Goal: Task Accomplishment & Management: Manage account settings

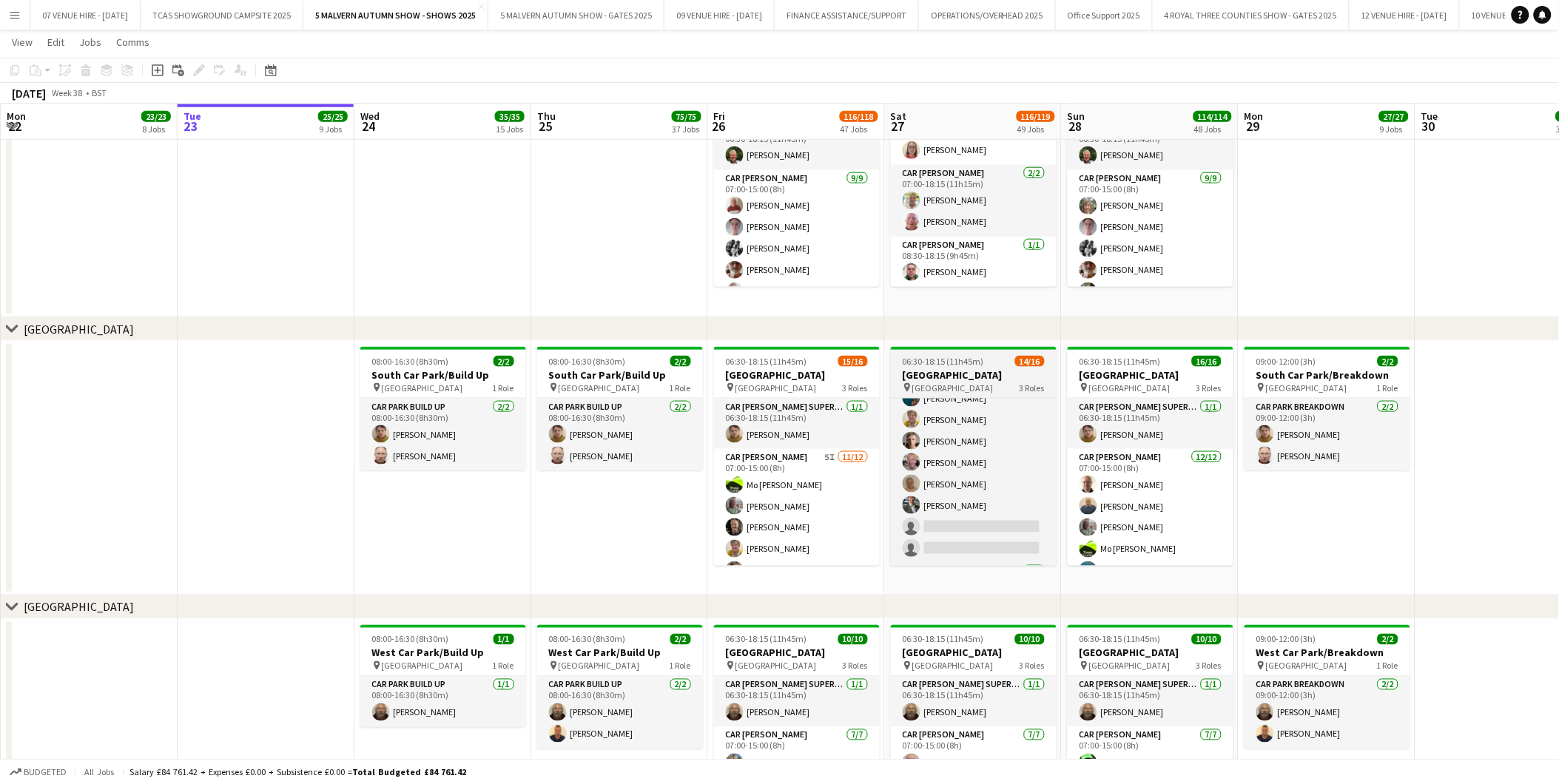
scroll to position [263, 0]
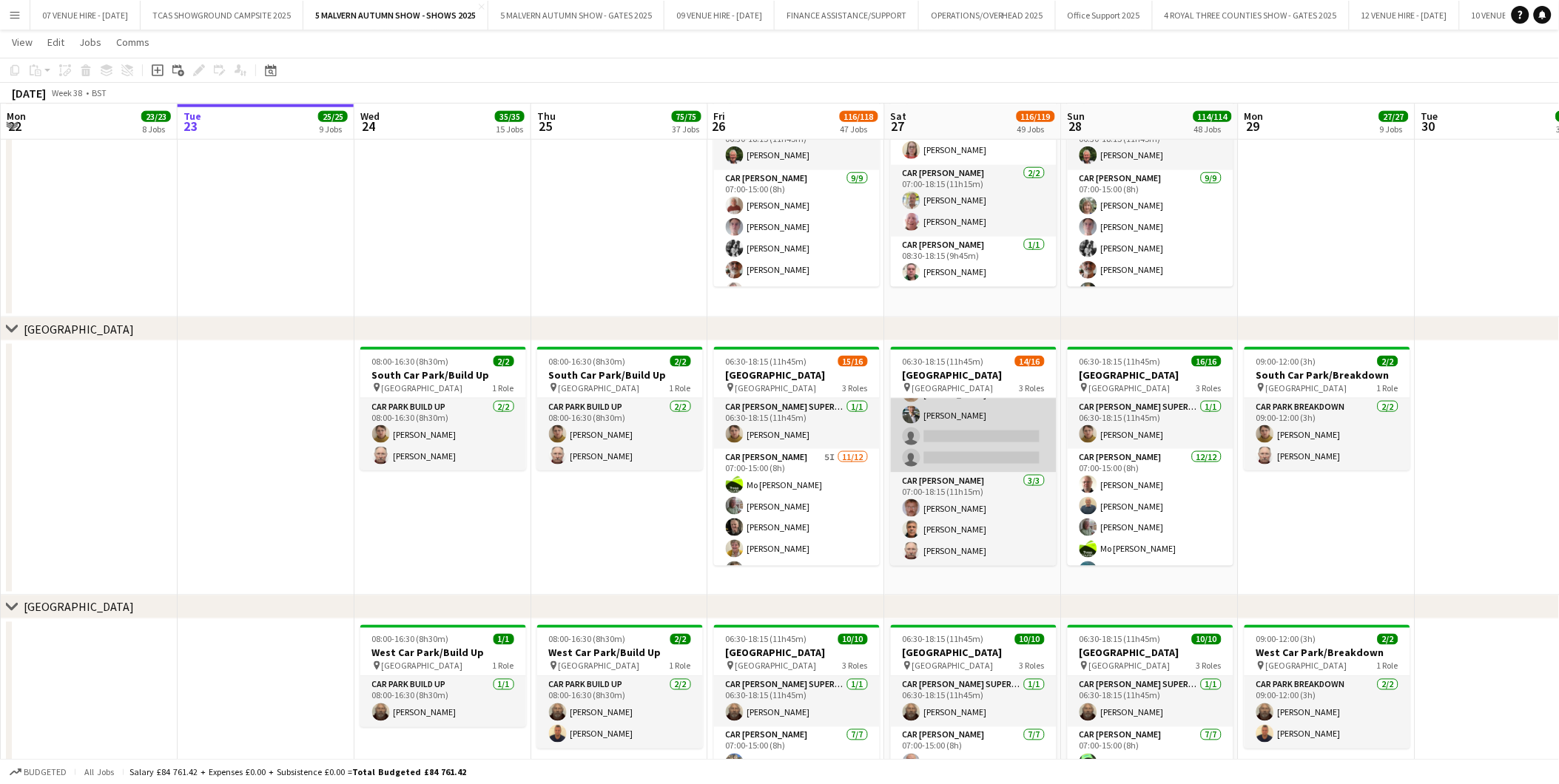
click at [995, 449] on app-card-role "Car [PERSON_NAME] 6I 1A [DATE] 07:00-15:00 (8h) [PERSON_NAME] [PERSON_NAME]-[PE…" at bounding box center [973, 329] width 165 height 286
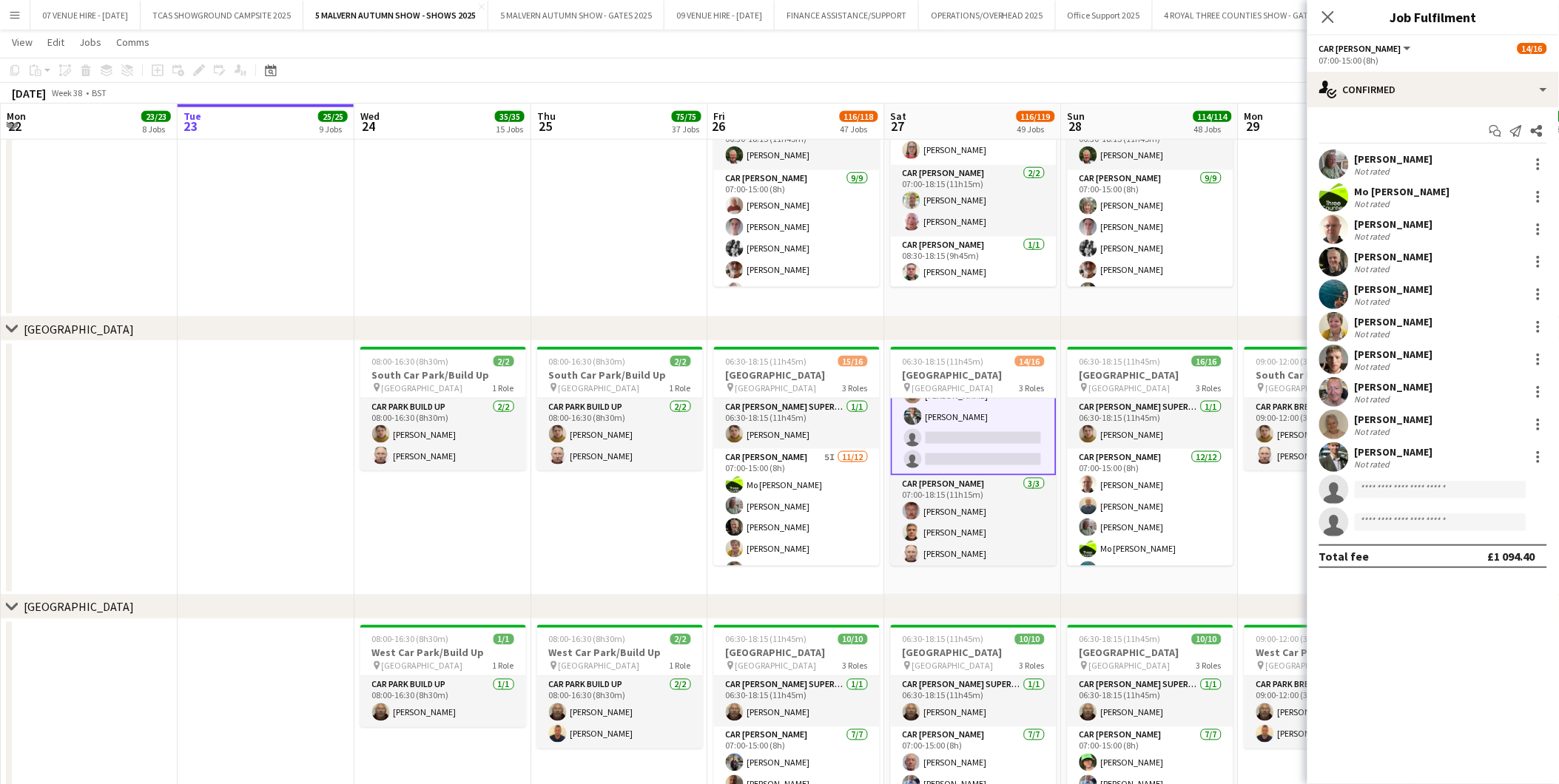
scroll to position [263, 0]
click at [1401, 100] on div "single-neutral-actions-check-2 Confirmed" at bounding box center [1433, 89] width 252 height 35
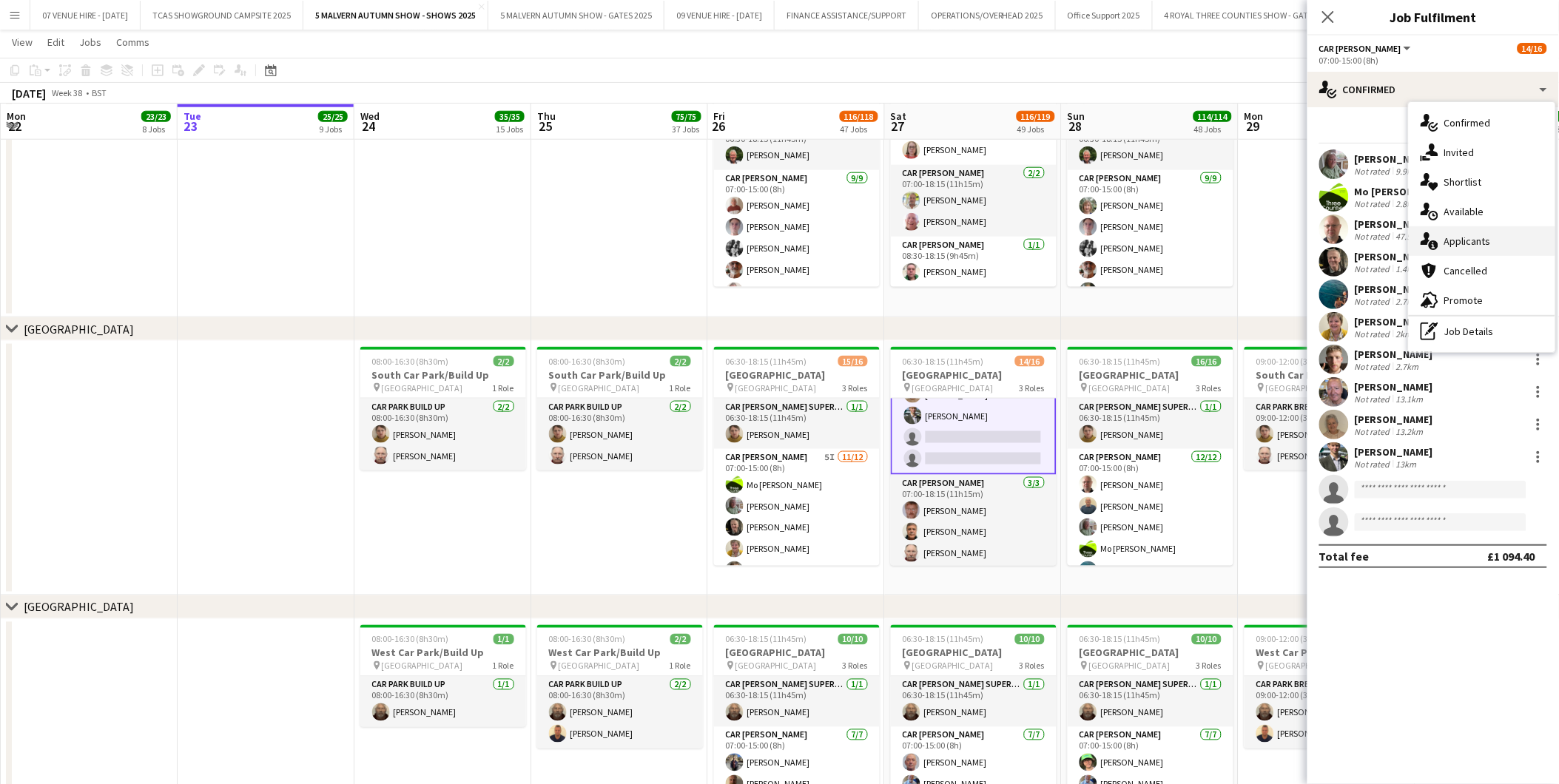
click at [1461, 233] on div "single-neutral-actions-information Applicants" at bounding box center [1481, 241] width 147 height 29
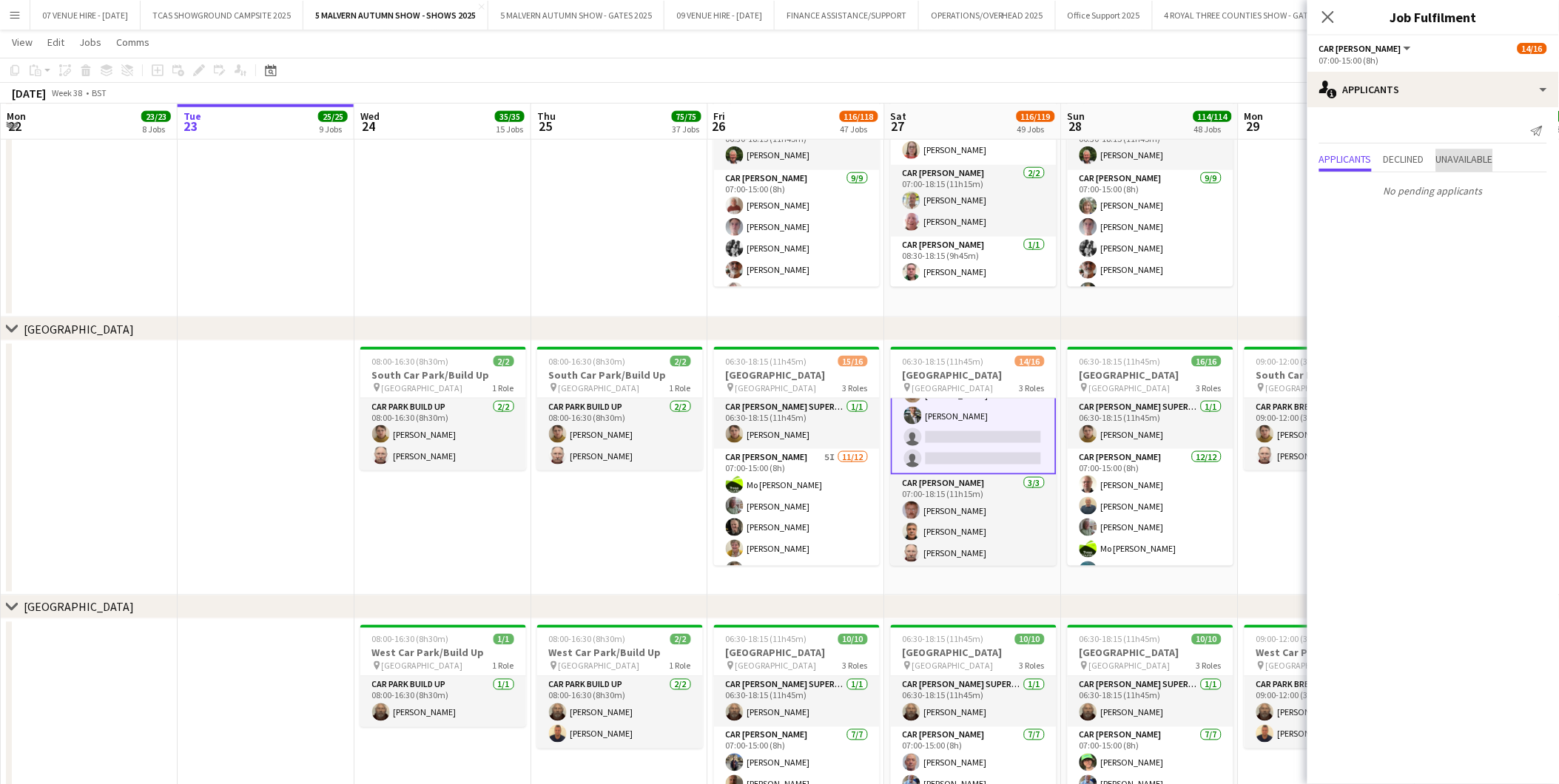
click at [1480, 151] on span "Unavailable" at bounding box center [1465, 160] width 57 height 22
click at [1340, 129] on span "Applicants" at bounding box center [1345, 129] width 52 height 11
click at [1407, 120] on span "Declined" at bounding box center [1404, 129] width 41 height 22
click at [1352, 127] on span "Applicants" at bounding box center [1345, 129] width 52 height 11
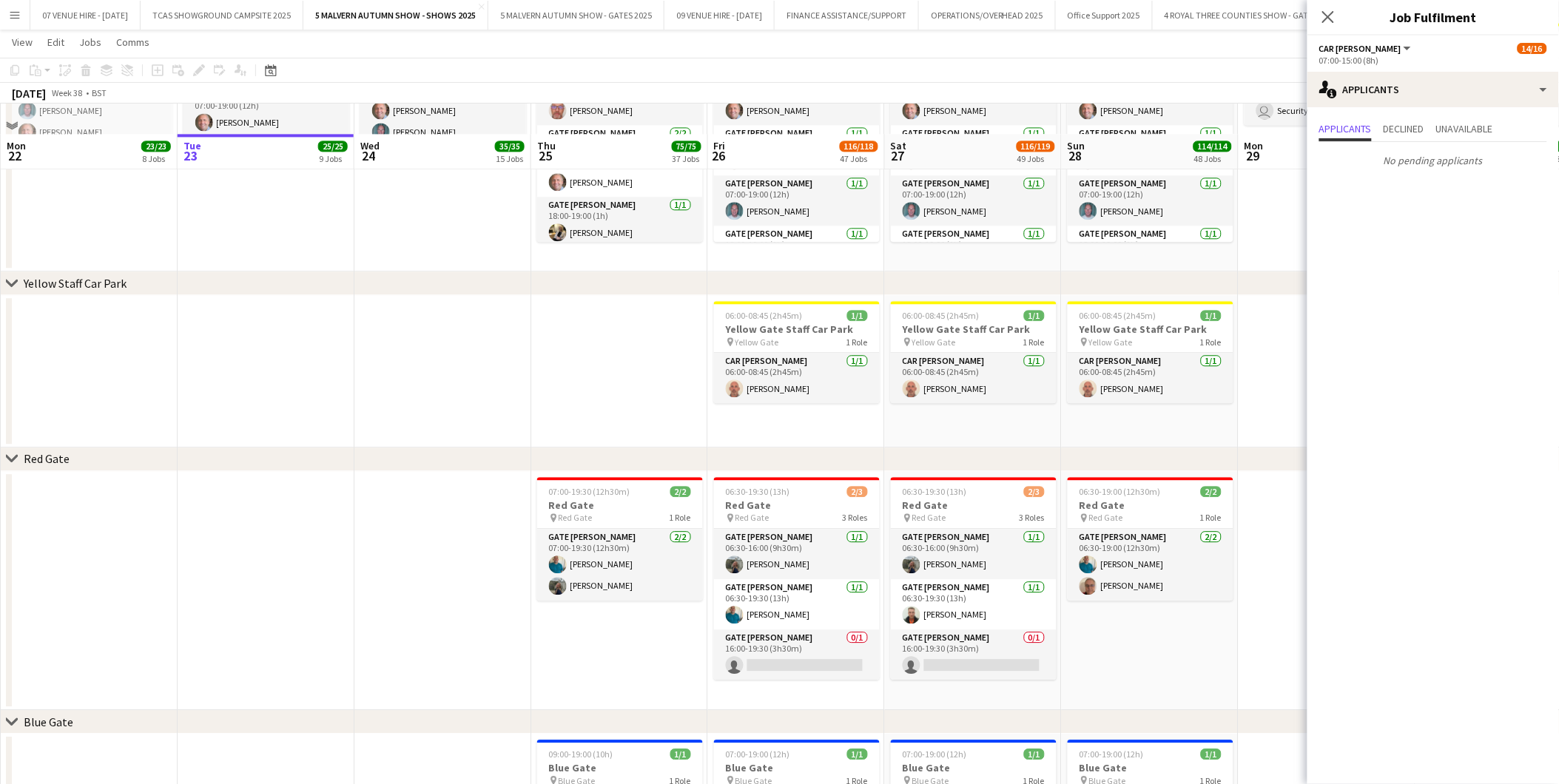
scroll to position [1480, 0]
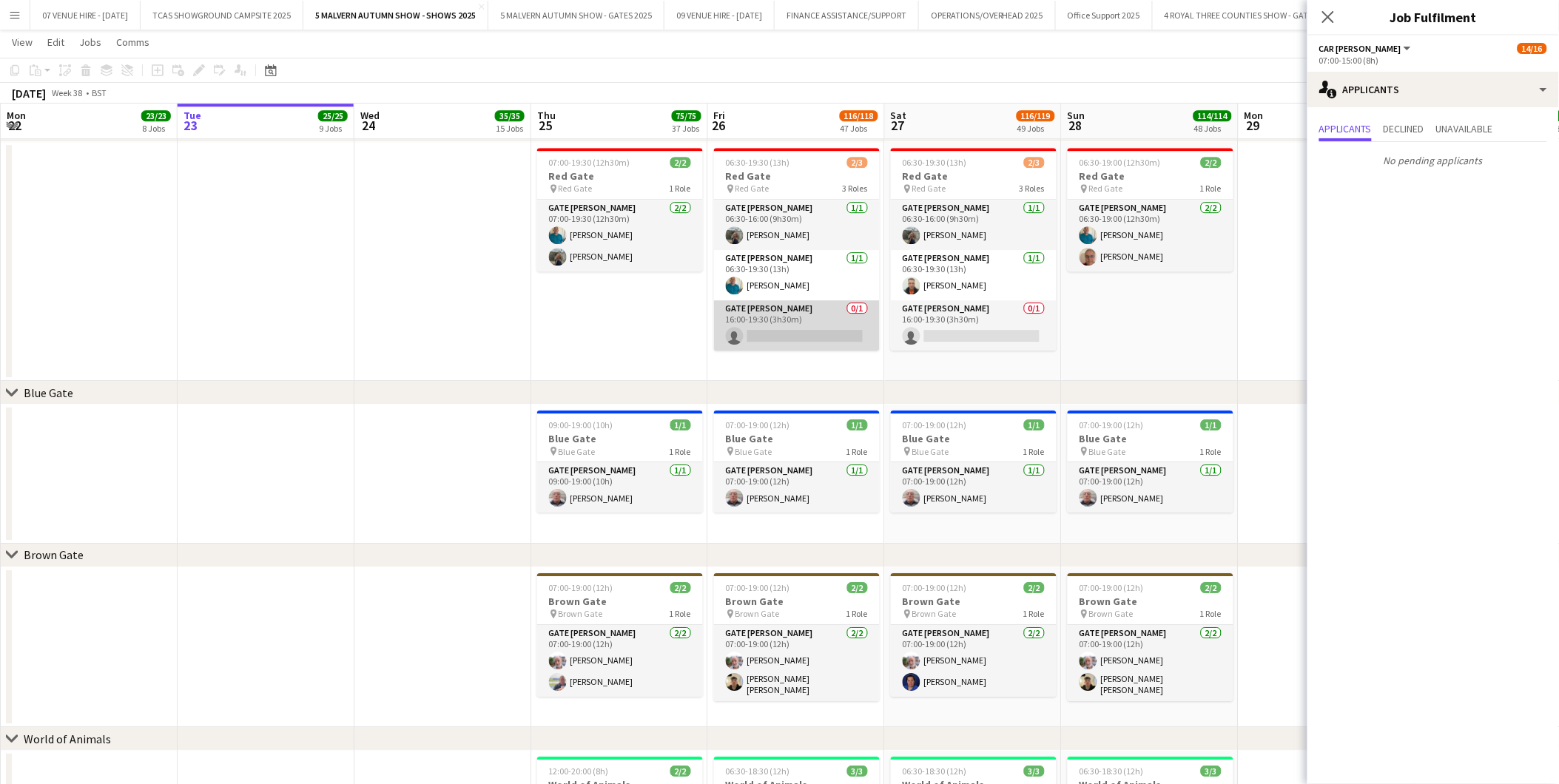
click at [821, 328] on app-card-role "Gate [PERSON_NAME] 0/1 16:00-19:30 (3h30m) single-neutral-actions" at bounding box center [796, 325] width 165 height 50
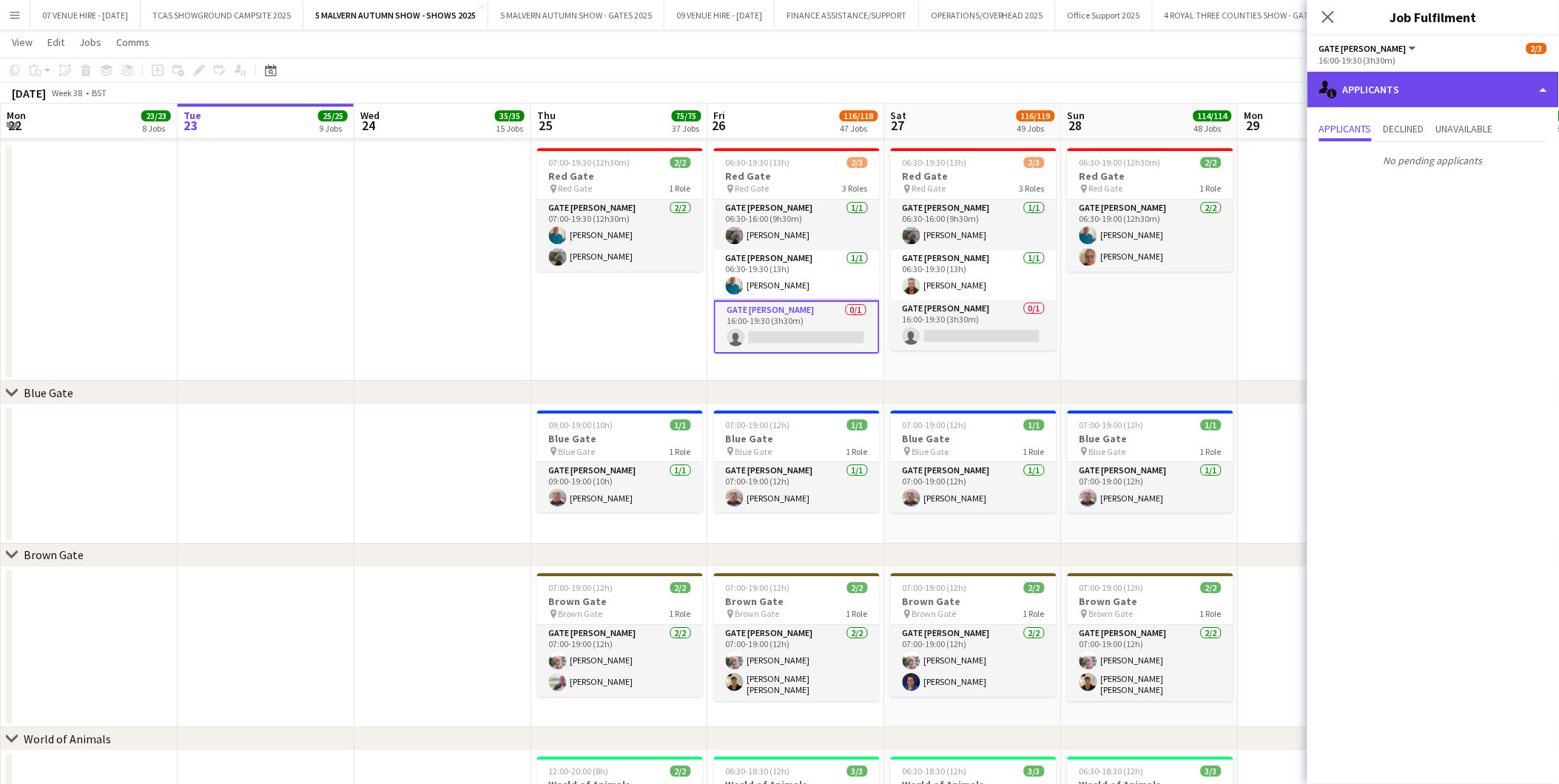
click at [1392, 102] on div "single-neutral-actions-information Applicants" at bounding box center [1433, 89] width 252 height 35
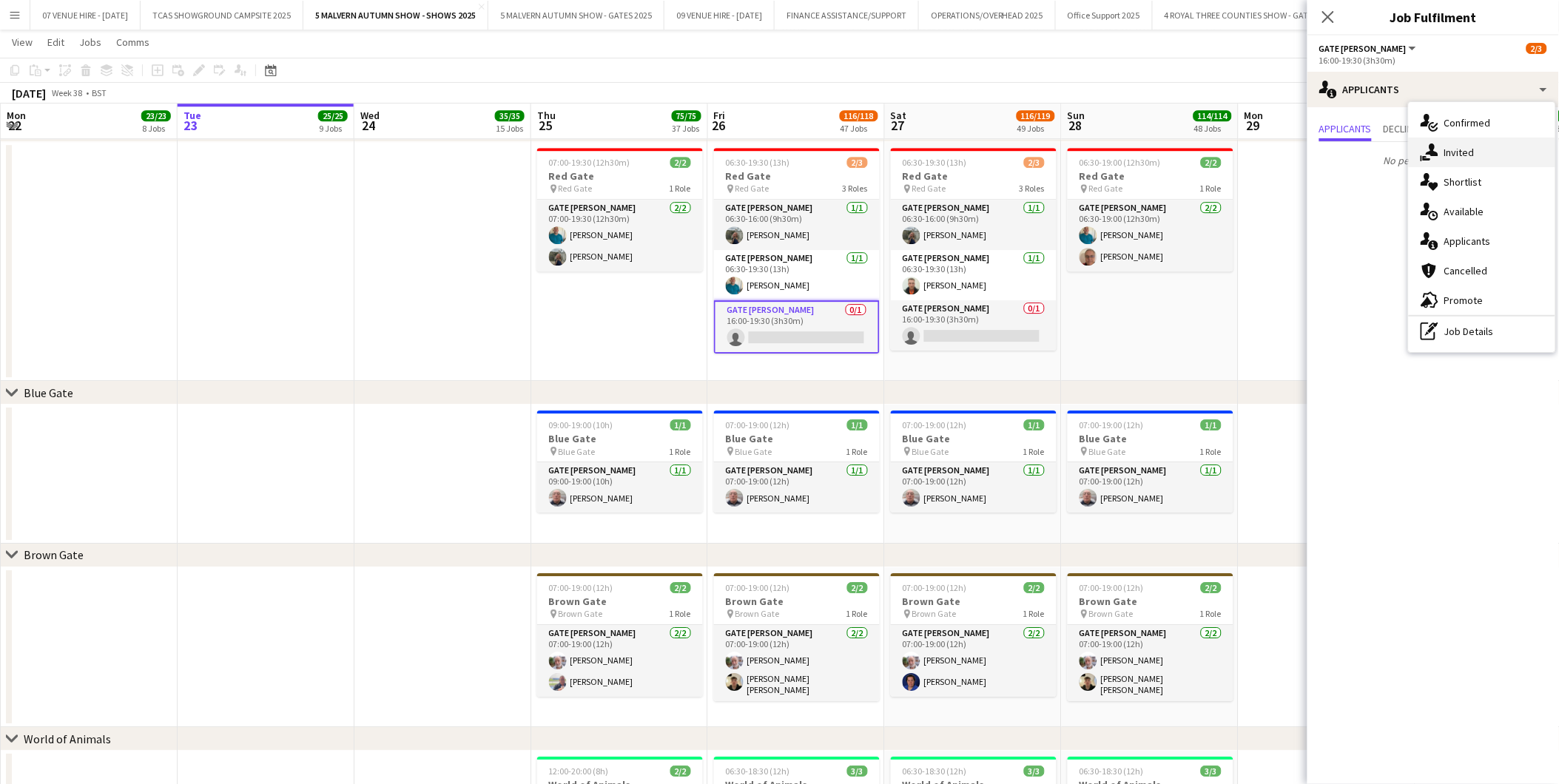
click at [1472, 152] on span "Invited" at bounding box center [1459, 152] width 30 height 13
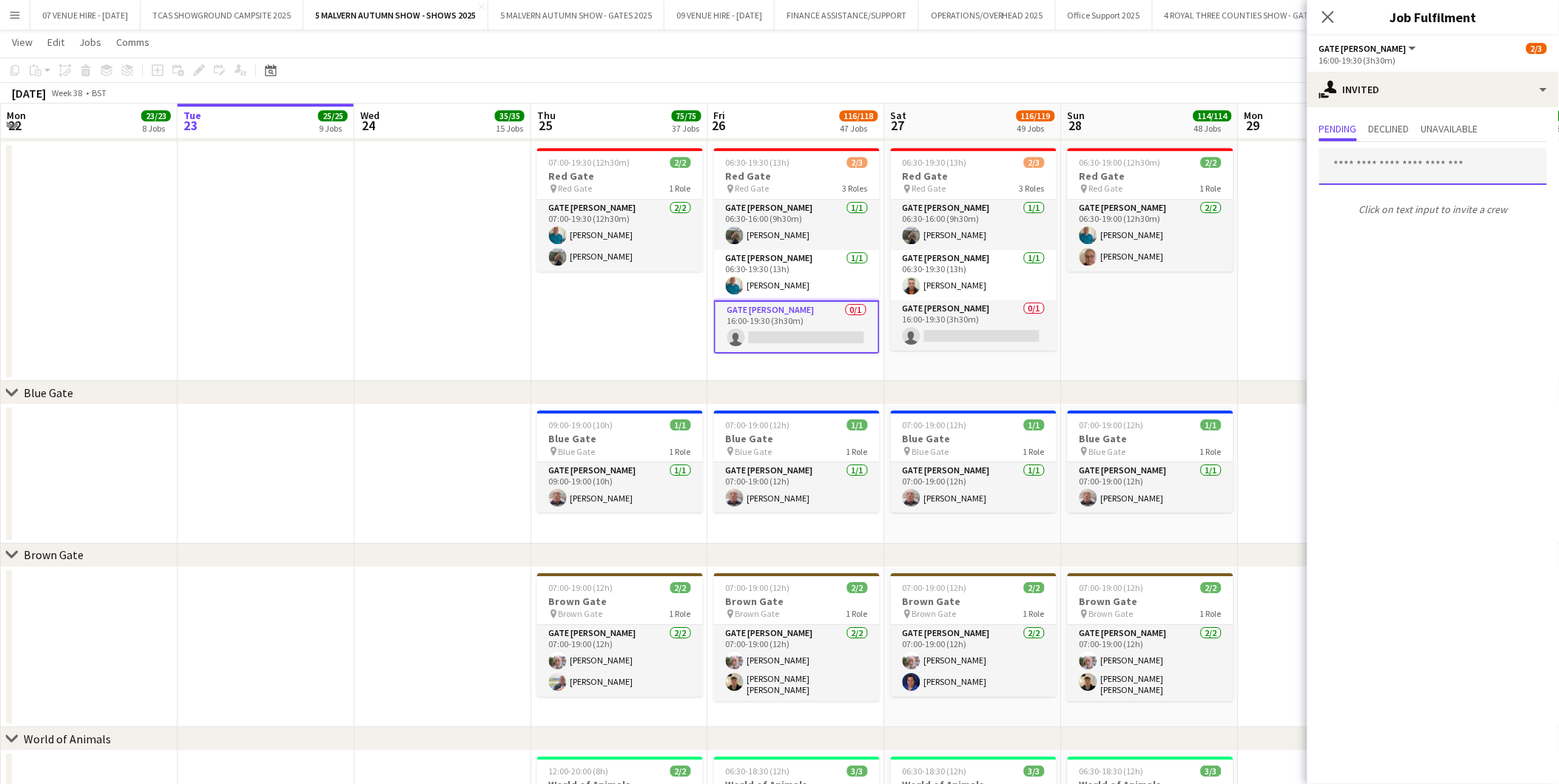
click at [1448, 164] on input "text" at bounding box center [1433, 166] width 228 height 37
type input "****"
click at [1399, 204] on span "[PERSON_NAME] Active" at bounding box center [1433, 202] width 204 height 12
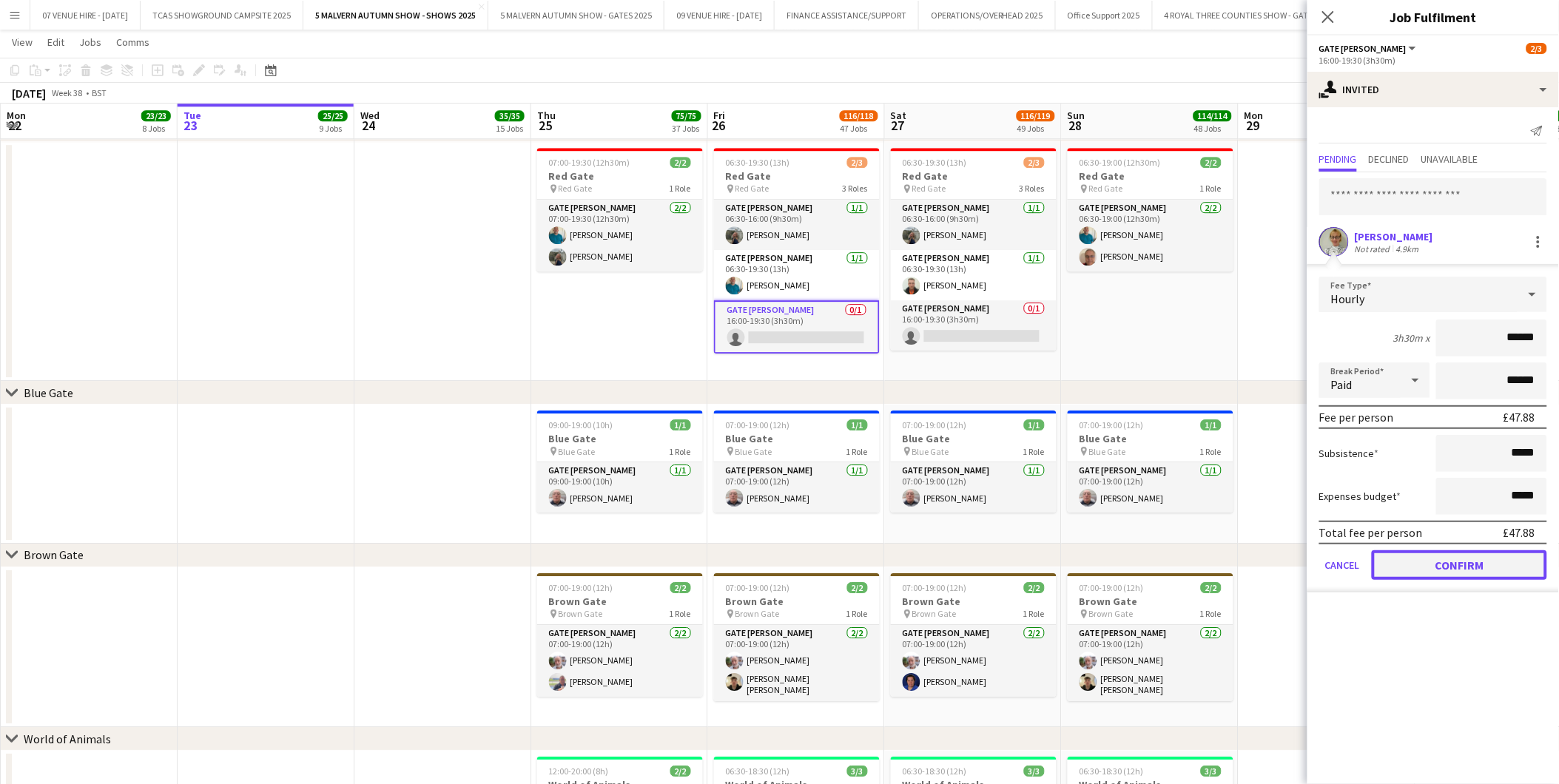
click at [1468, 573] on button "Confirm" at bounding box center [1459, 565] width 175 height 29
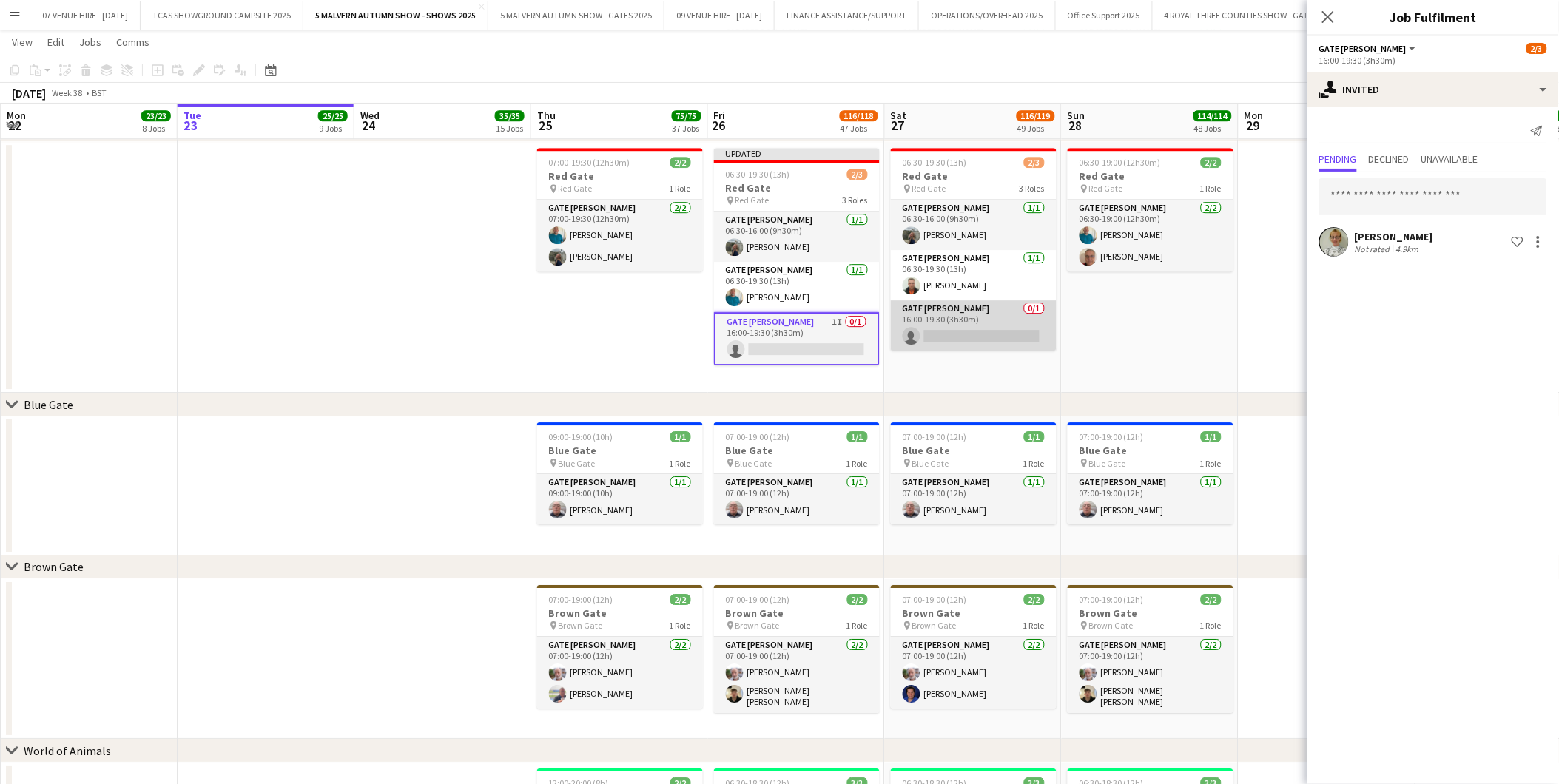
click at [993, 321] on app-card-role "Gate [PERSON_NAME] 0/1 16:00-19:30 (3h30m) single-neutral-actions" at bounding box center [973, 325] width 165 height 50
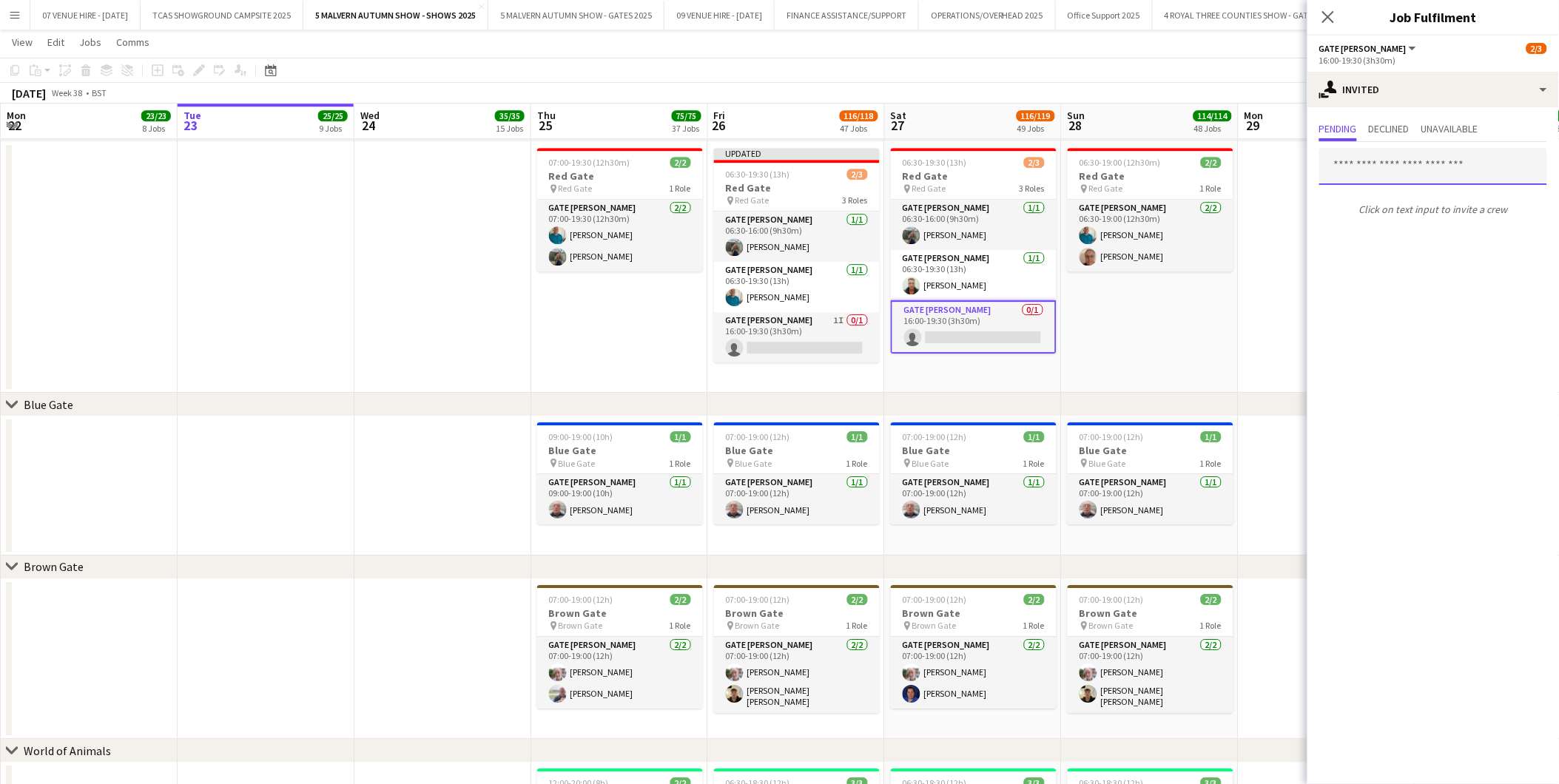
click at [1360, 167] on input "text" at bounding box center [1433, 166] width 228 height 37
type input "*****"
click at [1354, 205] on span "[PERSON_NAME]" at bounding box center [1374, 202] width 85 height 12
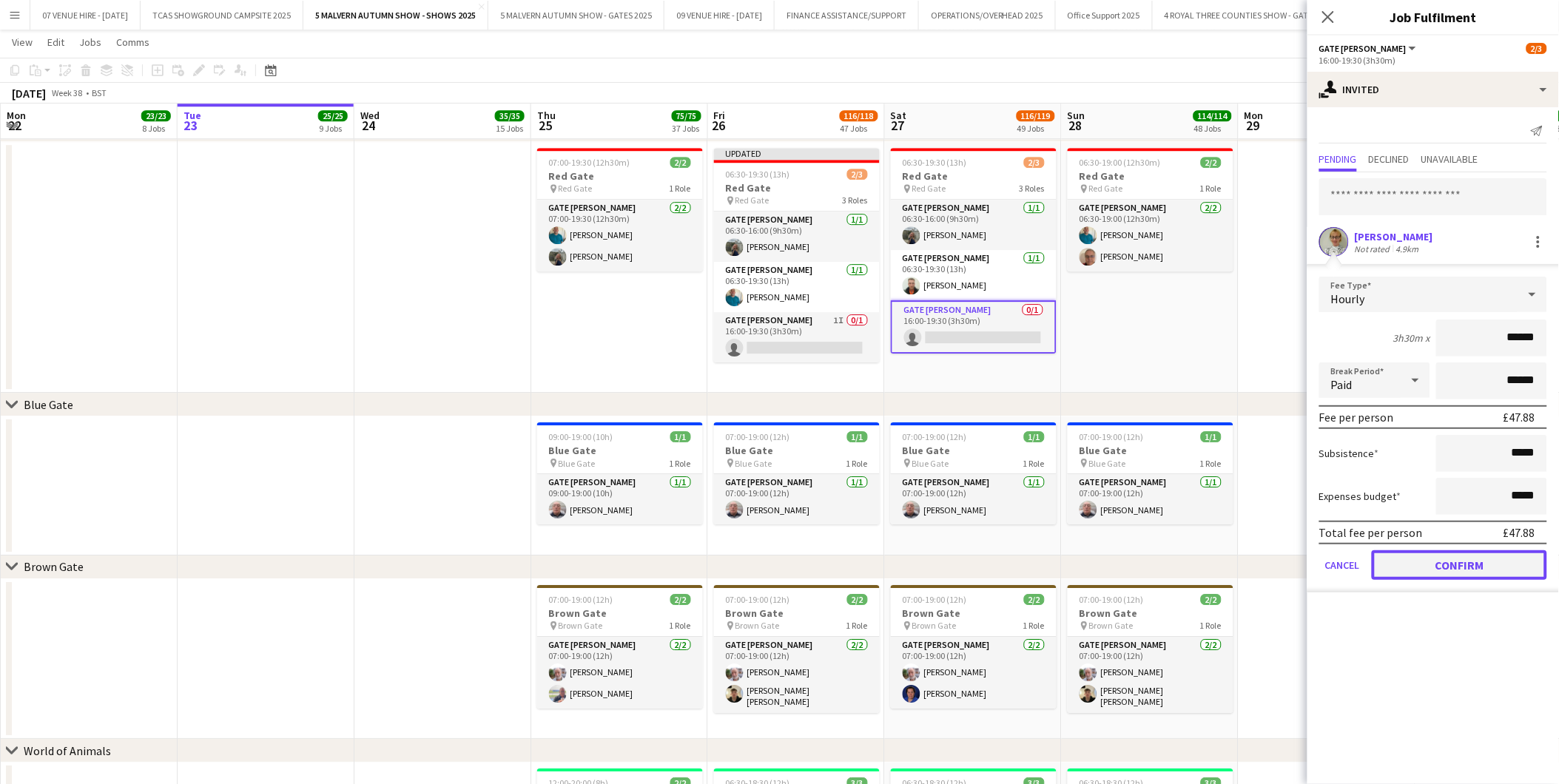
click at [1540, 552] on button "Confirm" at bounding box center [1459, 565] width 175 height 29
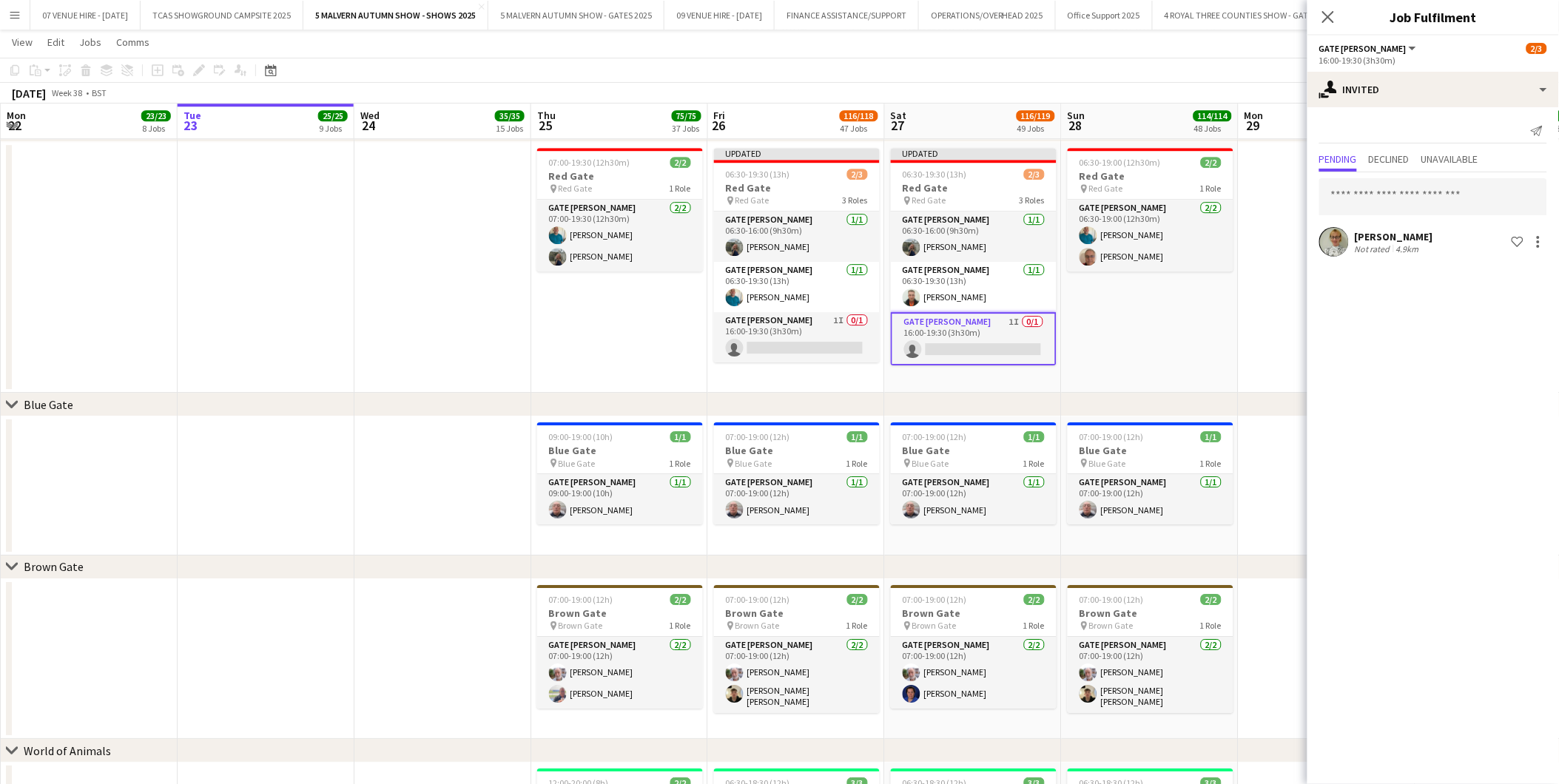
click at [1195, 338] on app-date-cell "06:30-19:00 (12h30m) 2/2 Red Gate pin Red Gate 1 Role Gate [PERSON_NAME] [DATE]…" at bounding box center [1150, 267] width 177 height 252
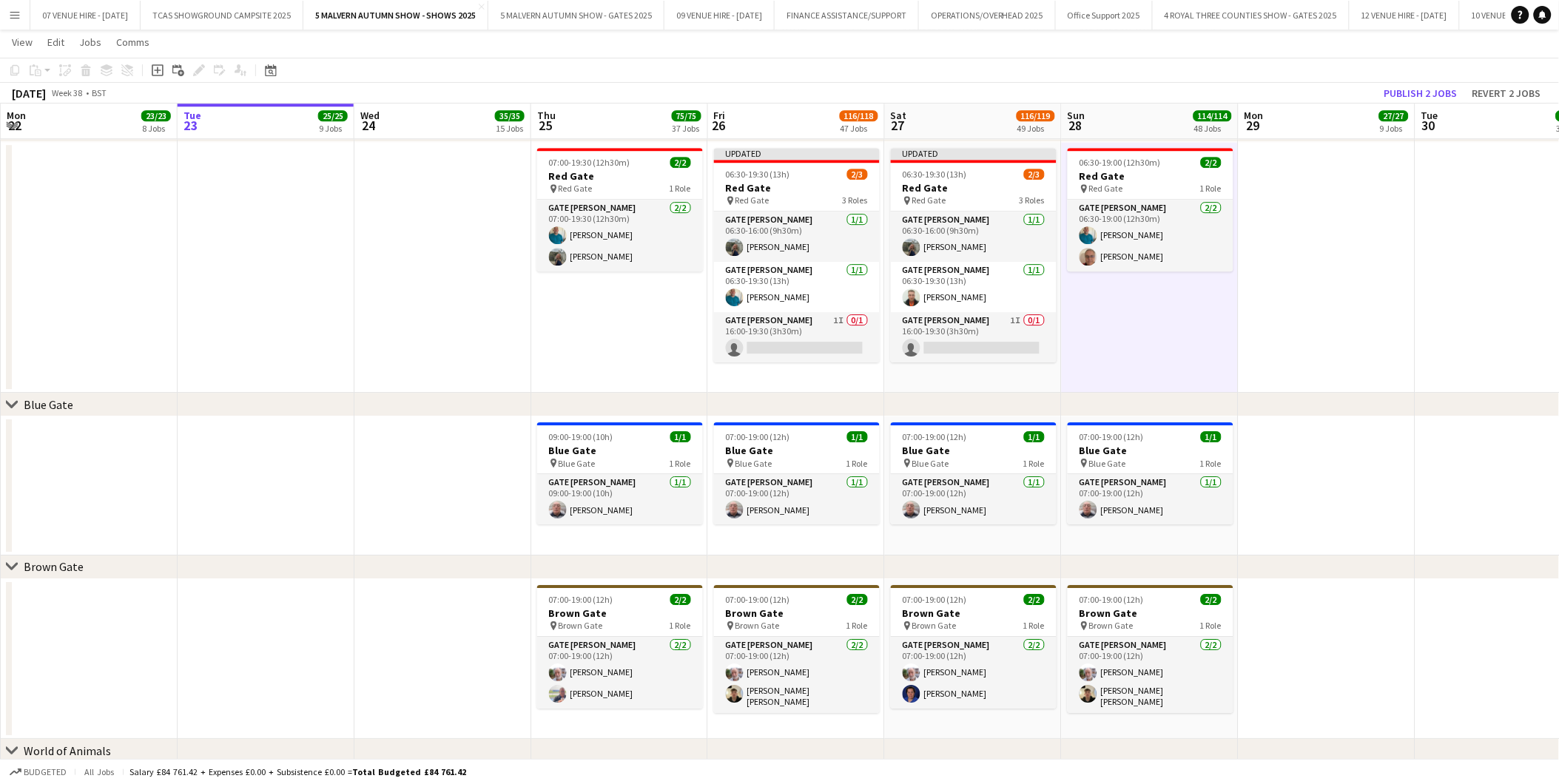
click at [1422, 102] on div "[DATE] Week 38 • BST Publish 2 jobs Revert 2 jobs" at bounding box center [779, 93] width 1559 height 20
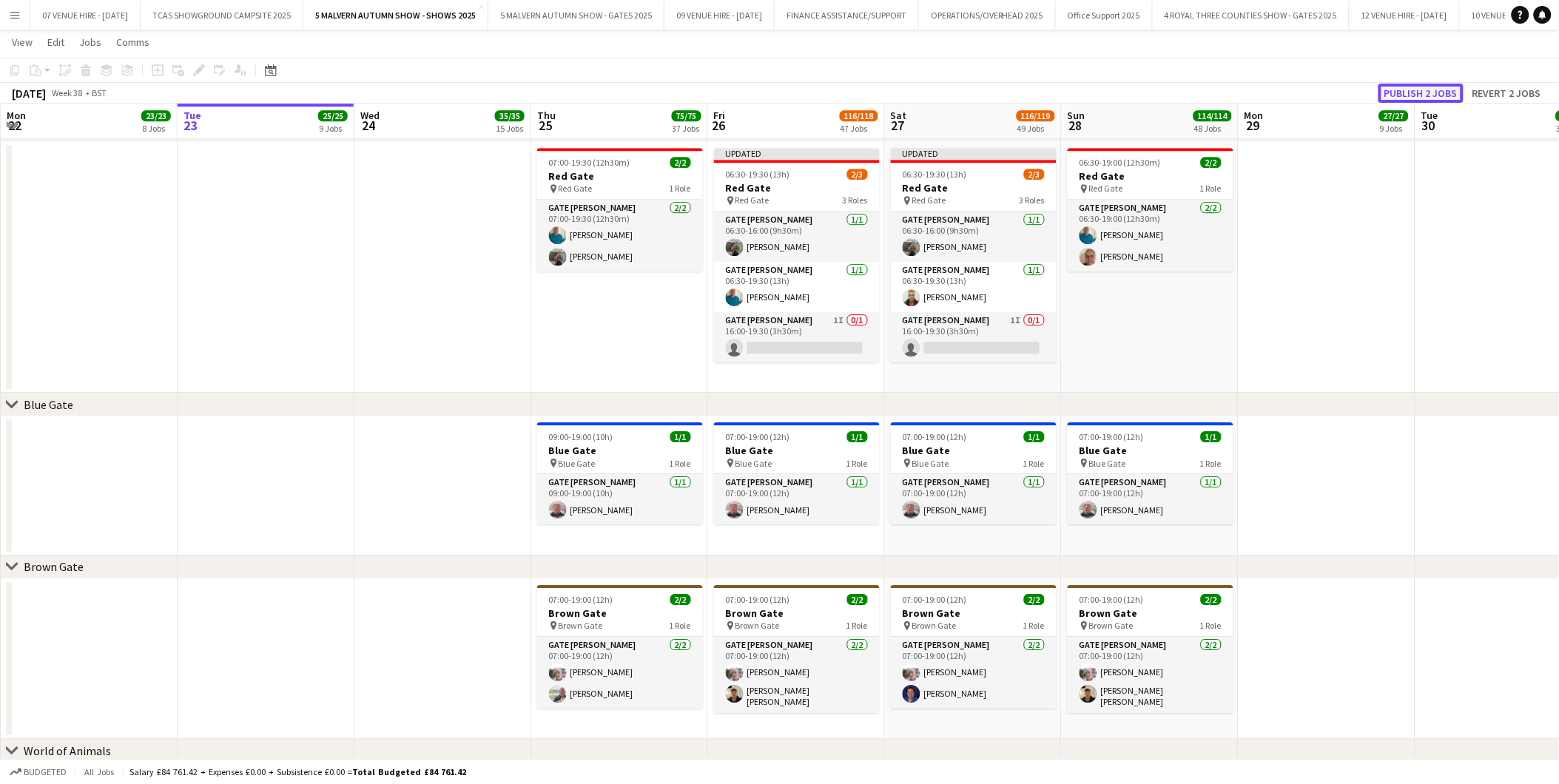
click at [1428, 95] on button "Publish 2 jobs" at bounding box center [1421, 93] width 85 height 19
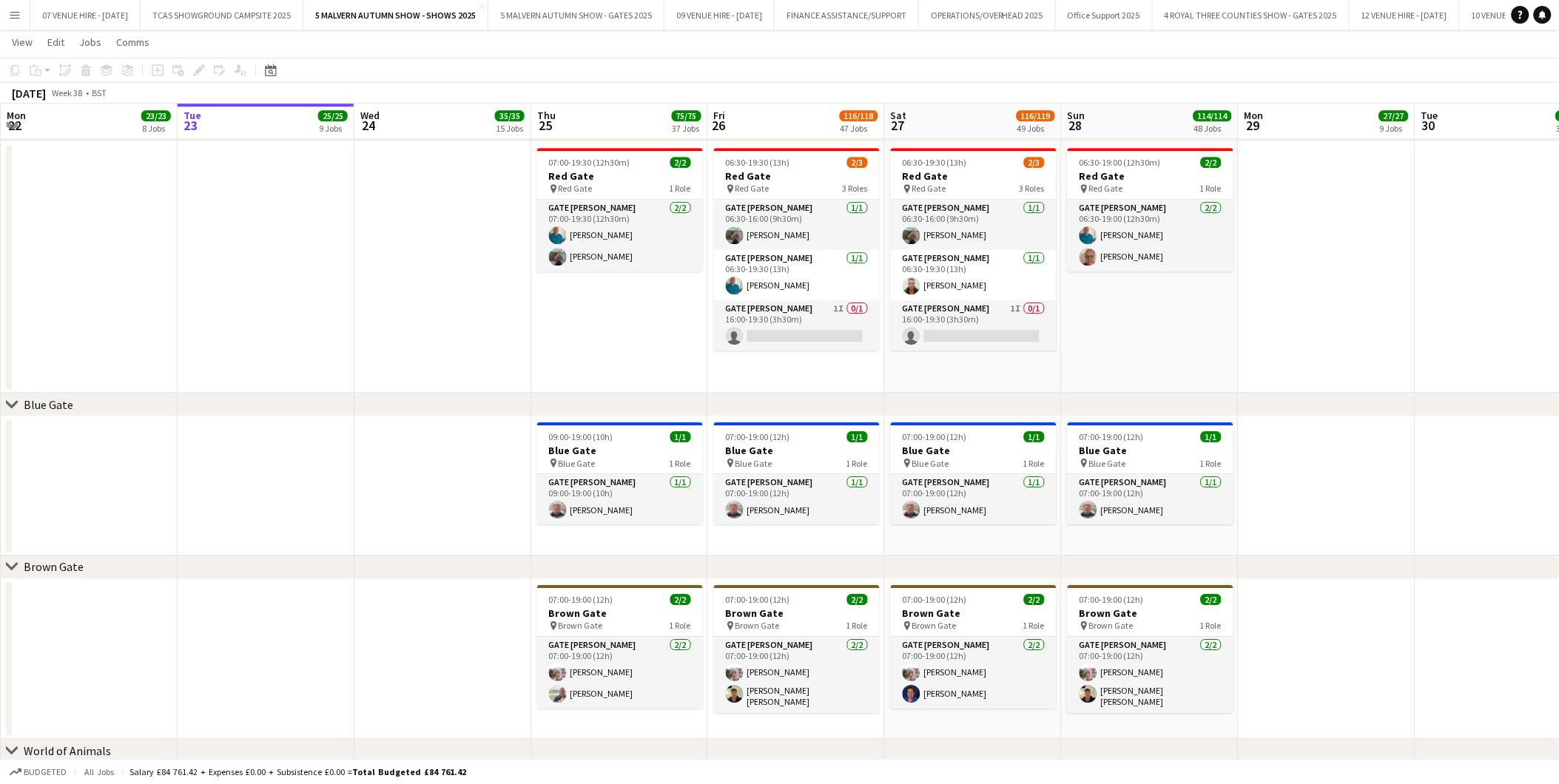
drag, startPoint x: 803, startPoint y: 330, endPoint x: 1568, endPoint y: 112, distance: 795.5
click at [803, 330] on app-card-role "Gate [PERSON_NAME] 1I 0/1 16:00-19:30 (3h30m) single-neutral-actions" at bounding box center [796, 325] width 165 height 50
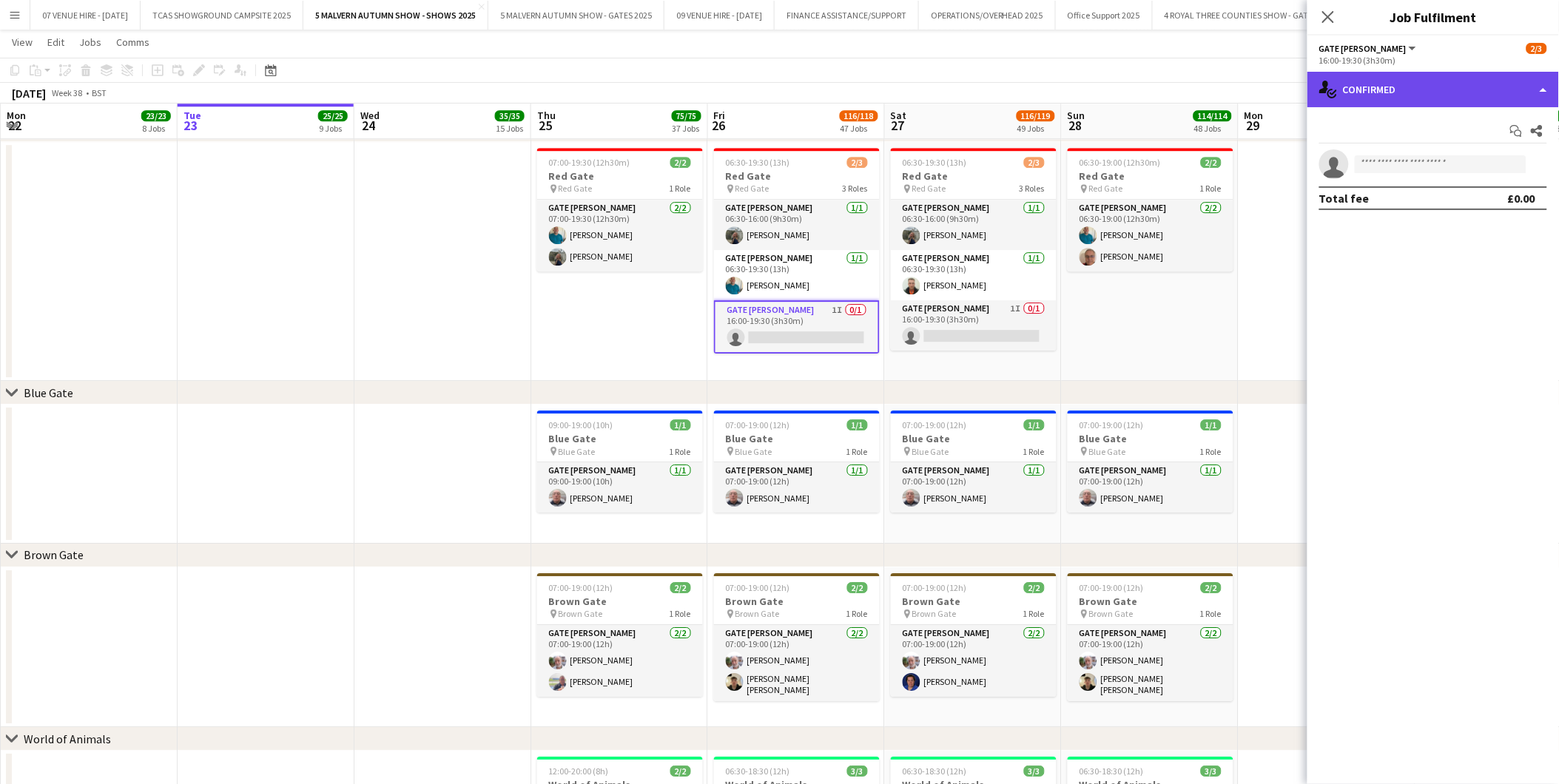
click at [1480, 83] on div "single-neutral-actions-check-2 Confirmed" at bounding box center [1433, 89] width 252 height 35
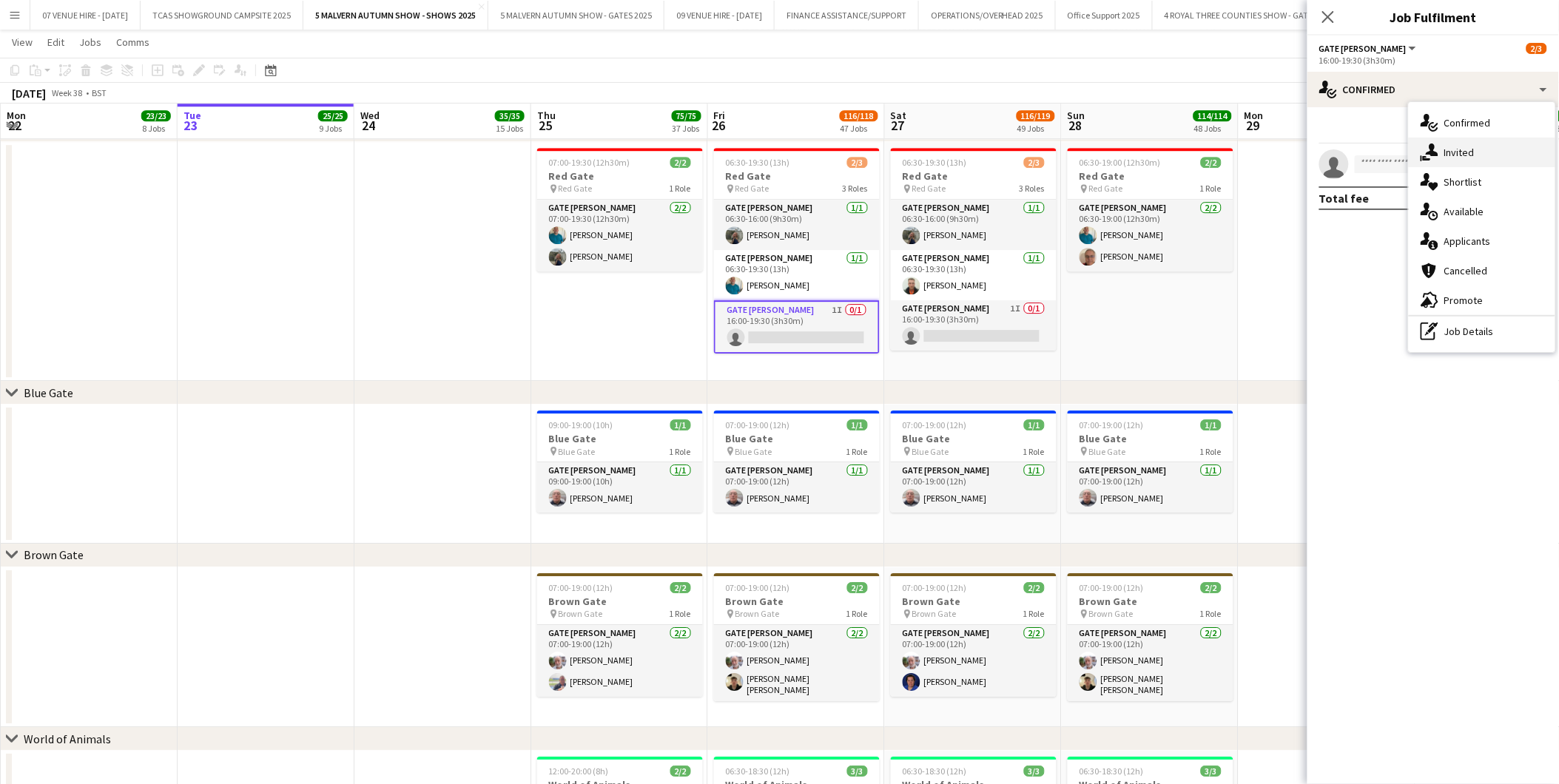
click at [1481, 153] on div "single-neutral-actions-share-1 Invited" at bounding box center [1481, 152] width 147 height 29
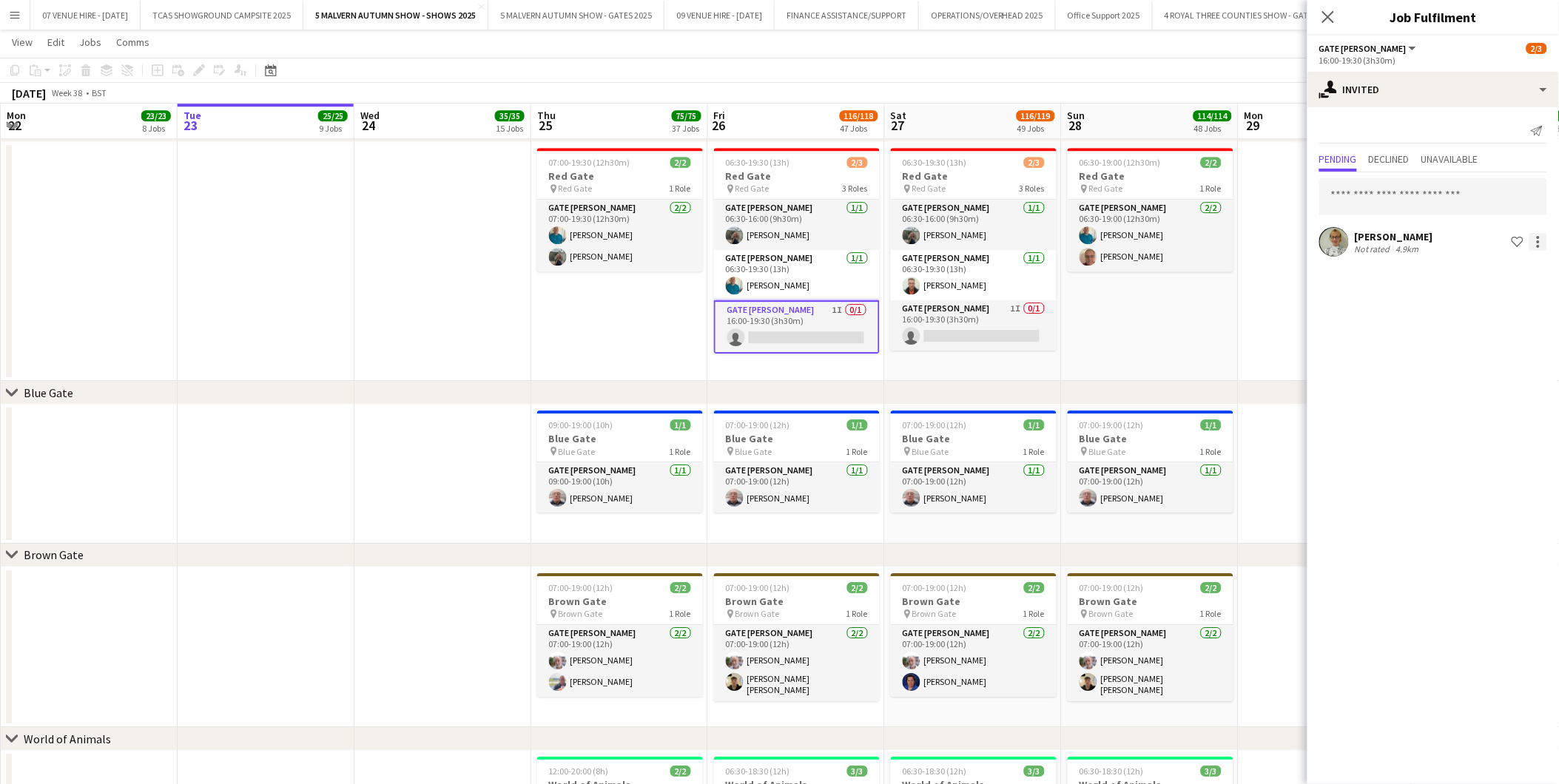
click at [1540, 240] on div at bounding box center [1539, 242] width 18 height 18
click at [1492, 374] on span "Cancel invitation" at bounding box center [1491, 374] width 87 height 12
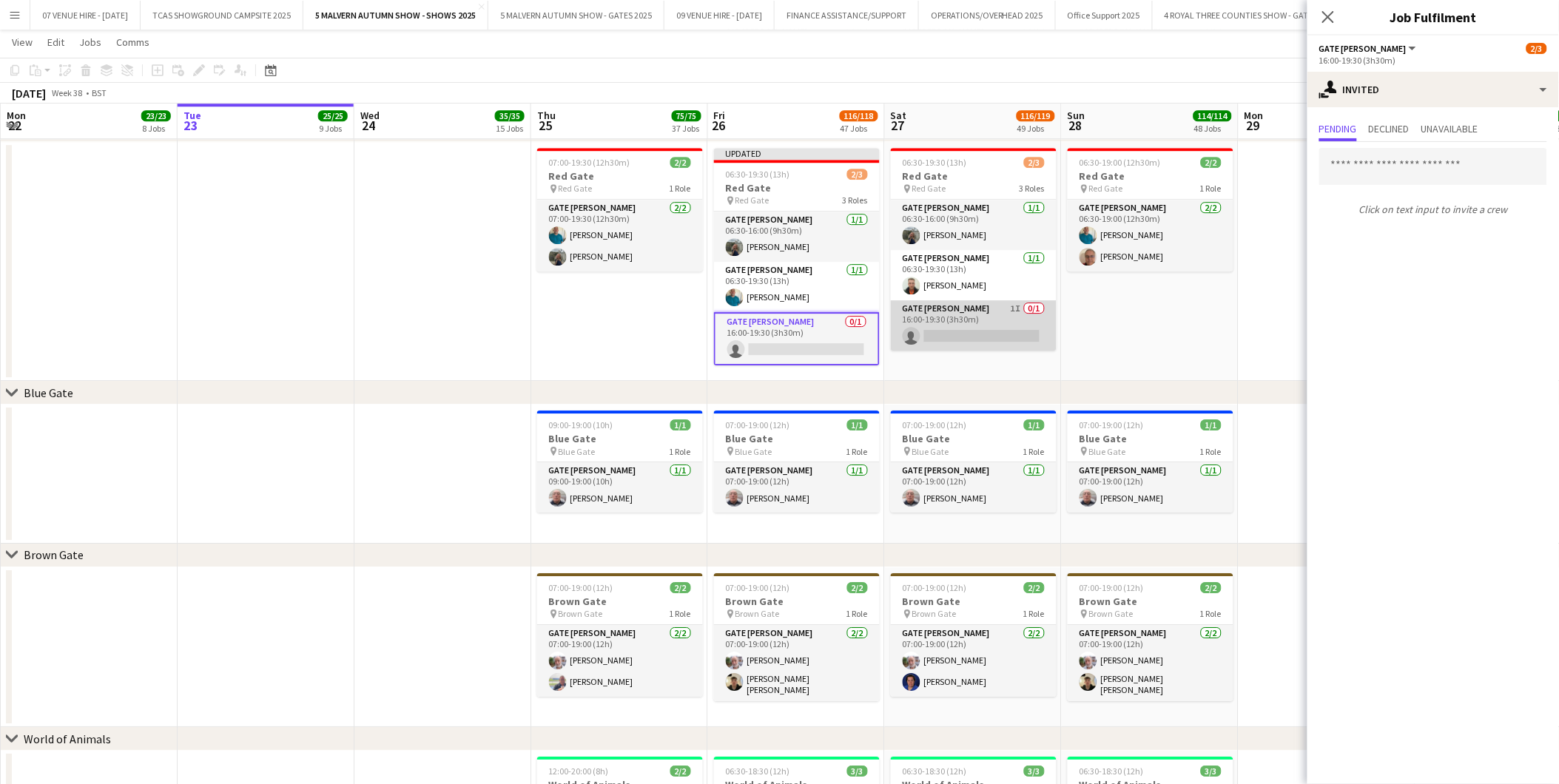
click at [971, 325] on app-card-role "Gate [PERSON_NAME] 1I 0/1 16:00-19:30 (3h30m) single-neutral-actions" at bounding box center [973, 325] width 165 height 50
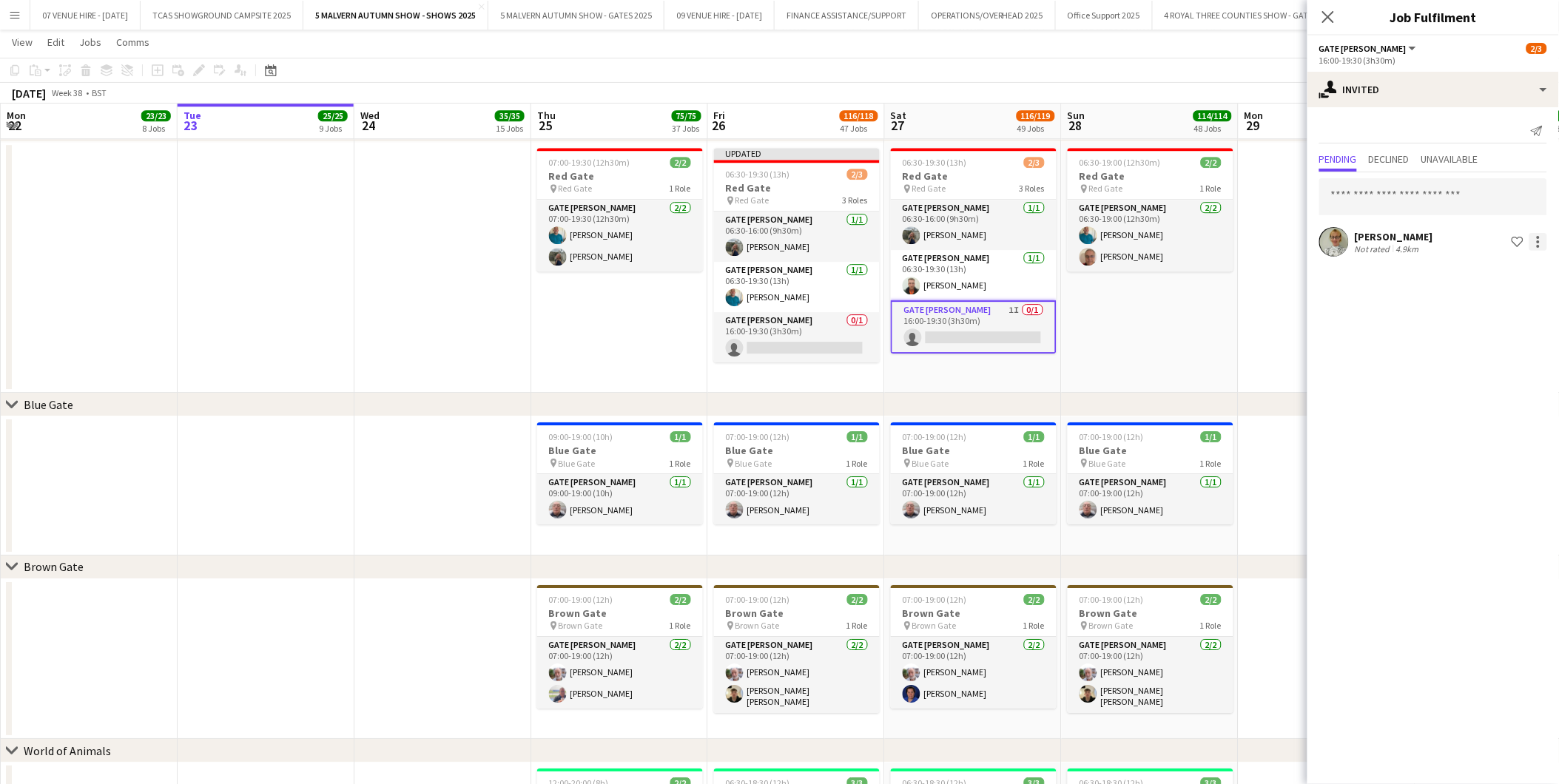
click at [1537, 236] on div at bounding box center [1539, 238] width 3 height 3
click at [1473, 374] on span "Cancel invitation" at bounding box center [1491, 374] width 87 height 12
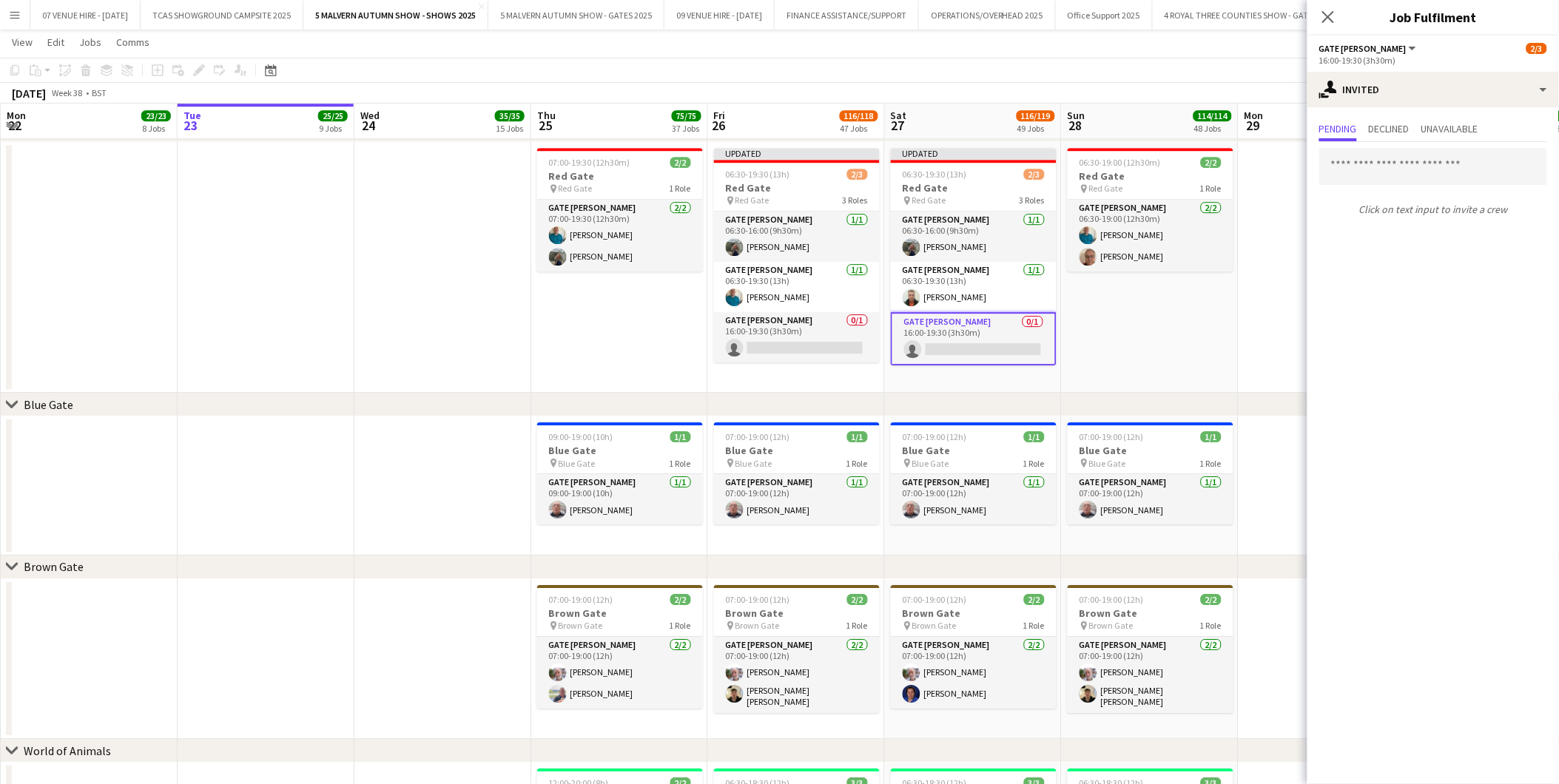
click at [1099, 333] on app-date-cell "06:30-19:00 (12h30m) 2/2 Red Gate pin Red Gate 1 Role Gate [PERSON_NAME] [DATE]…" at bounding box center [1150, 267] width 177 height 252
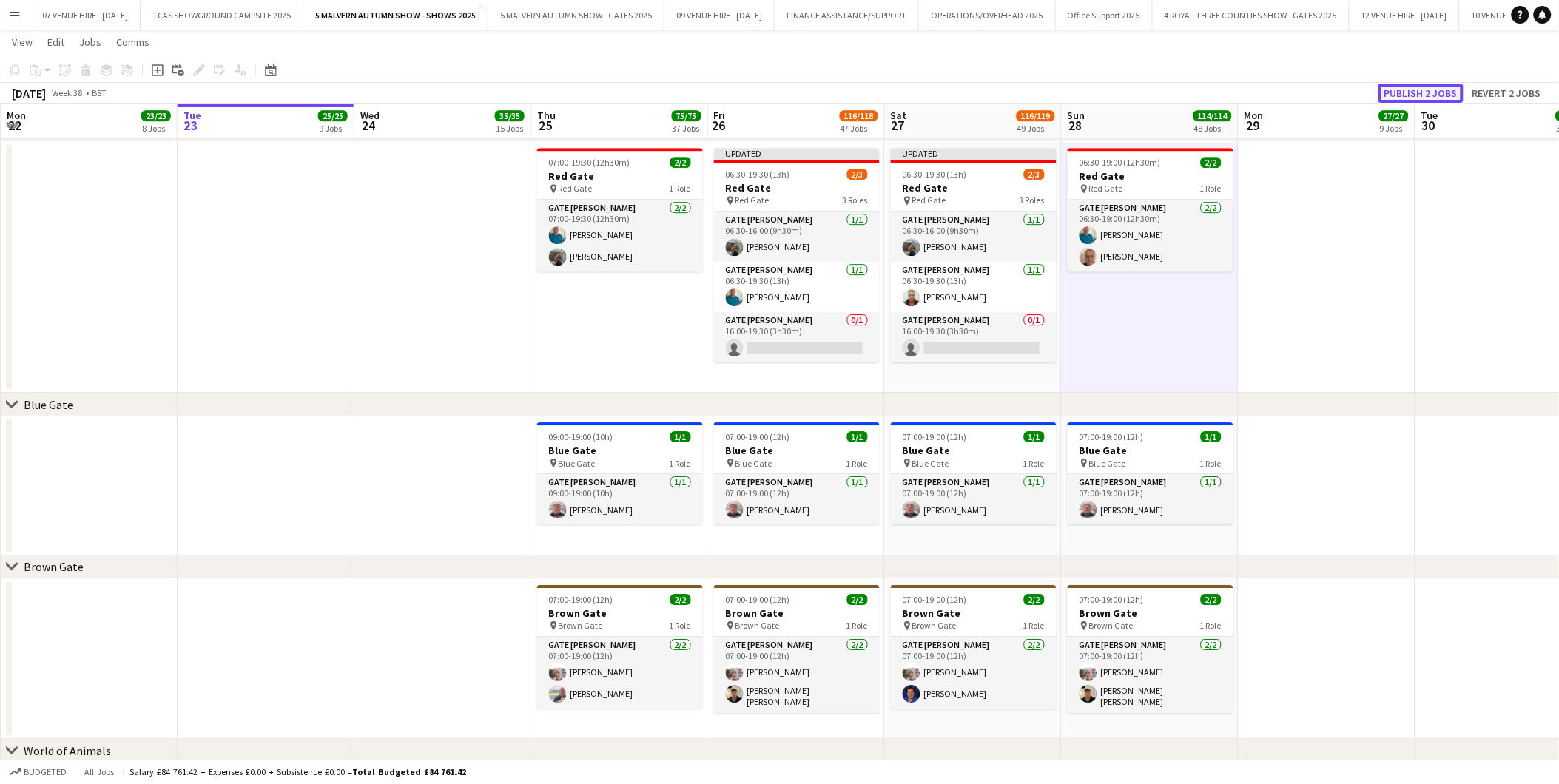
click at [1418, 98] on button "Publish 2 jobs" at bounding box center [1421, 93] width 85 height 19
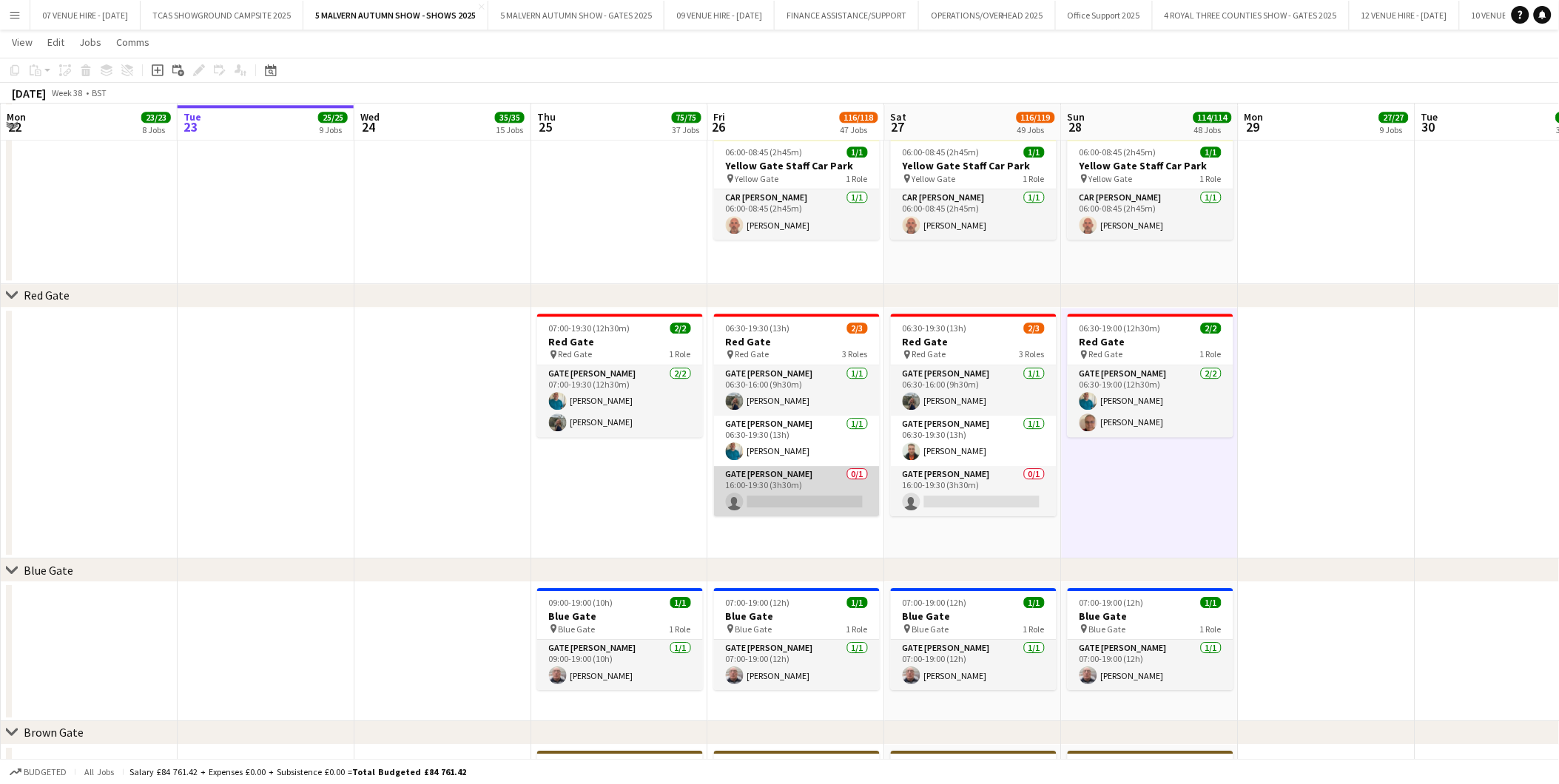
scroll to position [1316, 0]
drag, startPoint x: 813, startPoint y: 501, endPoint x: 1423, endPoint y: 40, distance: 764.6
click at [813, 501] on app-card-role "Gate [PERSON_NAME] 0/1 16:00-19:30 (3h30m) single-neutral-actions" at bounding box center [796, 490] width 165 height 50
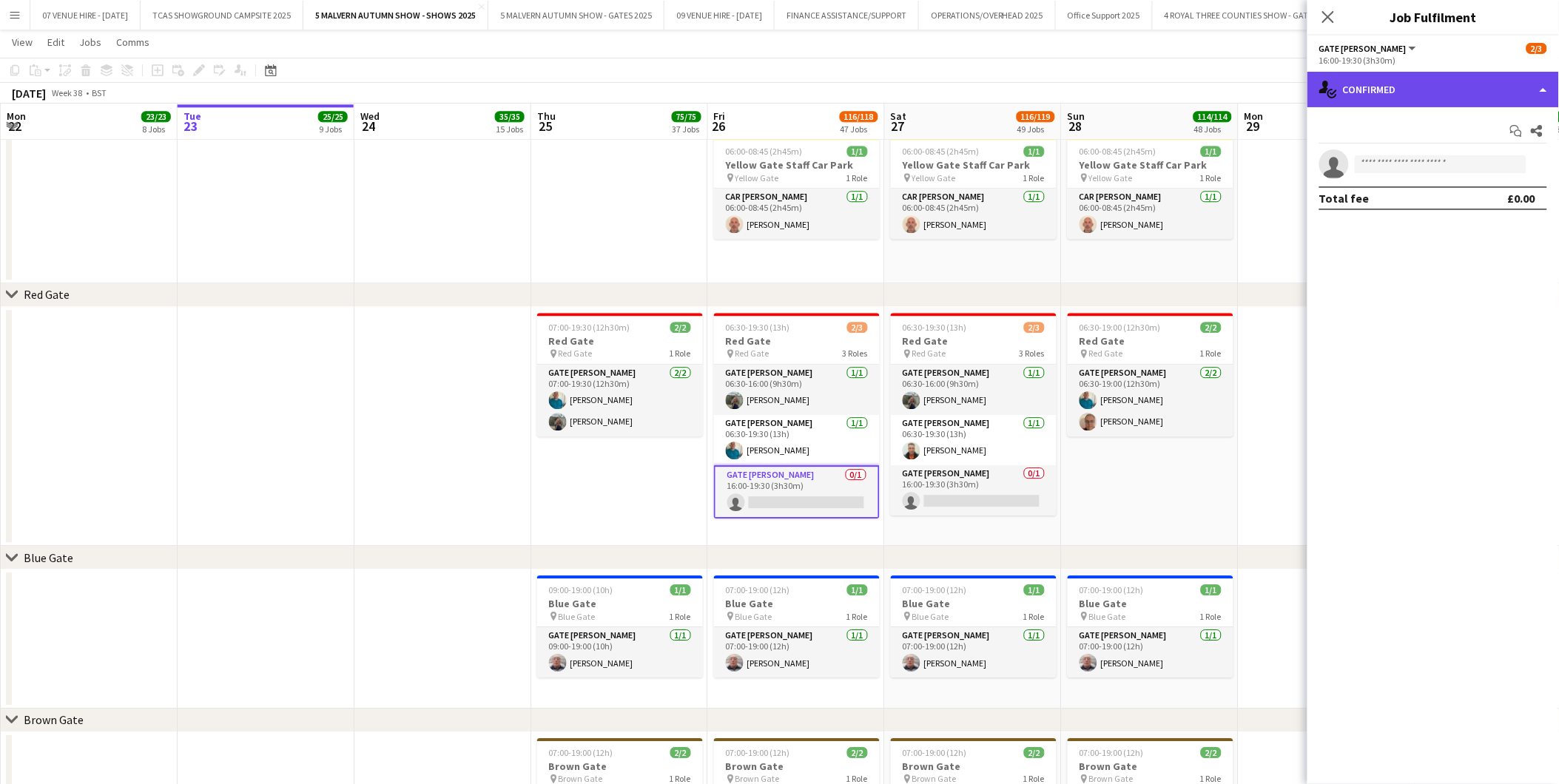
click at [1441, 88] on div "single-neutral-actions-check-2 Confirmed" at bounding box center [1433, 89] width 252 height 35
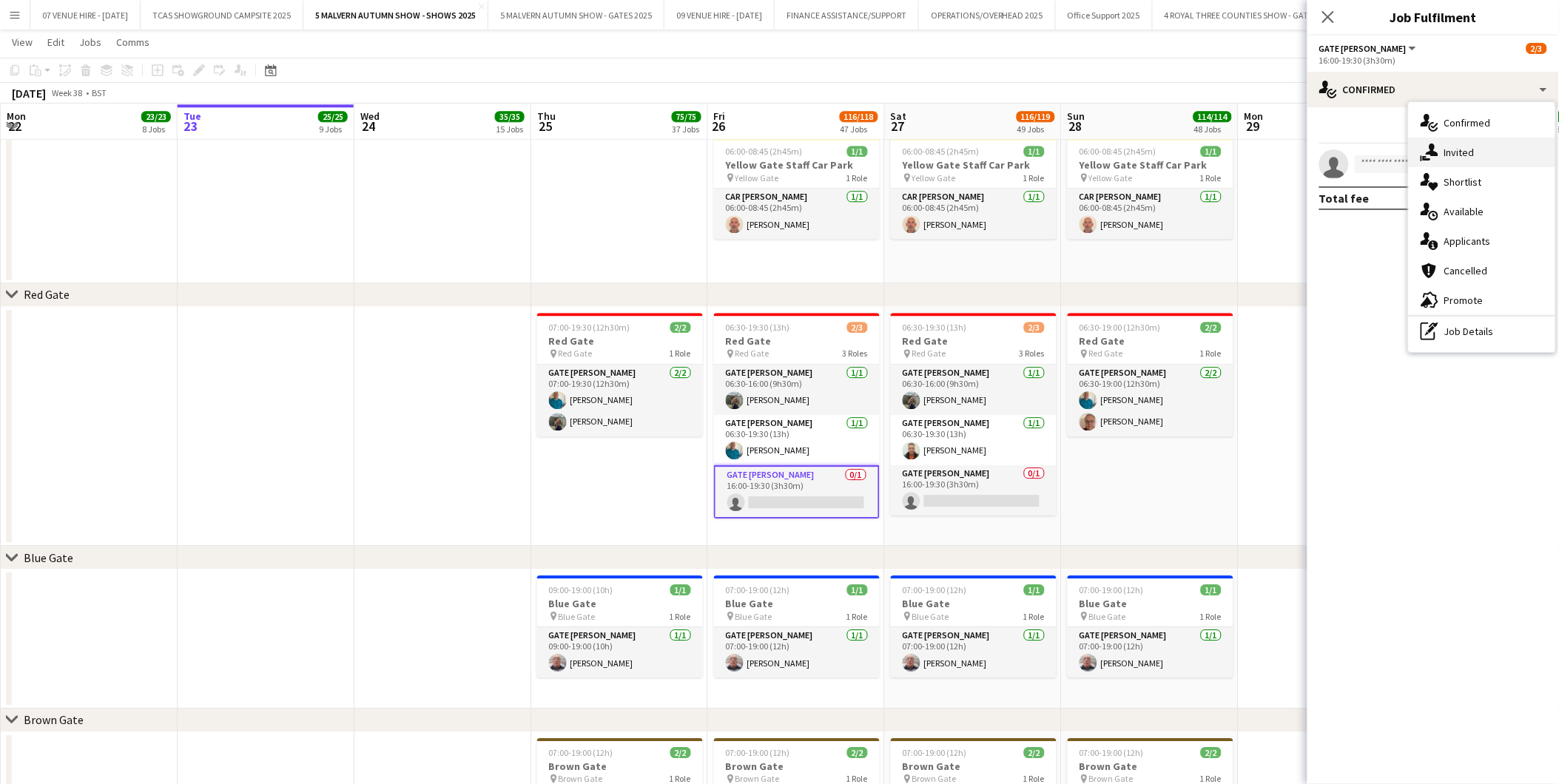
click at [1454, 151] on span "Invited" at bounding box center [1459, 152] width 30 height 13
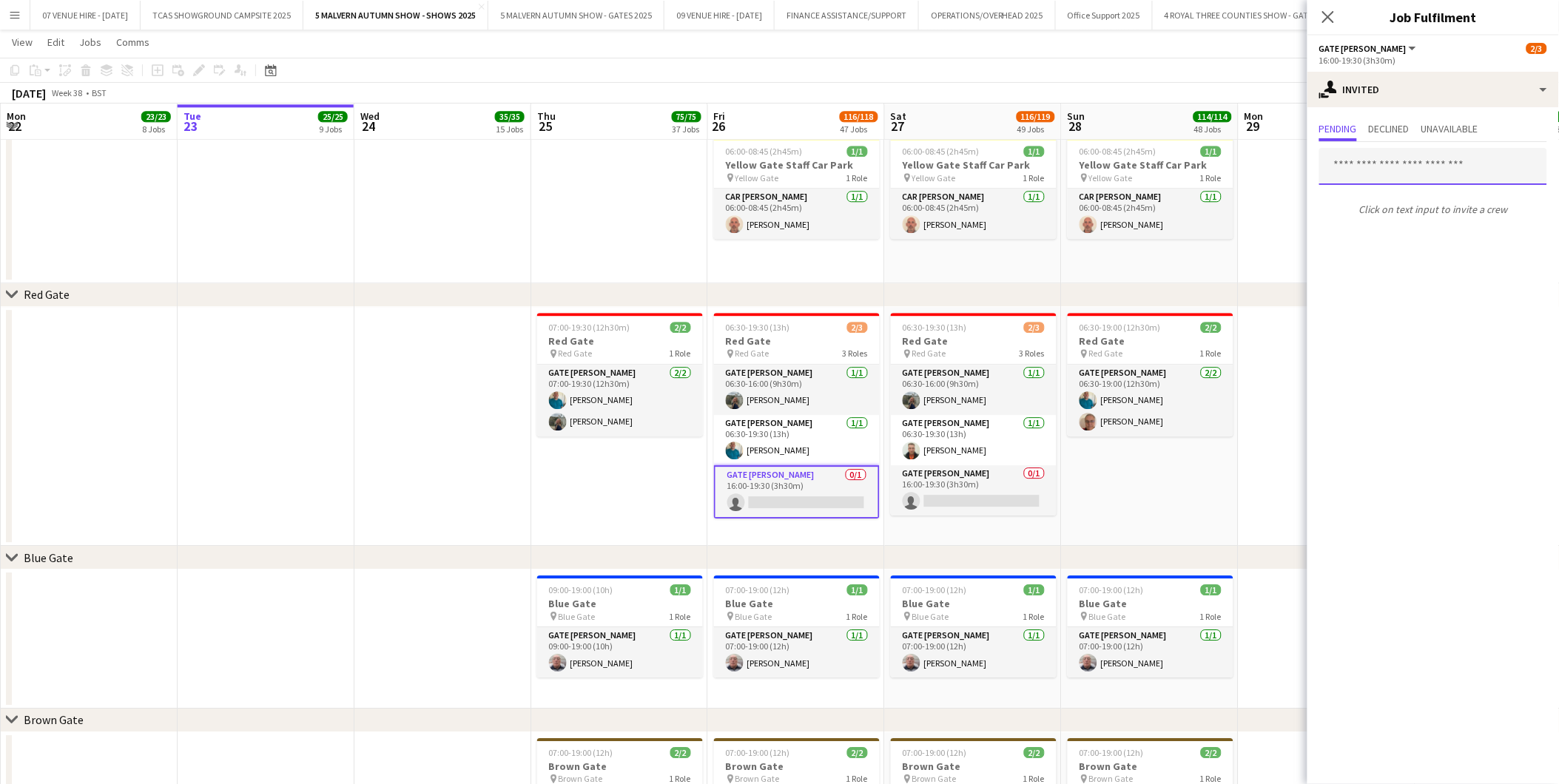
click at [1403, 174] on input "text" at bounding box center [1433, 166] width 228 height 37
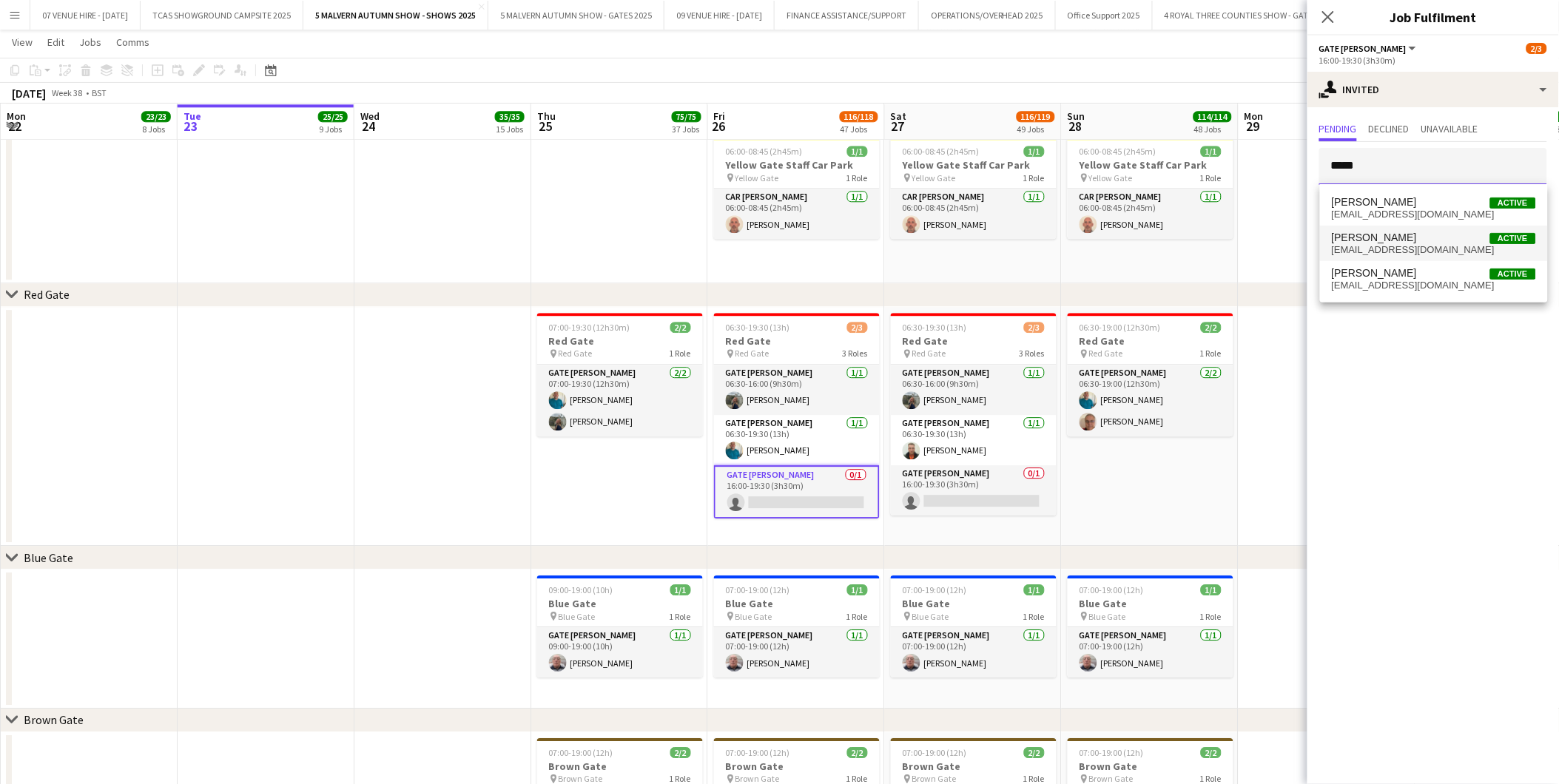
type input "*****"
click at [1385, 239] on span "[PERSON_NAME]" at bounding box center [1374, 238] width 85 height 12
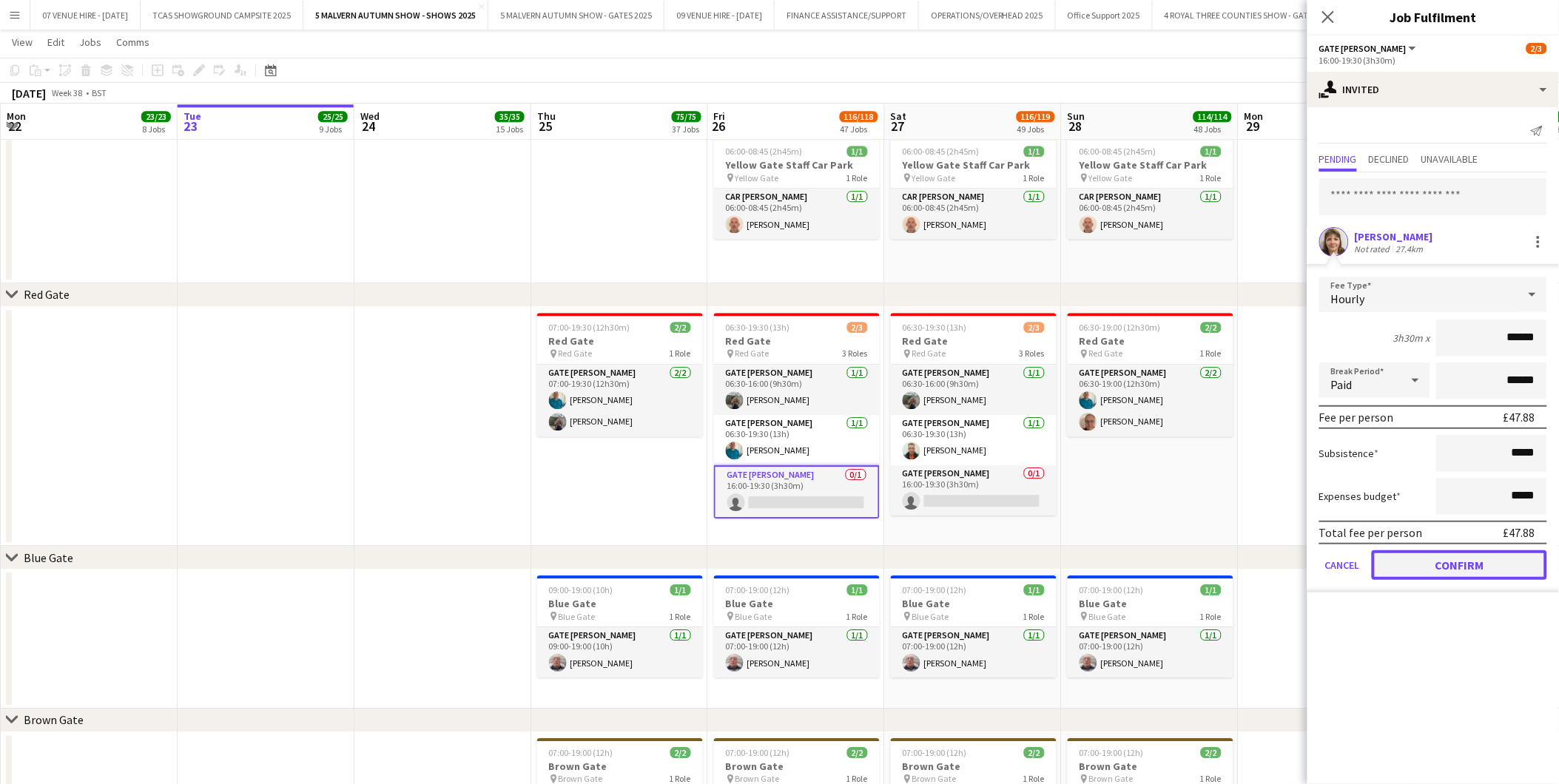
click at [1475, 560] on button "Confirm" at bounding box center [1459, 565] width 175 height 29
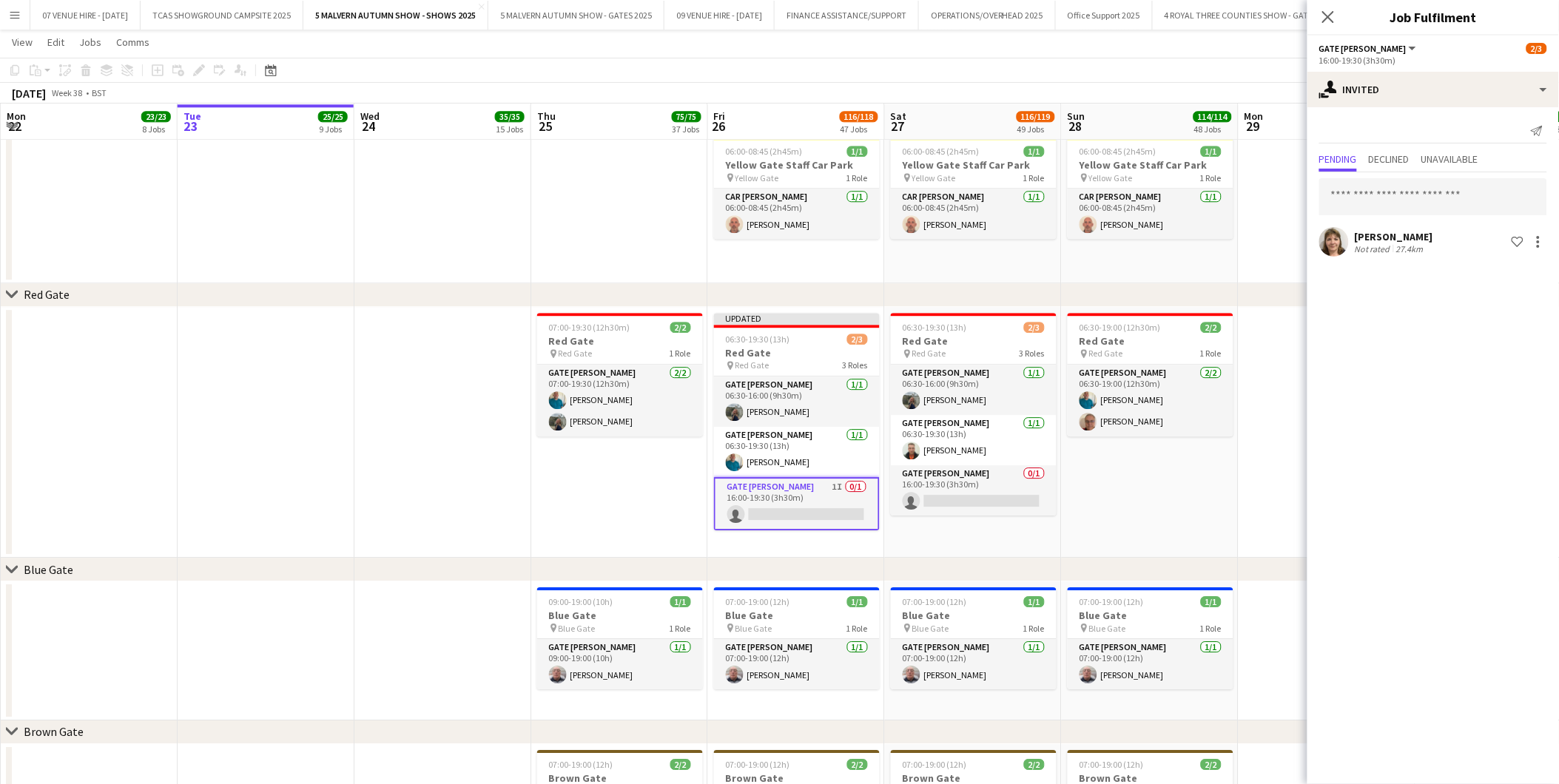
click at [964, 493] on app-card-role "Gate [PERSON_NAME] 0/1 16:00-19:30 (3h30m) single-neutral-actions" at bounding box center [973, 490] width 165 height 50
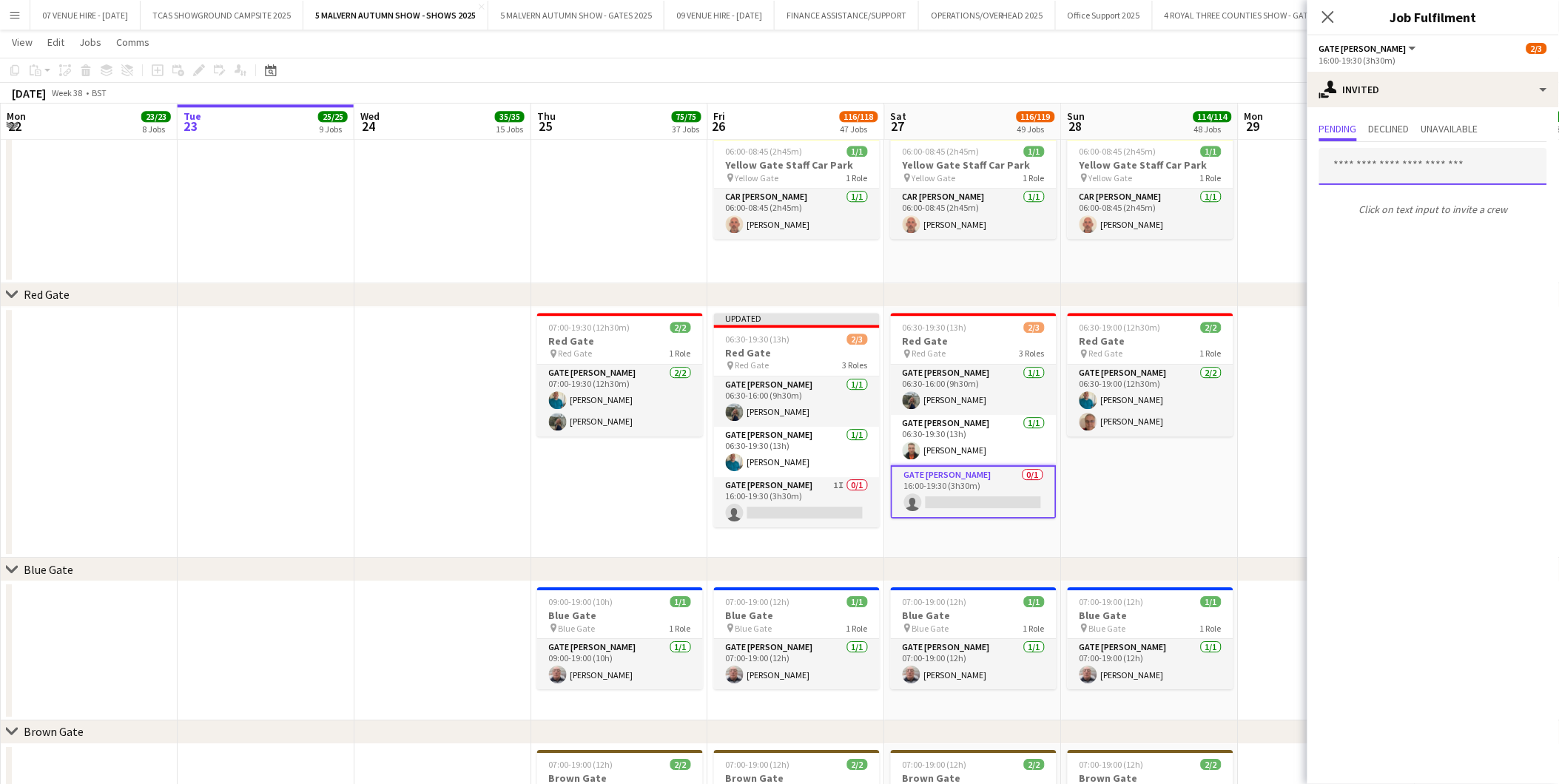
click at [1380, 165] on input "text" at bounding box center [1433, 166] width 228 height 37
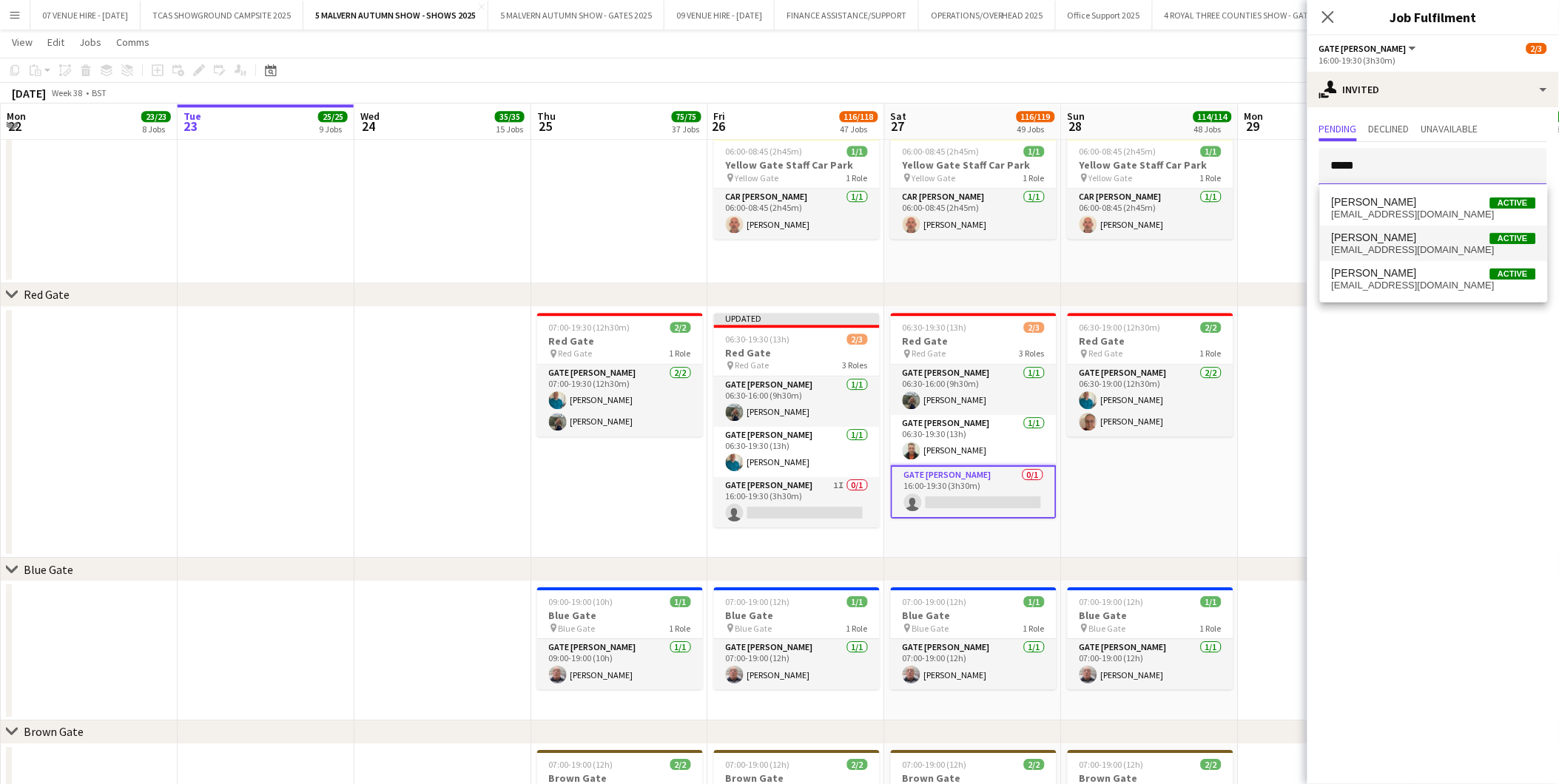
type input "*****"
click at [1347, 248] on span "[EMAIL_ADDRESS][DOMAIN_NAME]" at bounding box center [1433, 250] width 204 height 11
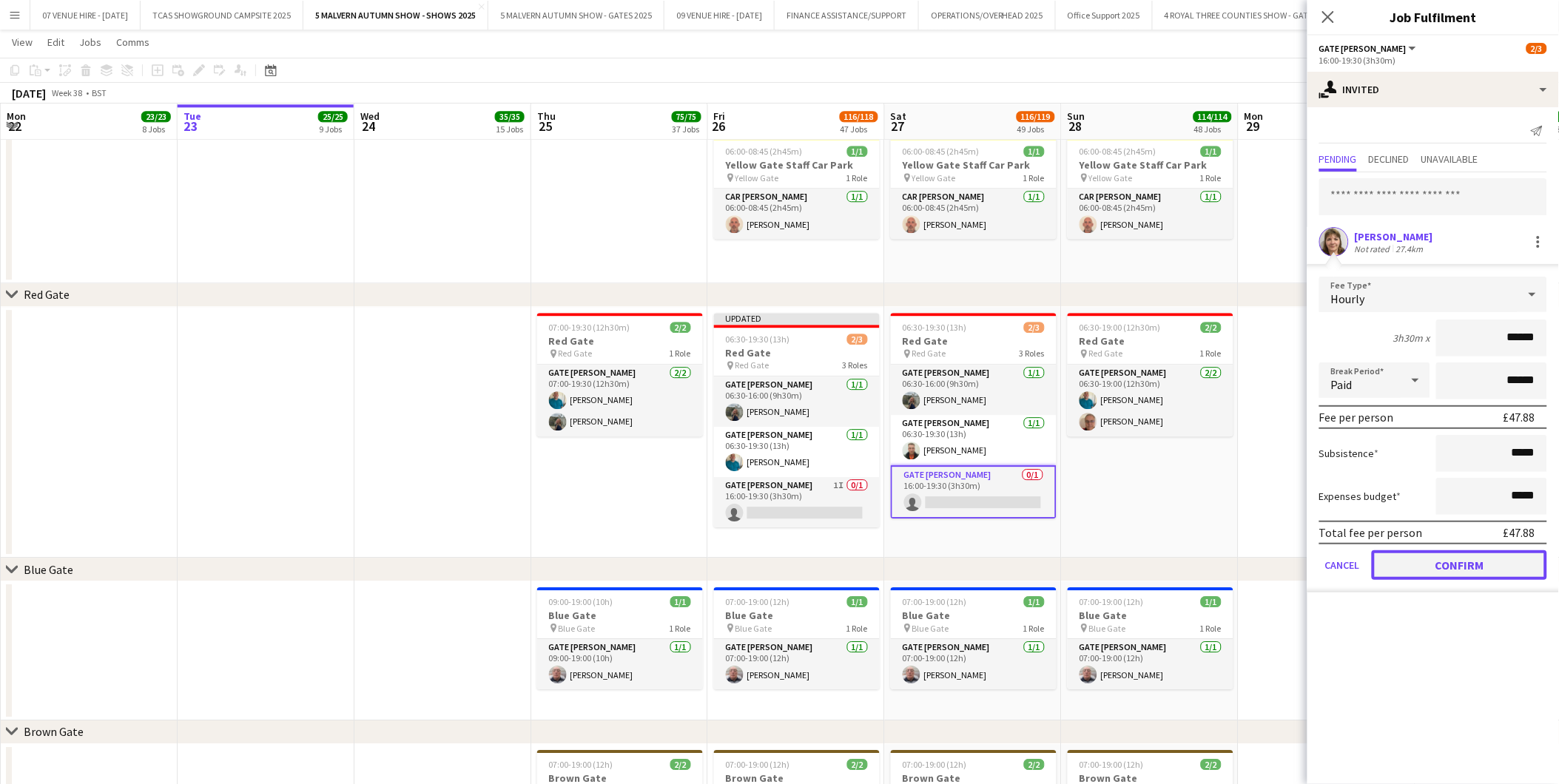
click at [1438, 551] on button "Confirm" at bounding box center [1459, 565] width 175 height 29
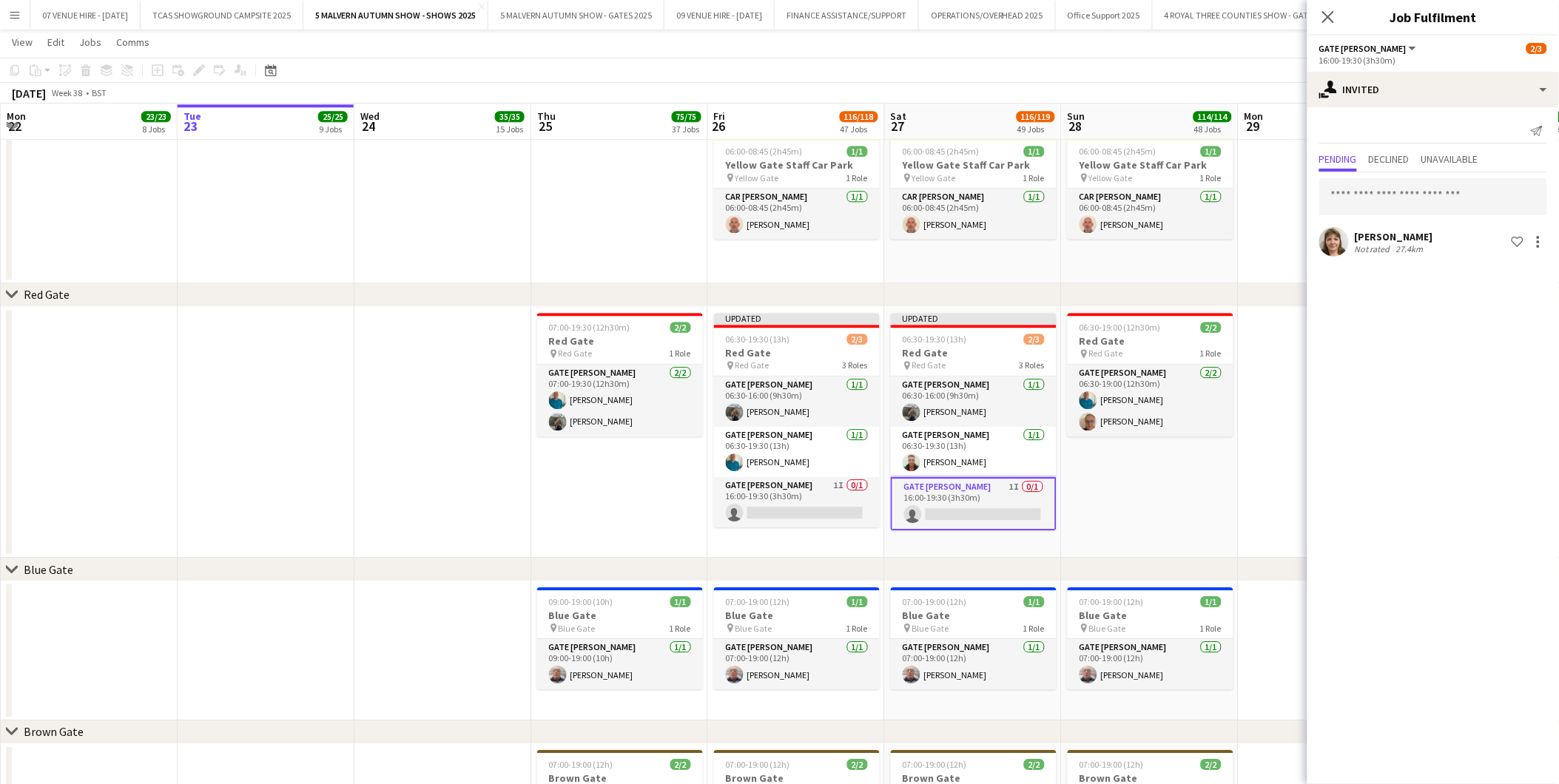
click at [1184, 496] on app-date-cell "06:30-19:00 (12h30m) 2/2 Red Gate pin Red Gate 1 Role Gate [PERSON_NAME] [DATE]…" at bounding box center [1150, 433] width 177 height 252
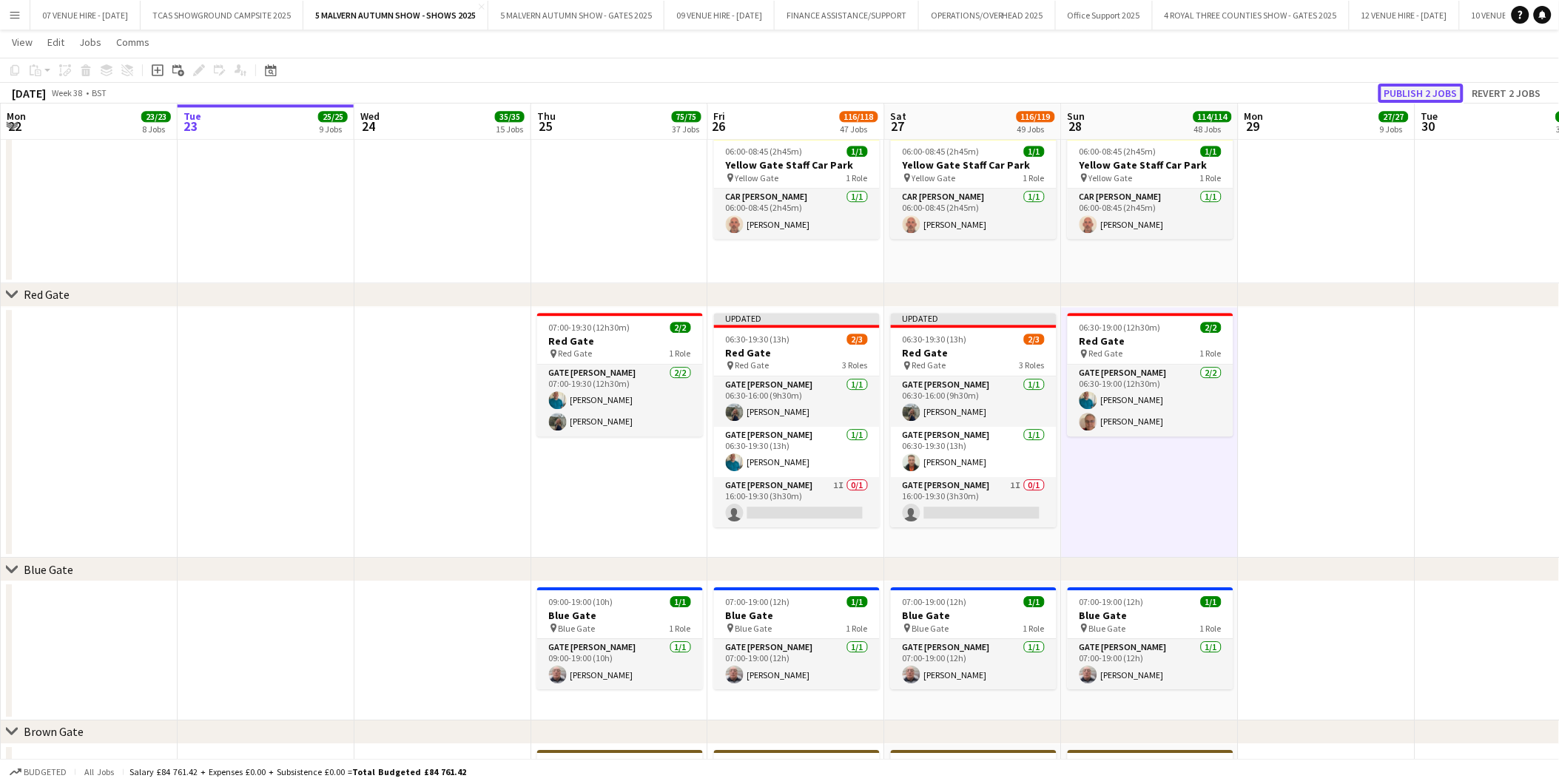
click at [1432, 96] on button "Publish 2 jobs" at bounding box center [1421, 93] width 85 height 19
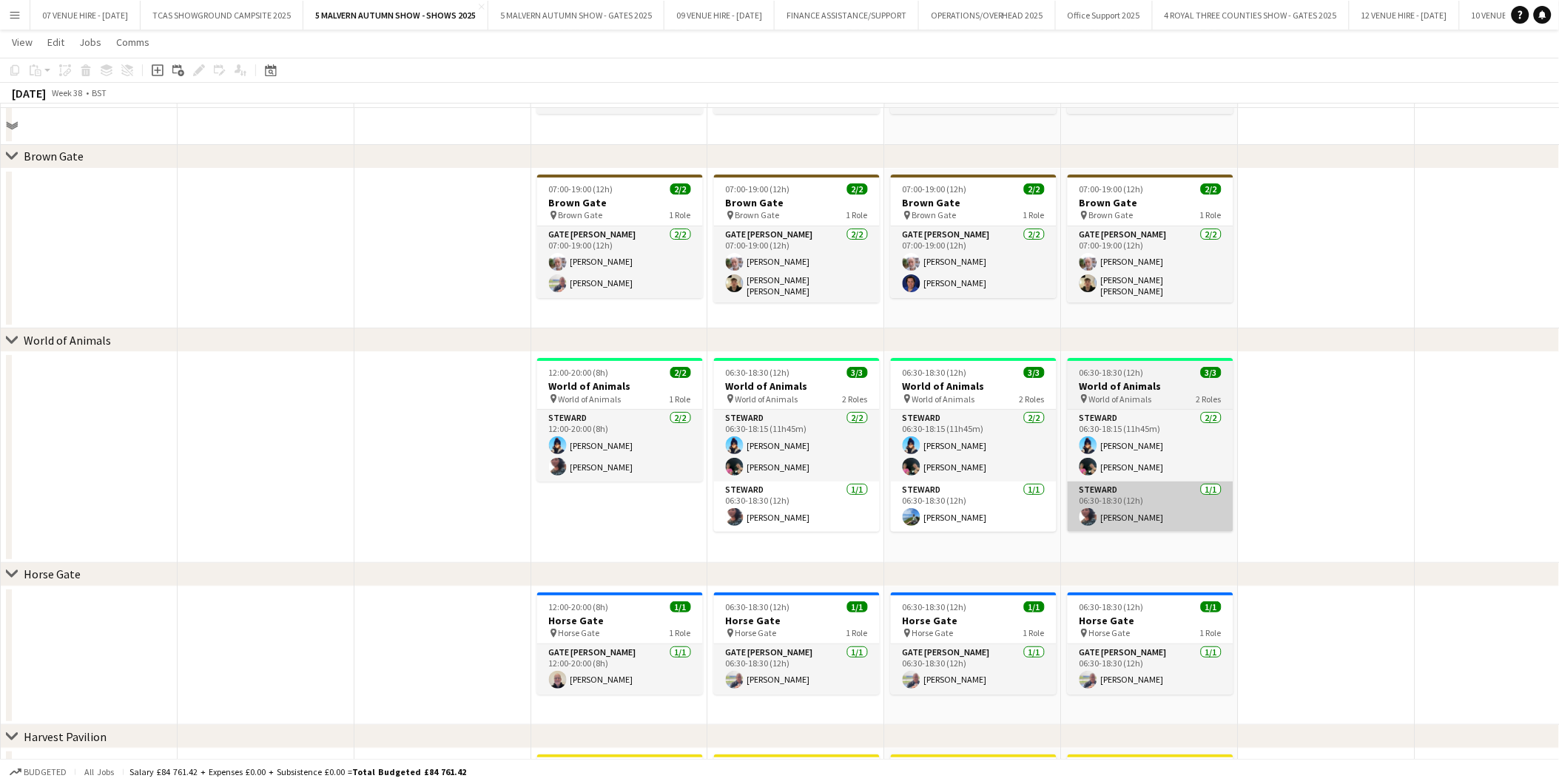
scroll to position [1562, 0]
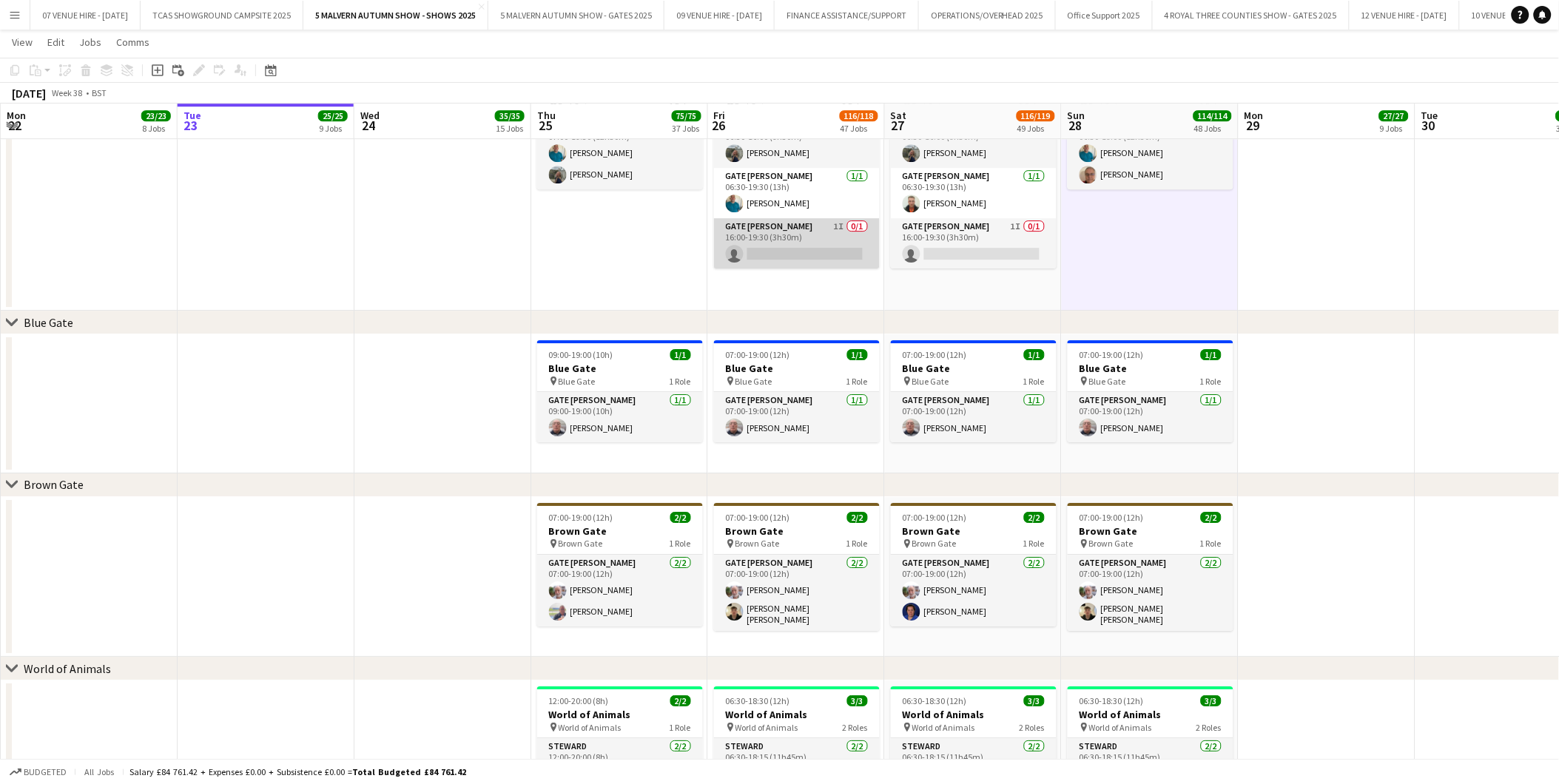
click at [789, 256] on app-card-role "Gate [PERSON_NAME] 1I 0/1 16:00-19:30 (3h30m) single-neutral-actions" at bounding box center [796, 242] width 165 height 50
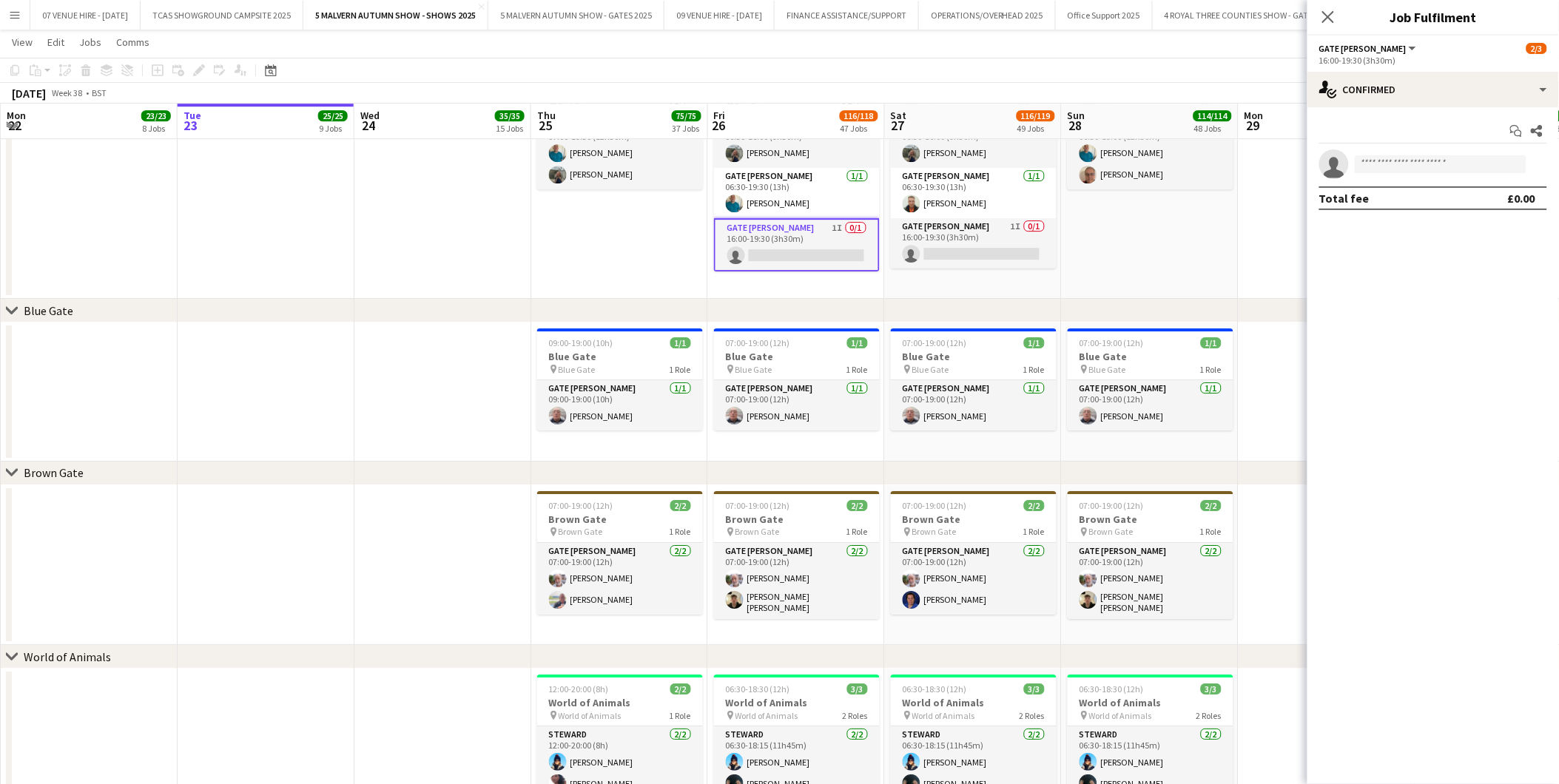
click at [1430, 107] on div "Start chat Share single-neutral-actions Total fee £0.00" at bounding box center [1433, 165] width 252 height 115
click at [1435, 97] on div "single-neutral-actions-check-2 Confirmed" at bounding box center [1433, 89] width 252 height 35
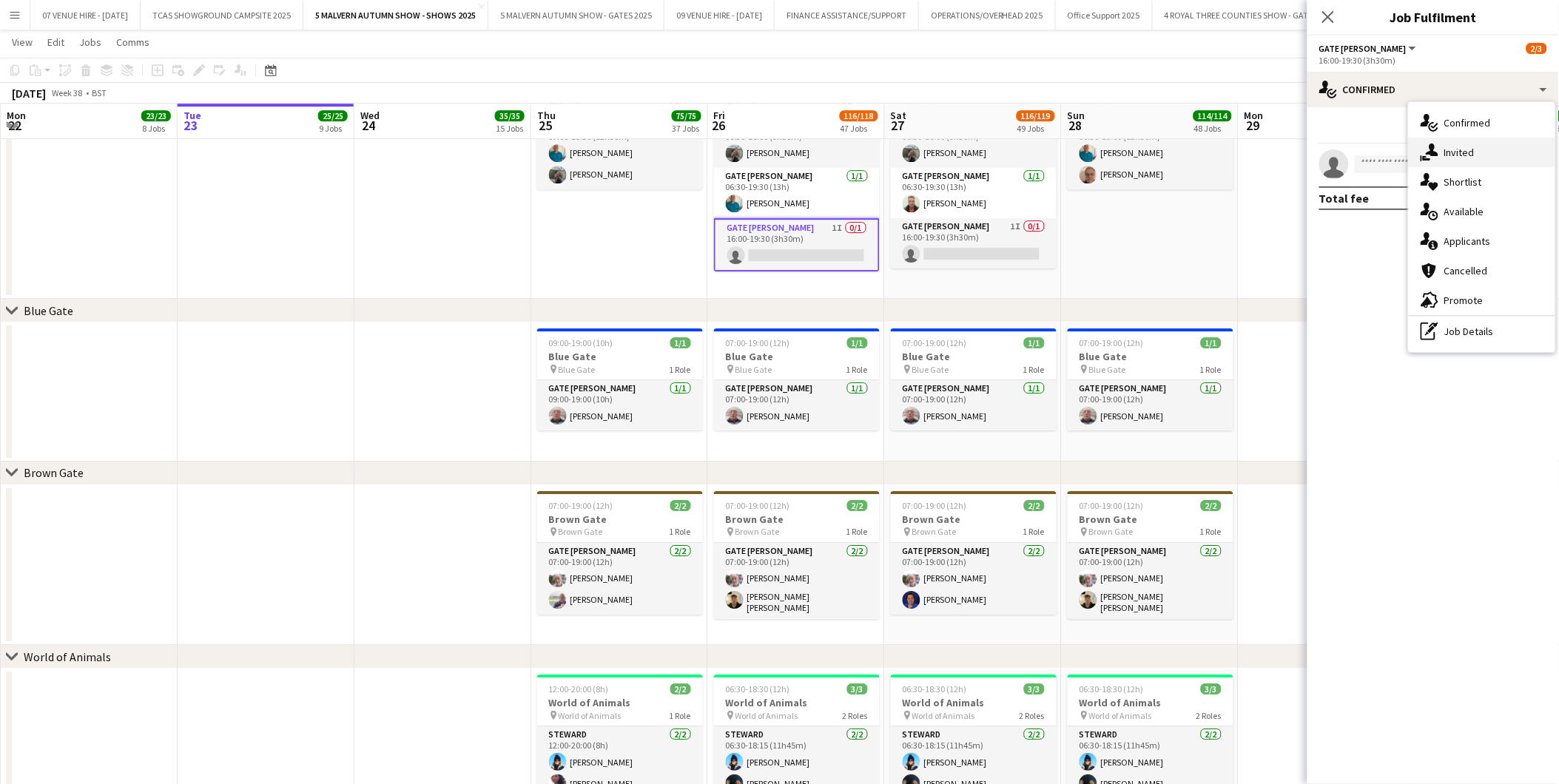
click at [1457, 156] on span "Invited" at bounding box center [1459, 152] width 30 height 13
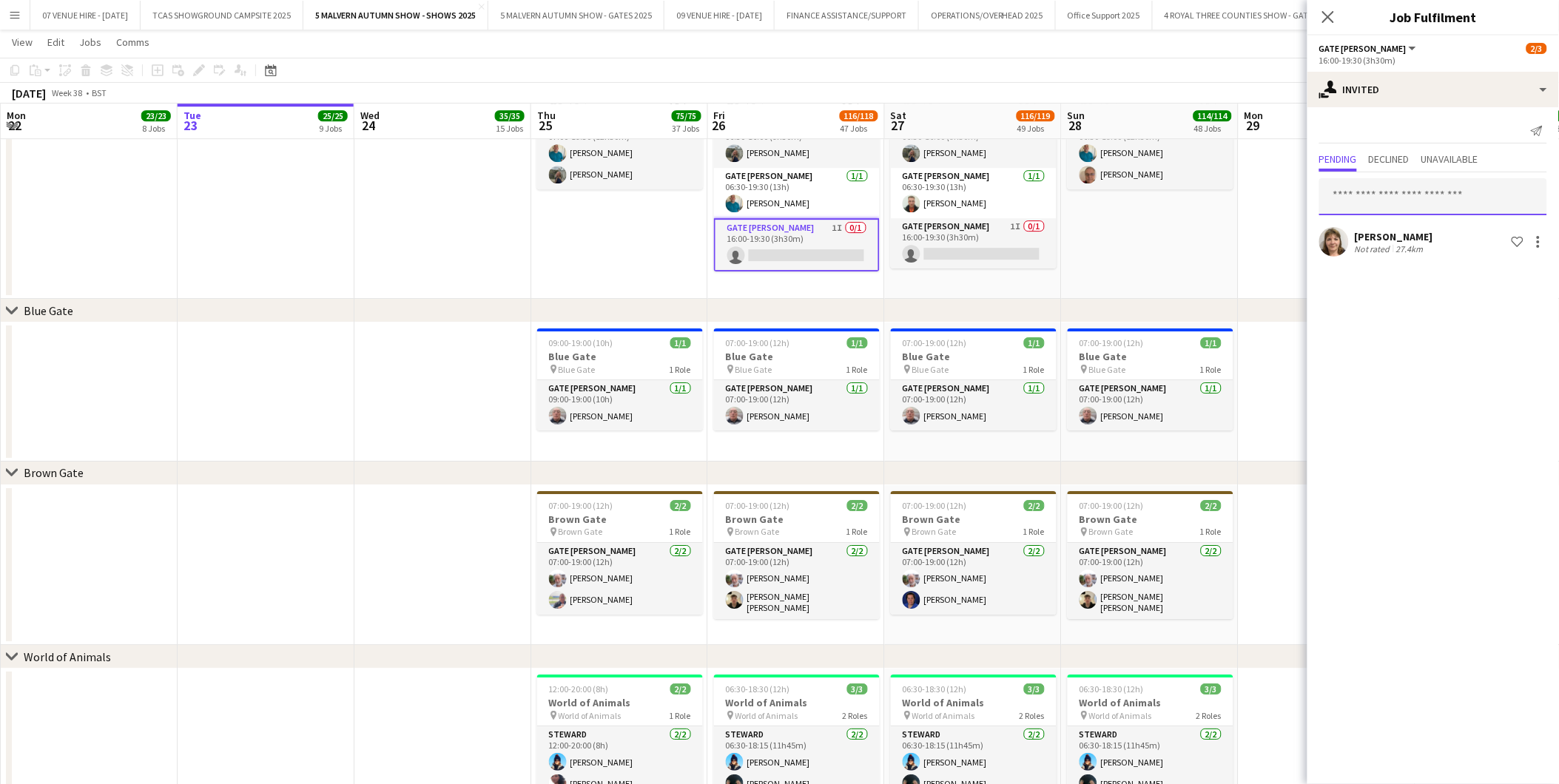
click at [1411, 202] on input "text" at bounding box center [1433, 197] width 228 height 37
type input "*"
type input "******"
click at [1395, 226] on span "[PERSON_NAME]" at bounding box center [1374, 232] width 85 height 12
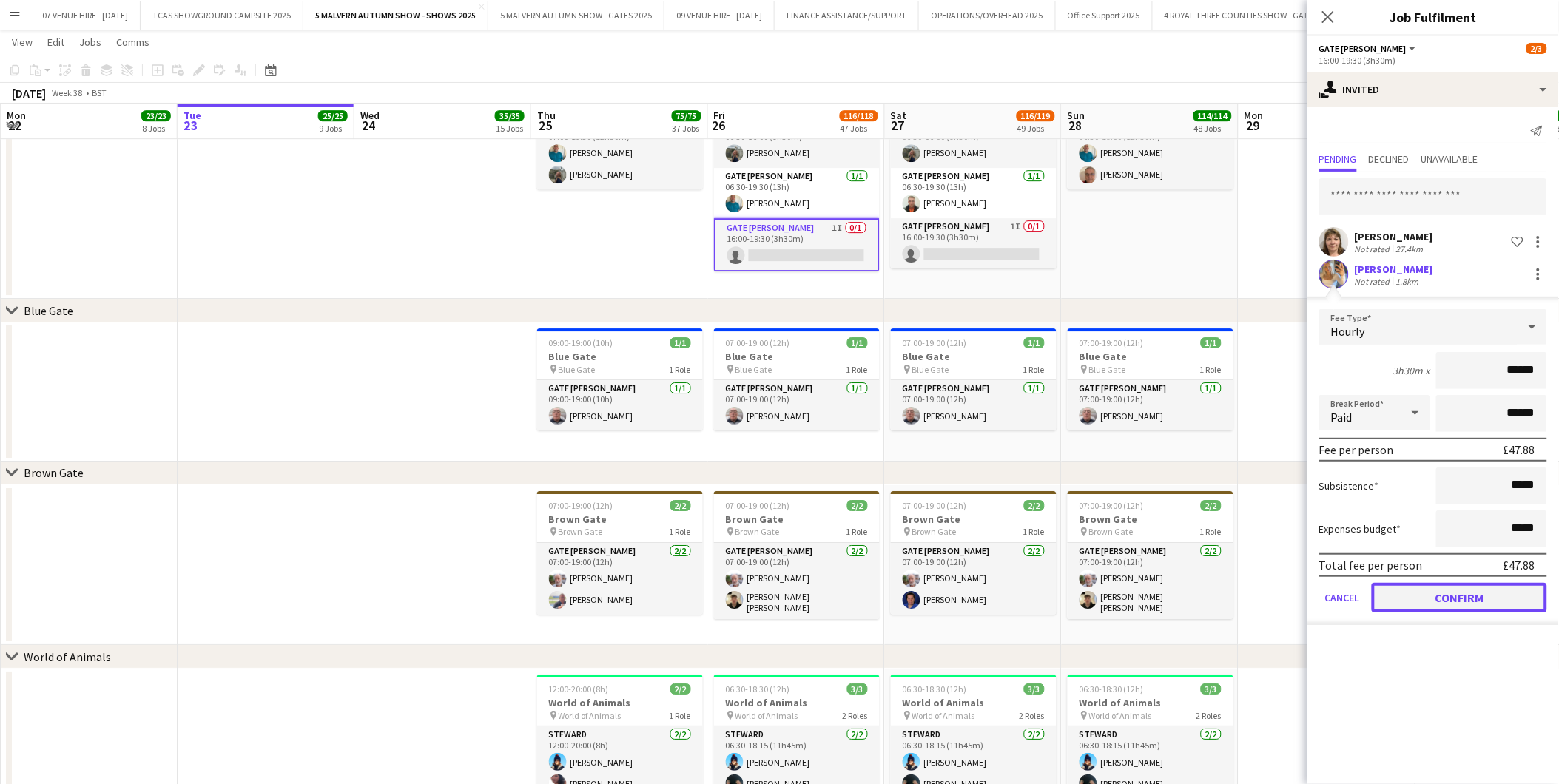
click at [1490, 597] on button "Confirm" at bounding box center [1459, 598] width 175 height 29
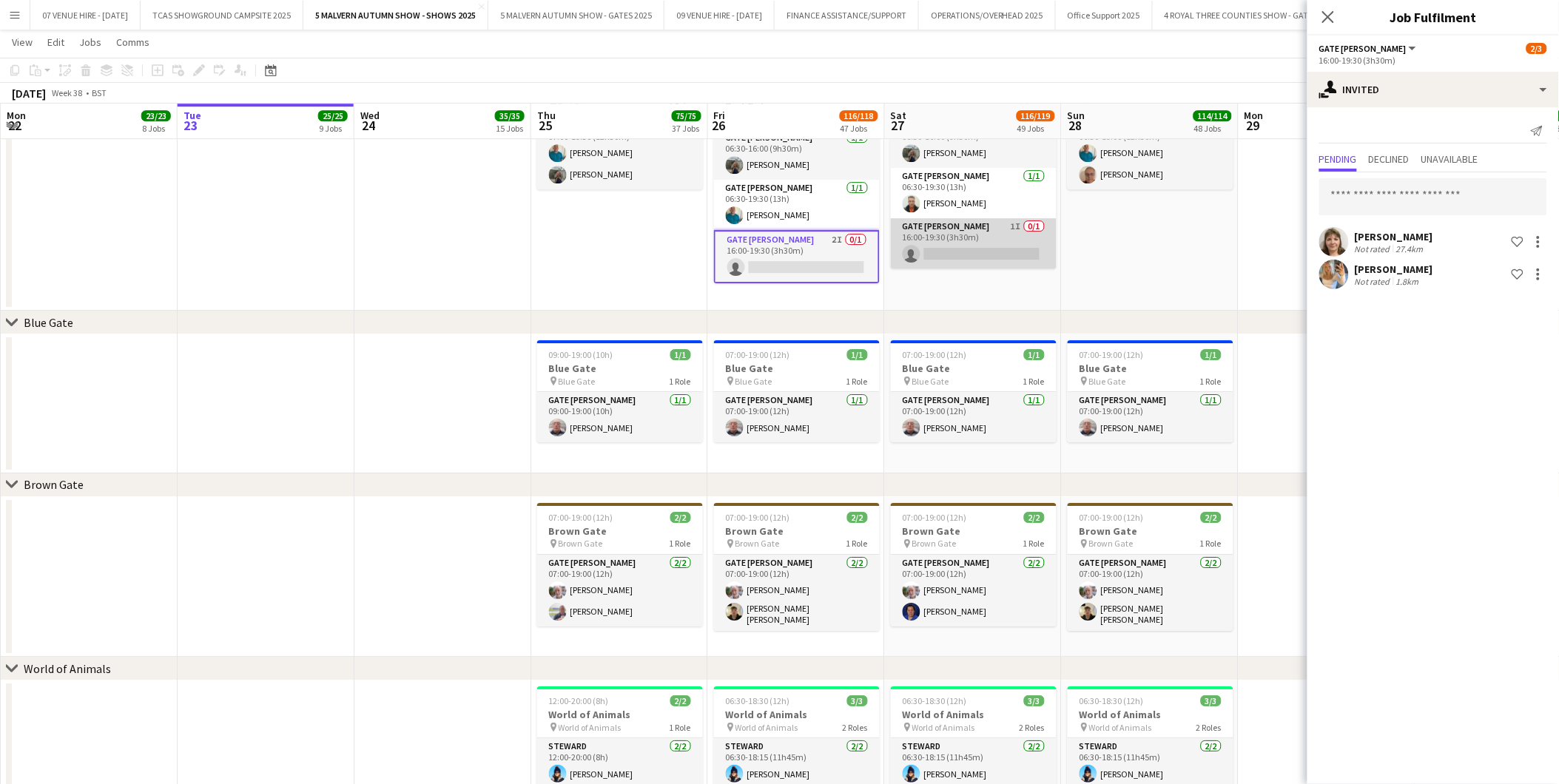
click at [1011, 242] on app-card-role "Gate [PERSON_NAME] 1I 0/1 16:00-19:30 (3h30m) single-neutral-actions" at bounding box center [973, 242] width 165 height 50
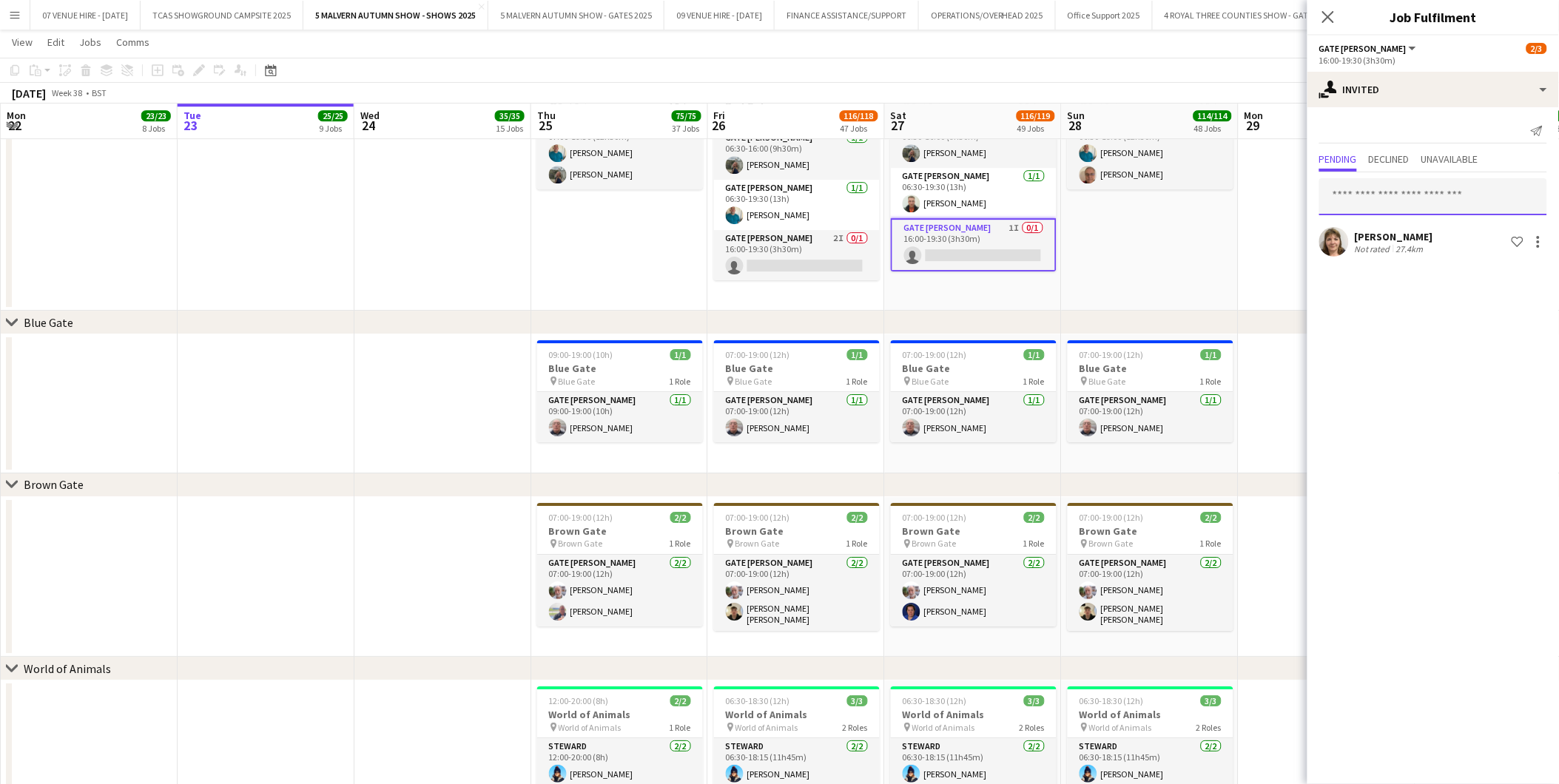
click at [1370, 193] on input "text" at bounding box center [1433, 197] width 228 height 37
type input "******"
click at [1364, 233] on span "[PERSON_NAME]" at bounding box center [1374, 232] width 85 height 12
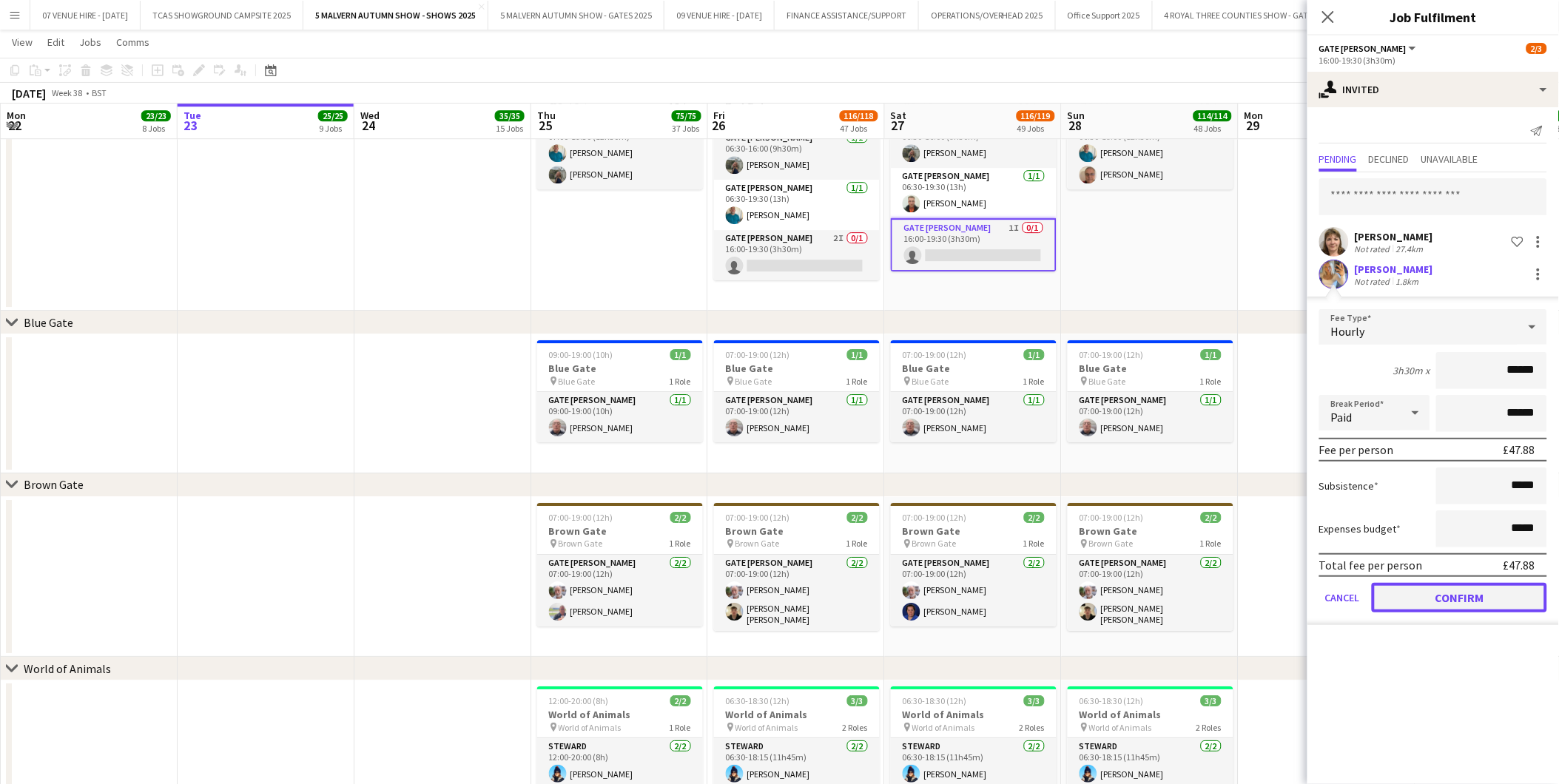
click at [1511, 583] on button "Confirm" at bounding box center [1459, 598] width 175 height 29
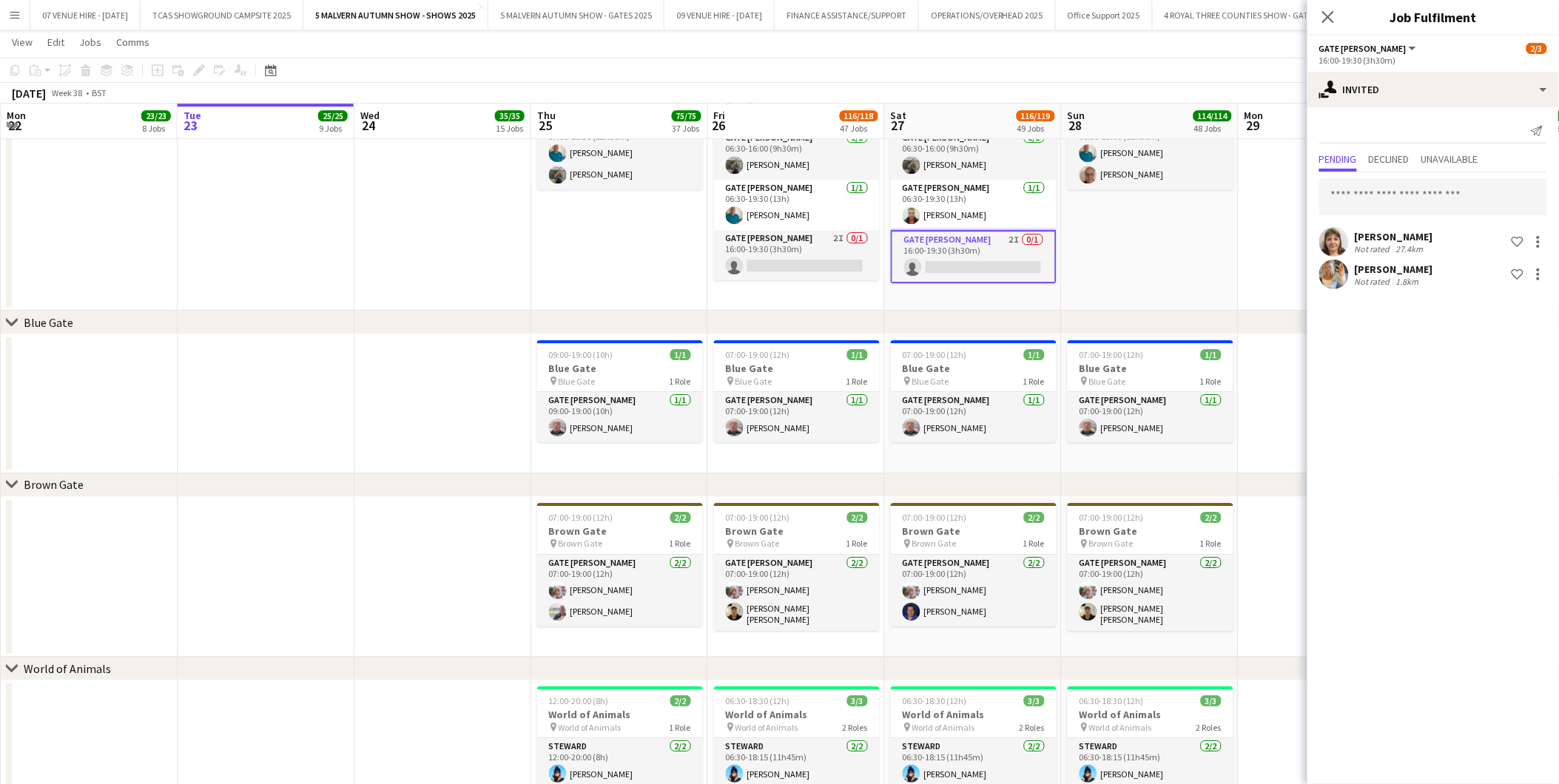
click at [1208, 268] on app-date-cell "06:30-19:00 (12h30m) 2/2 Red Gate pin Red Gate 1 Role Gate [PERSON_NAME] [DATE]…" at bounding box center [1150, 185] width 177 height 252
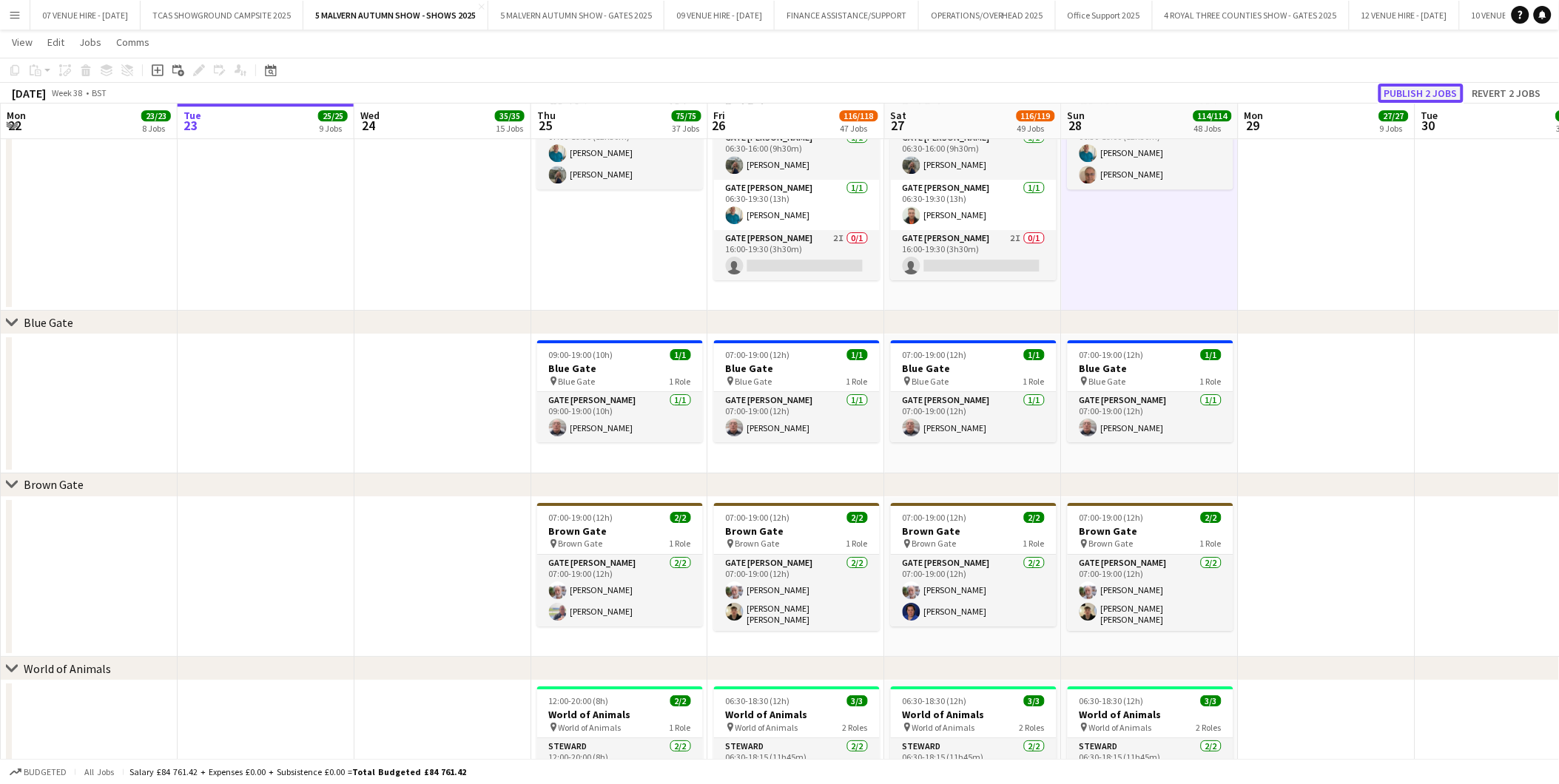
click at [1430, 97] on button "Publish 2 jobs" at bounding box center [1421, 93] width 85 height 19
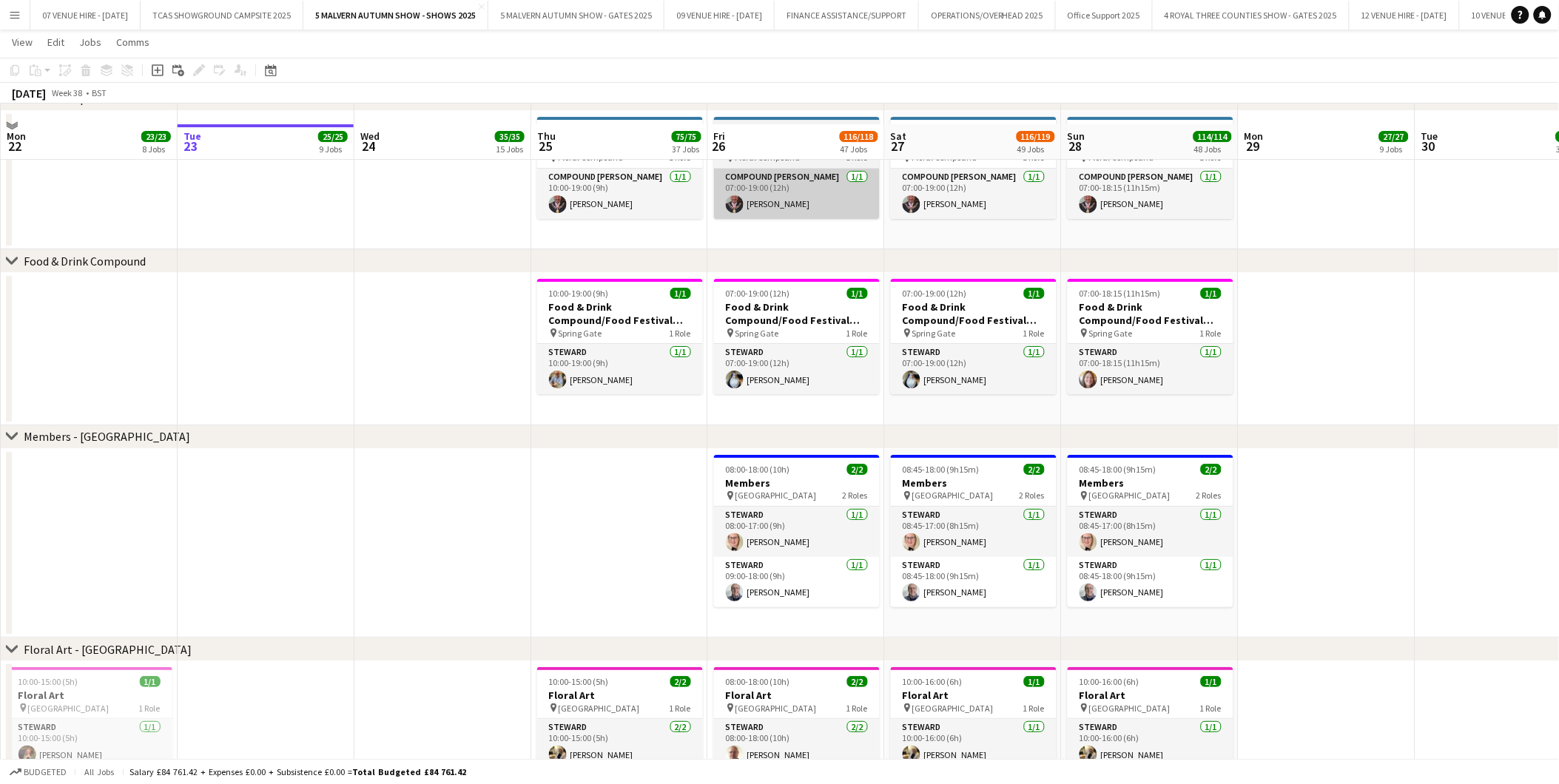
scroll to position [5837, 0]
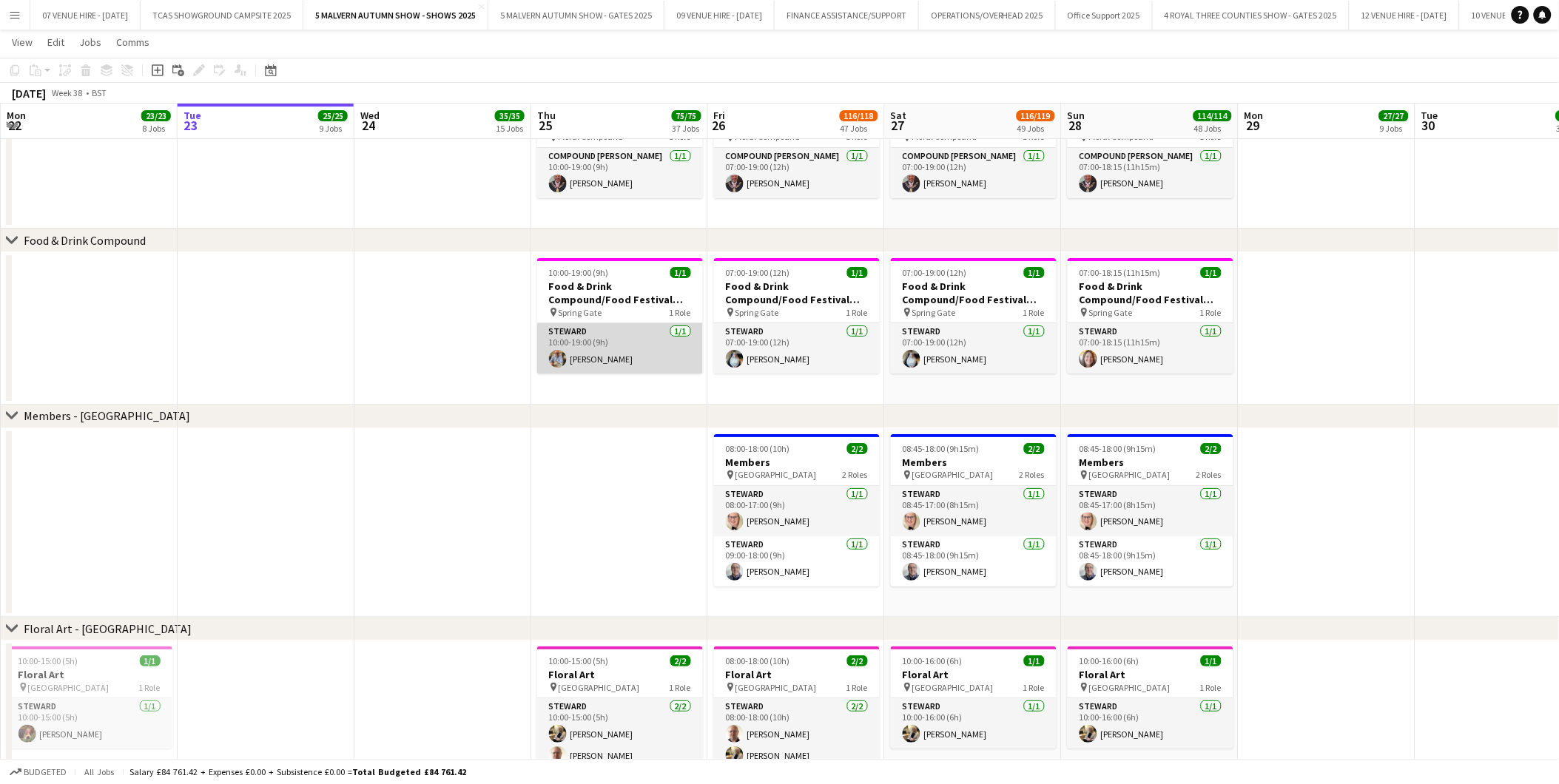
click at [557, 356] on app-user-avatar at bounding box center [558, 359] width 18 height 18
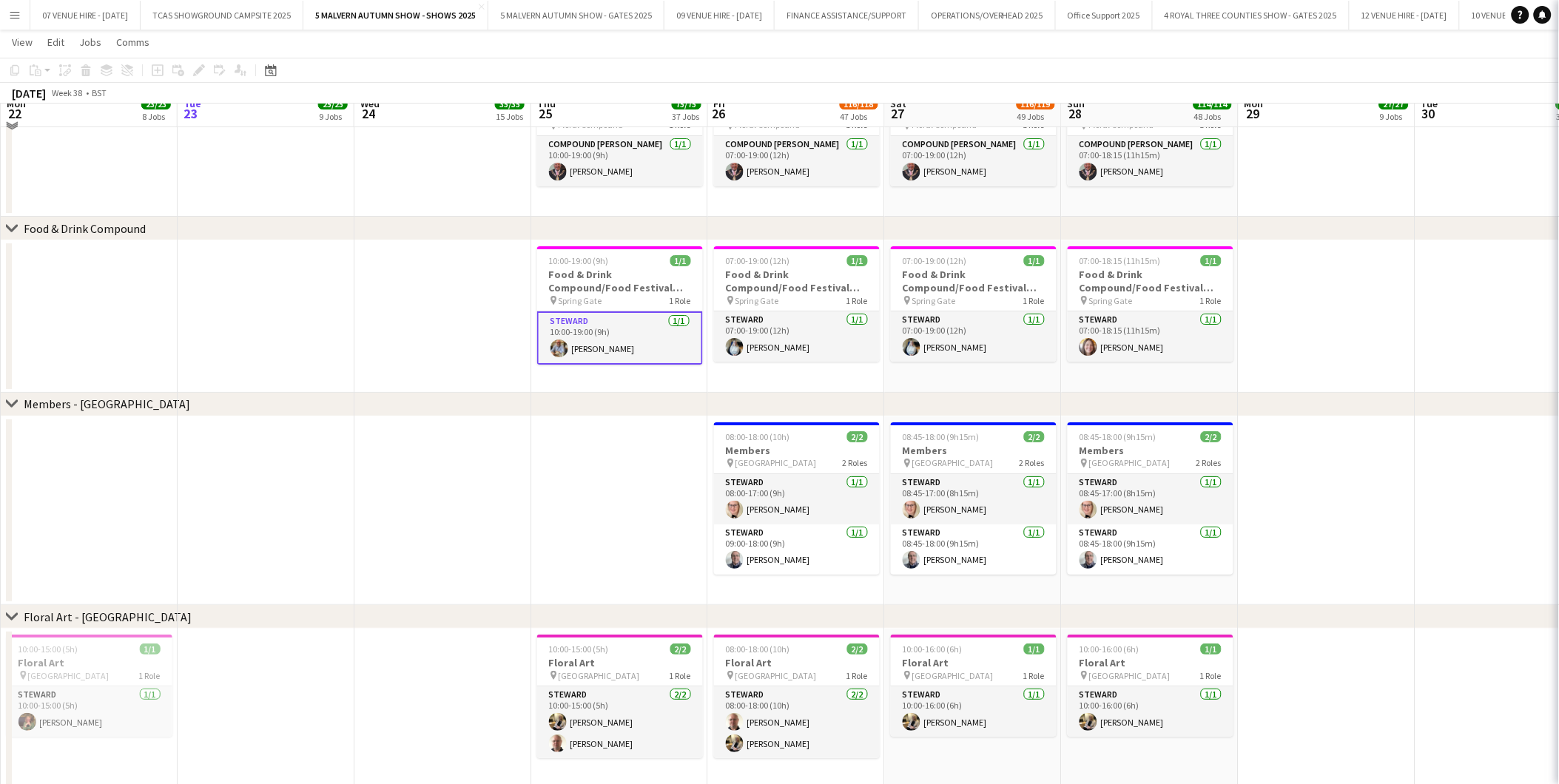
scroll to position [5825, 0]
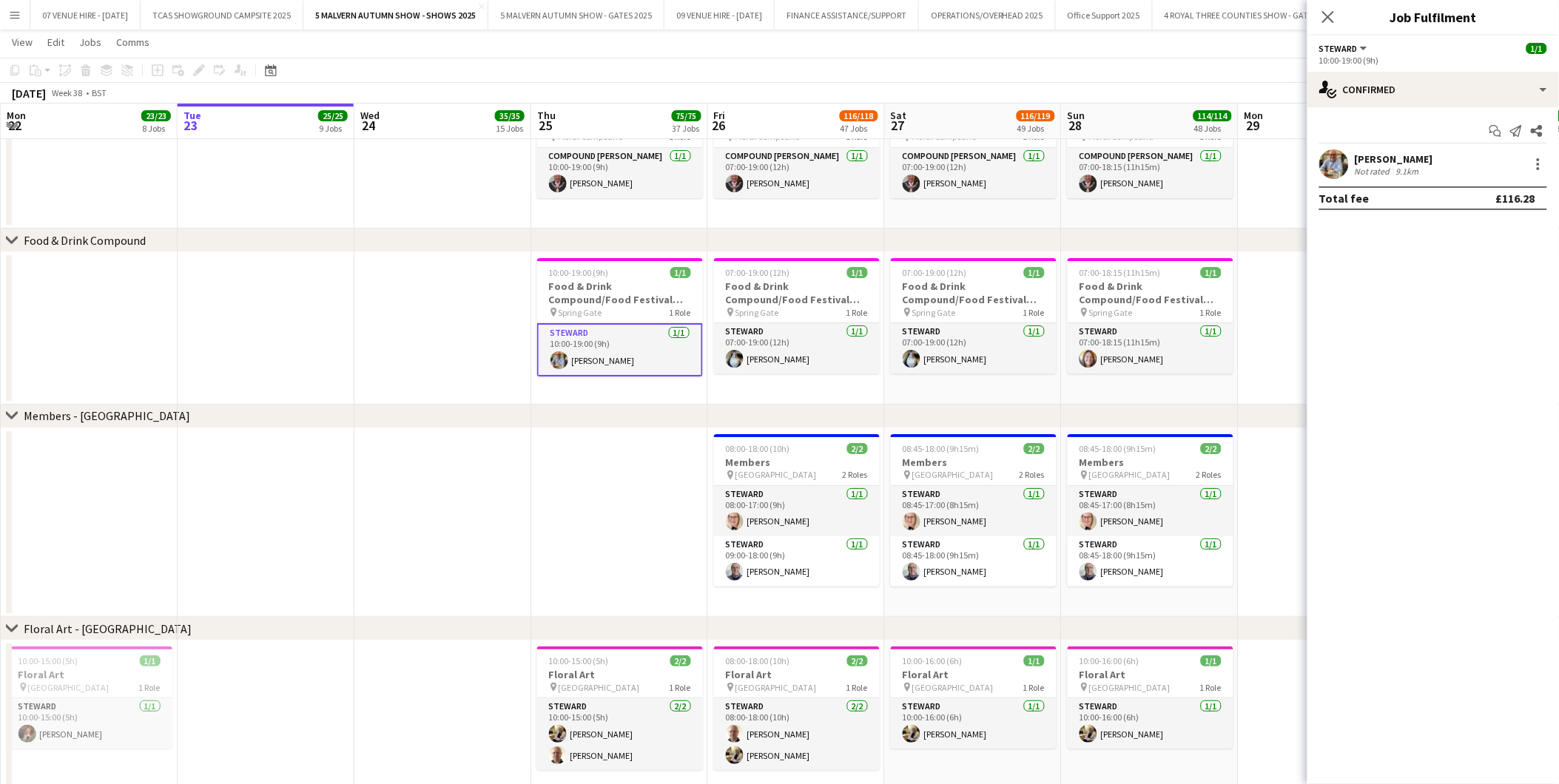
click at [1336, 163] on app-user-avatar at bounding box center [1334, 164] width 29 height 29
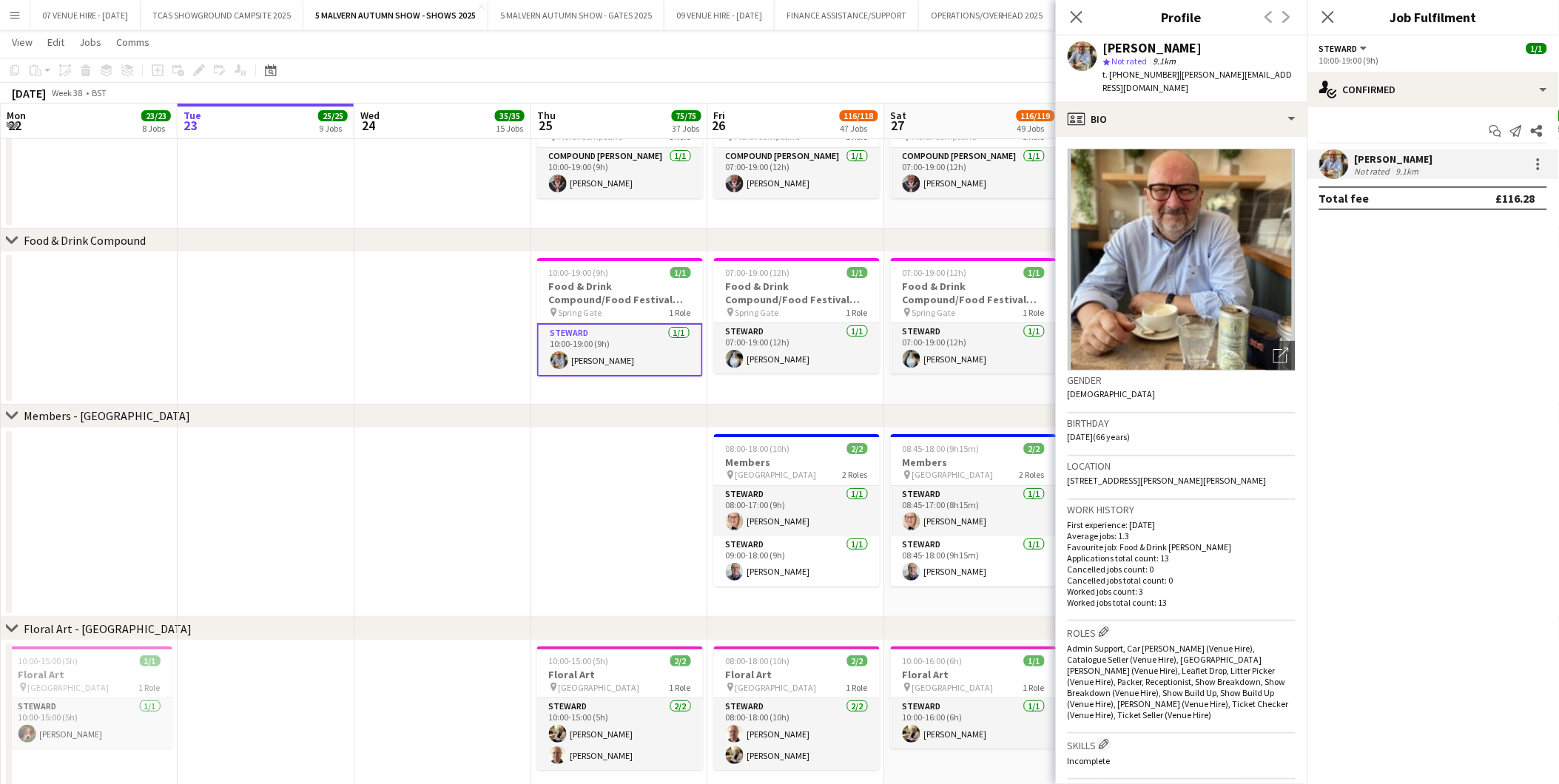
click at [514, 446] on app-date-cell at bounding box center [443, 523] width 177 height 189
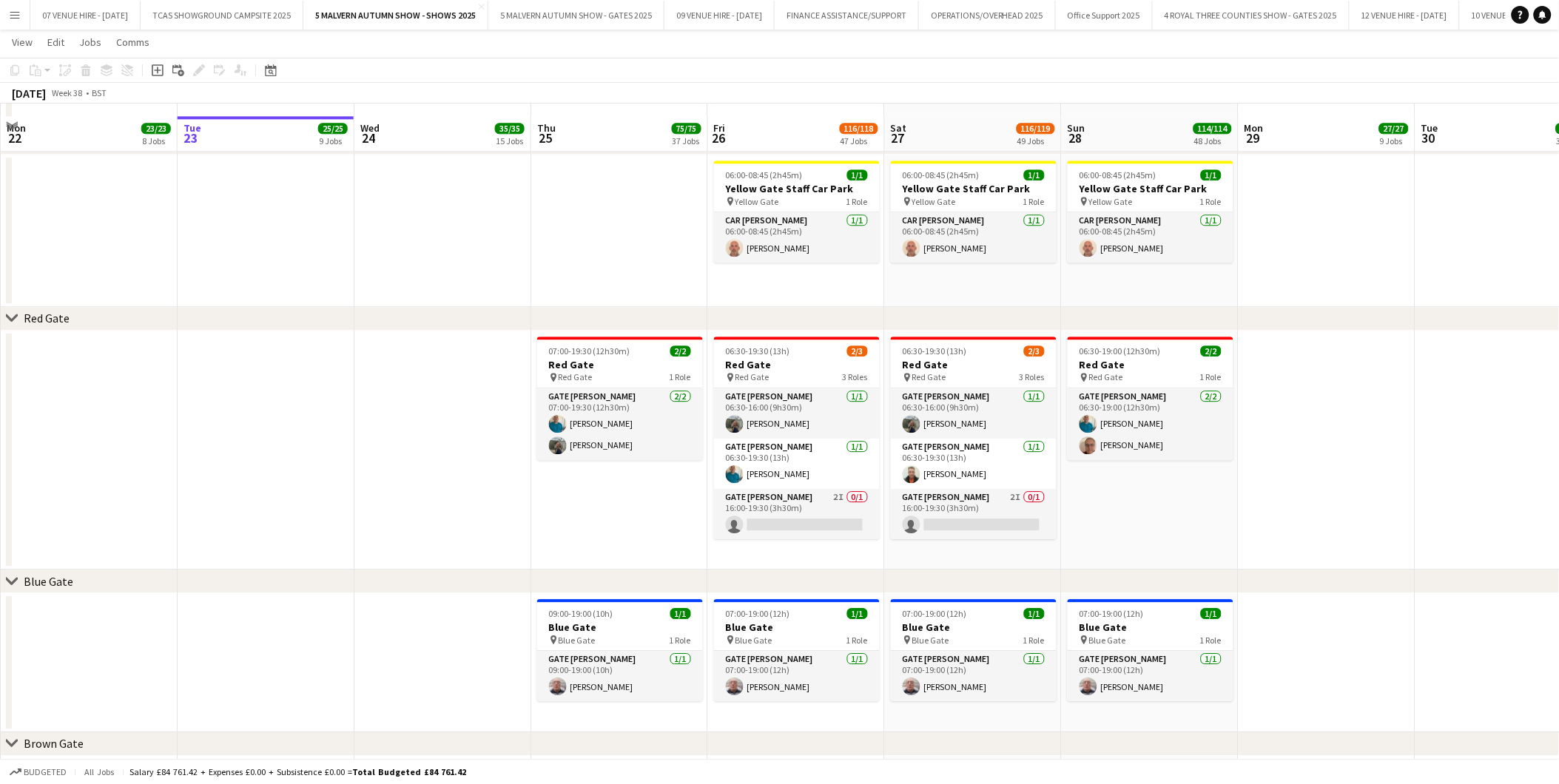
scroll to position [1304, 0]
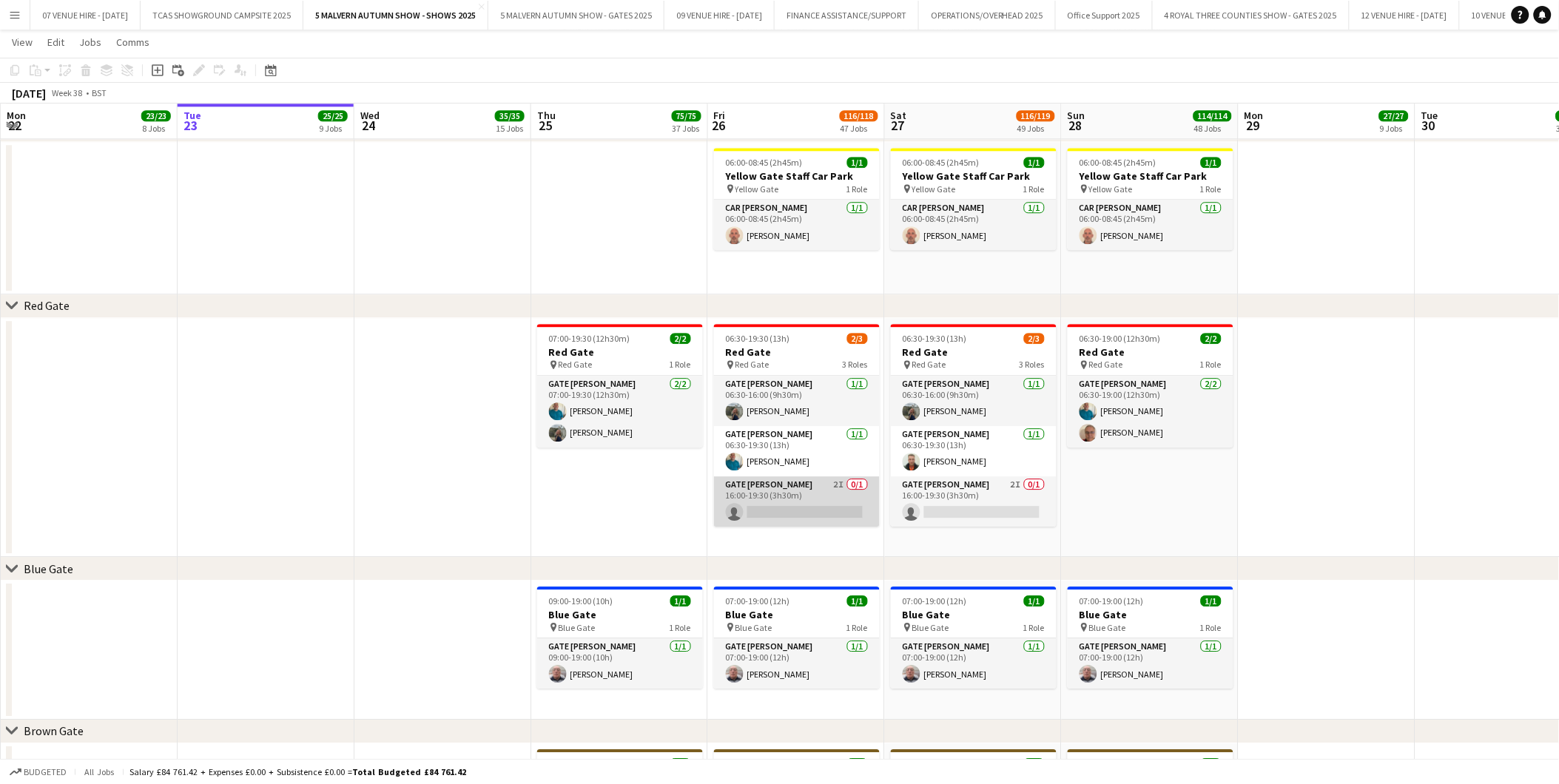
click at [800, 510] on app-card-role "Gate [PERSON_NAME] 2I 0/1 16:00-19:30 (3h30m) single-neutral-actions" at bounding box center [796, 501] width 165 height 50
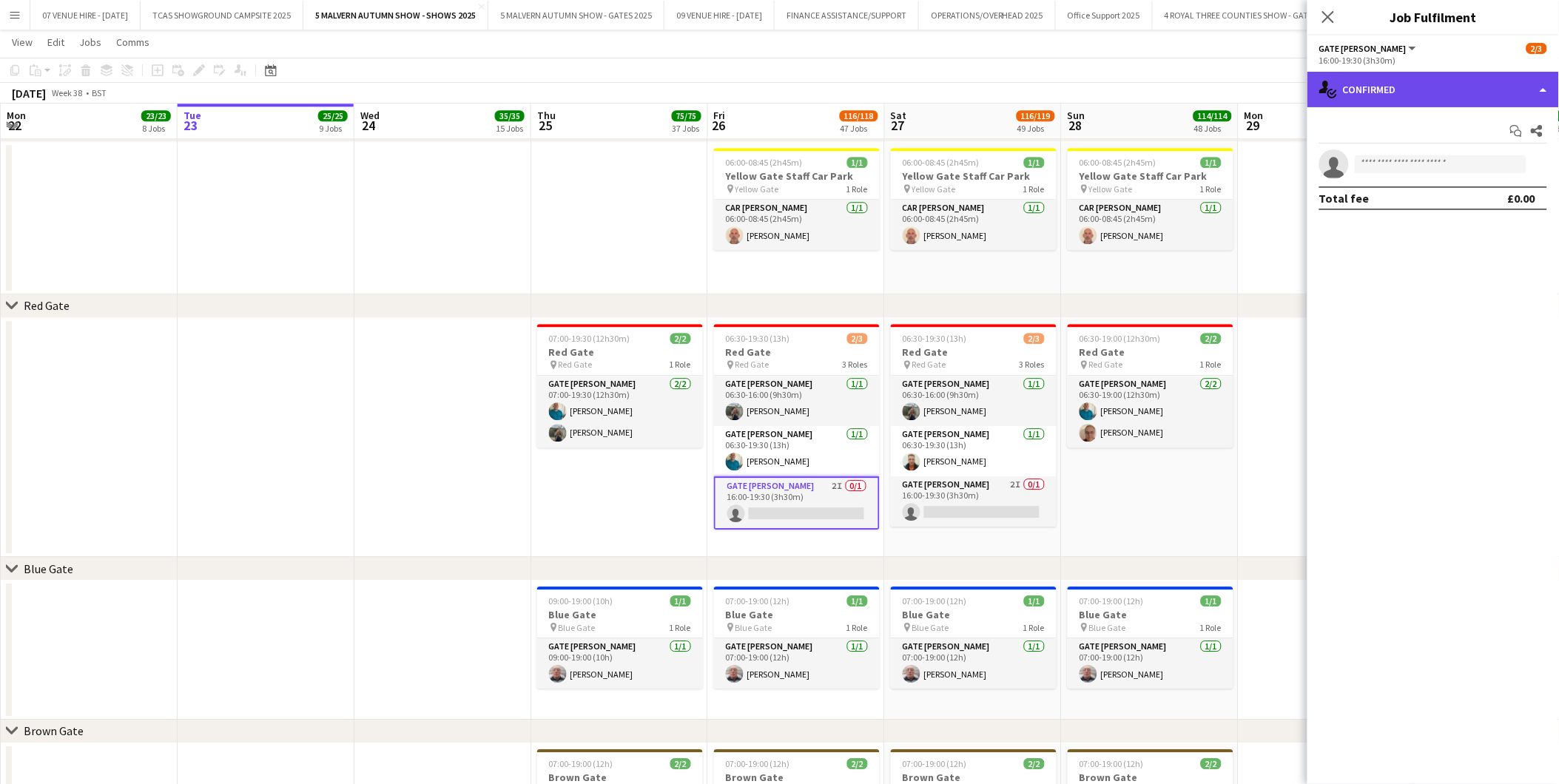
click at [1430, 93] on div "single-neutral-actions-check-2 Confirmed" at bounding box center [1433, 89] width 252 height 35
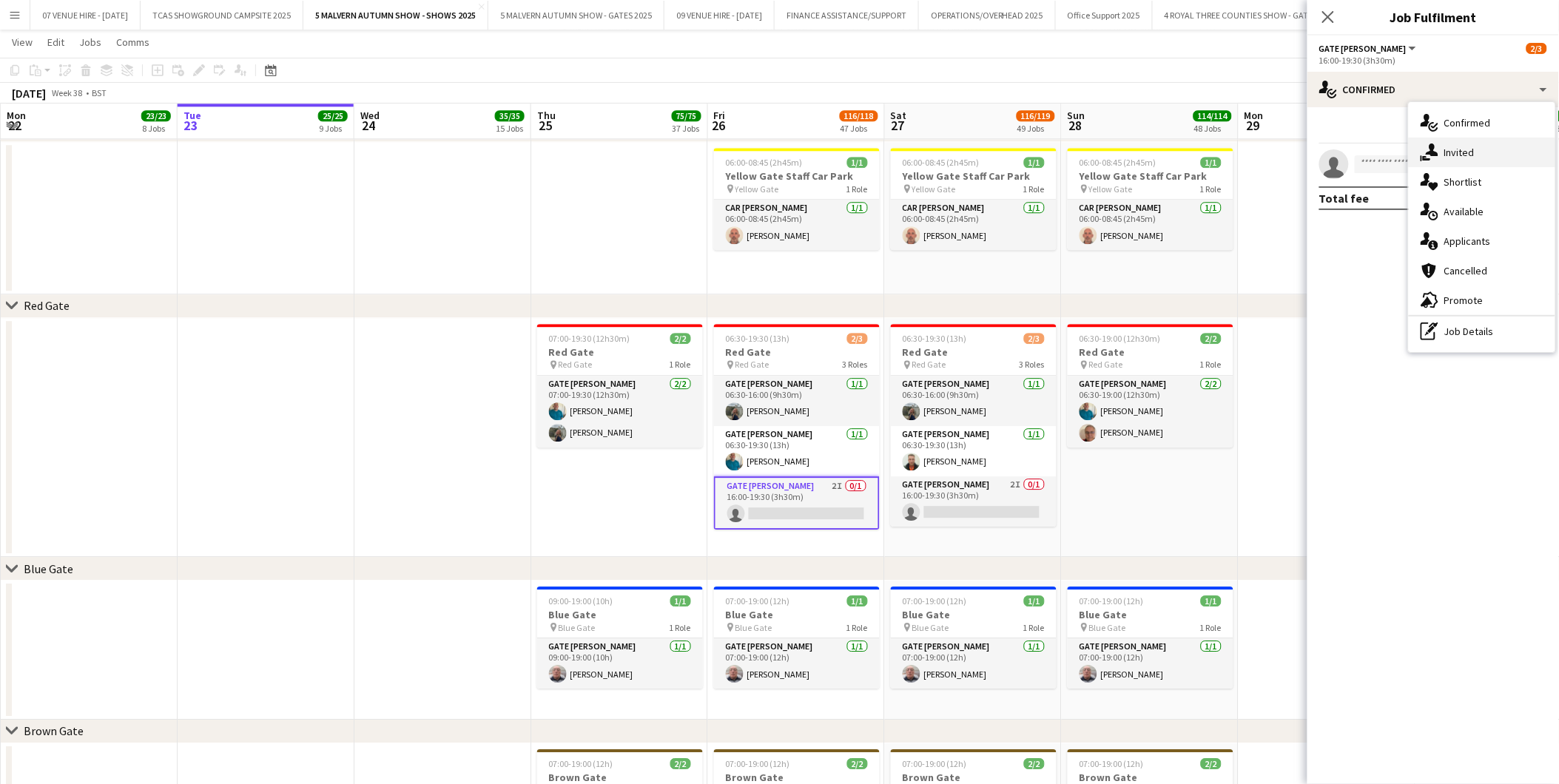
click at [1467, 149] on span "Invited" at bounding box center [1459, 152] width 30 height 13
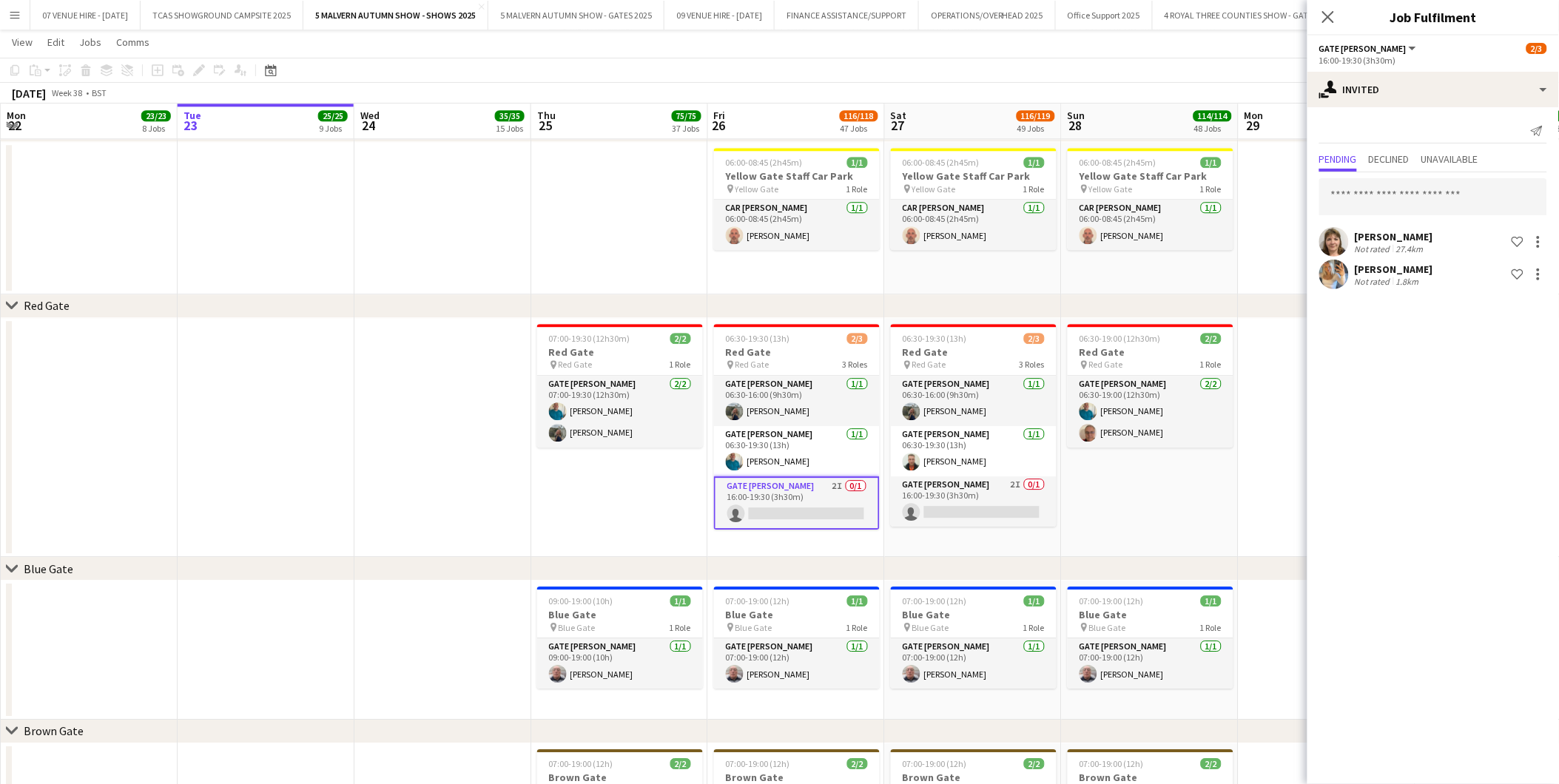
click at [461, 521] on app-date-cell at bounding box center [443, 437] width 177 height 240
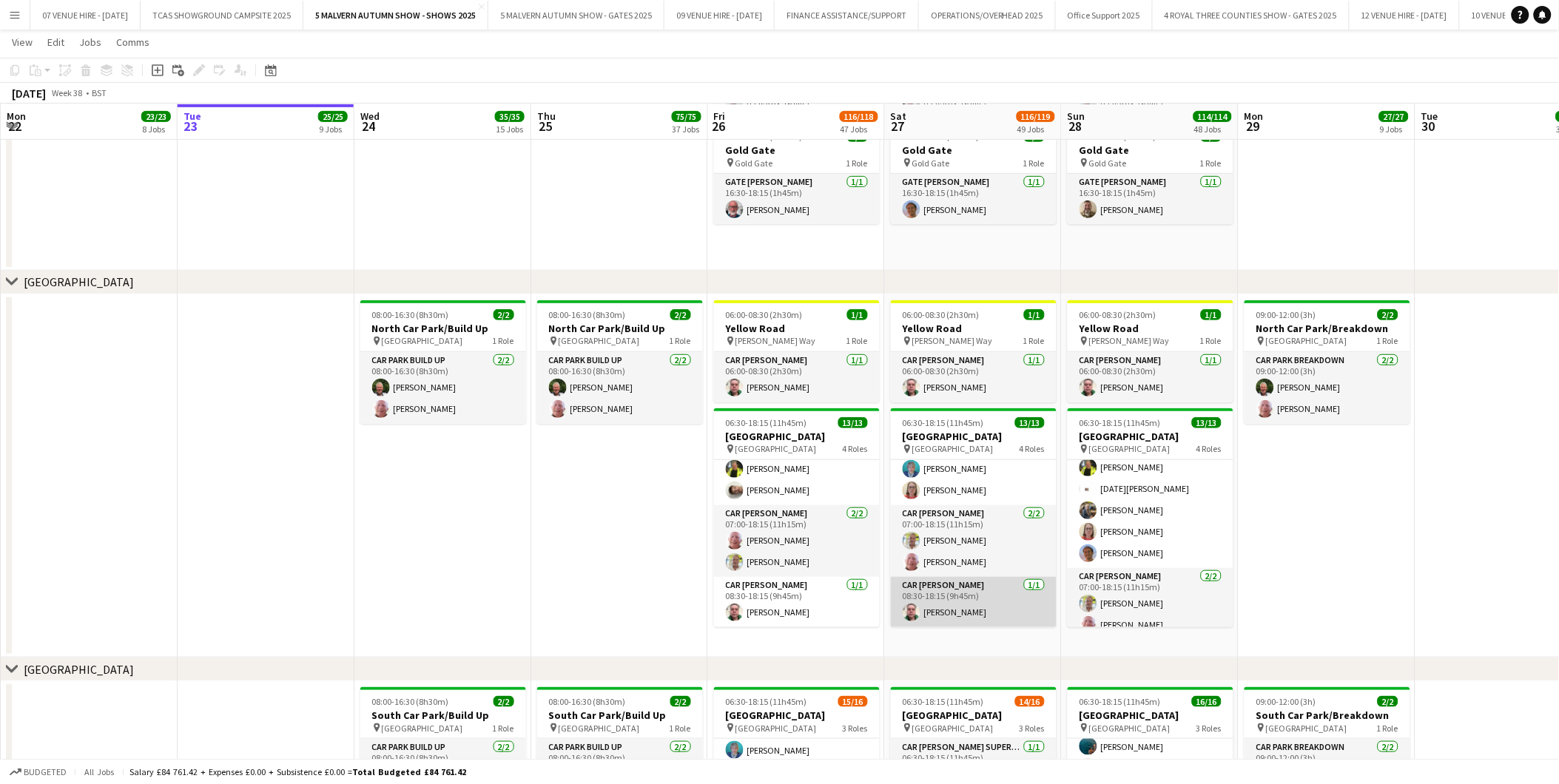
scroll to position [8538, 0]
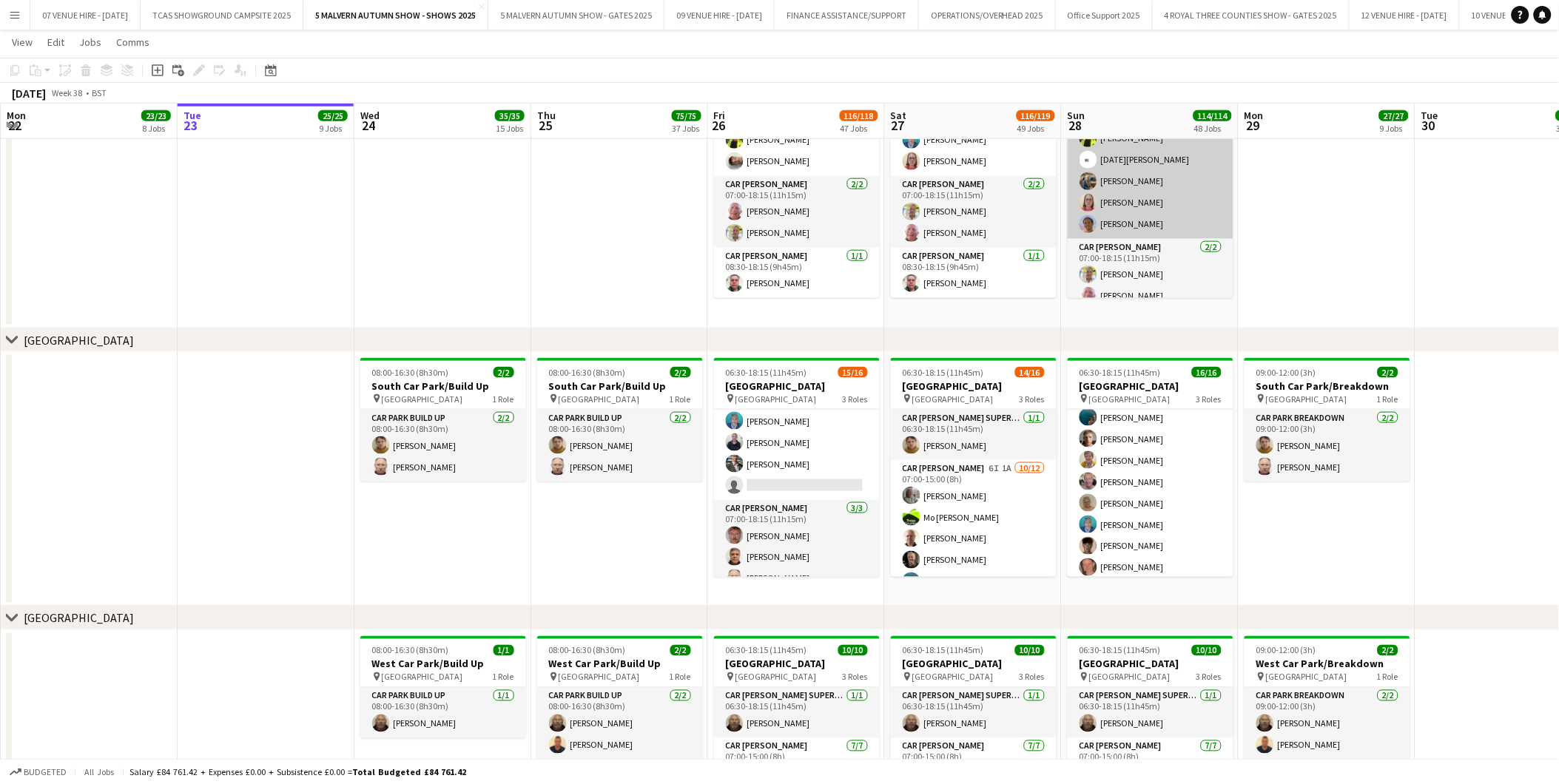
drag, startPoint x: 959, startPoint y: 526, endPoint x: 1201, endPoint y: 187, distance: 416.5
click at [959, 526] on app-card-role "Car [PERSON_NAME] 6I 1A [DATE] 07:00-15:00 (8h) [PERSON_NAME] [PERSON_NAME]-[PE…" at bounding box center [973, 603] width 165 height 286
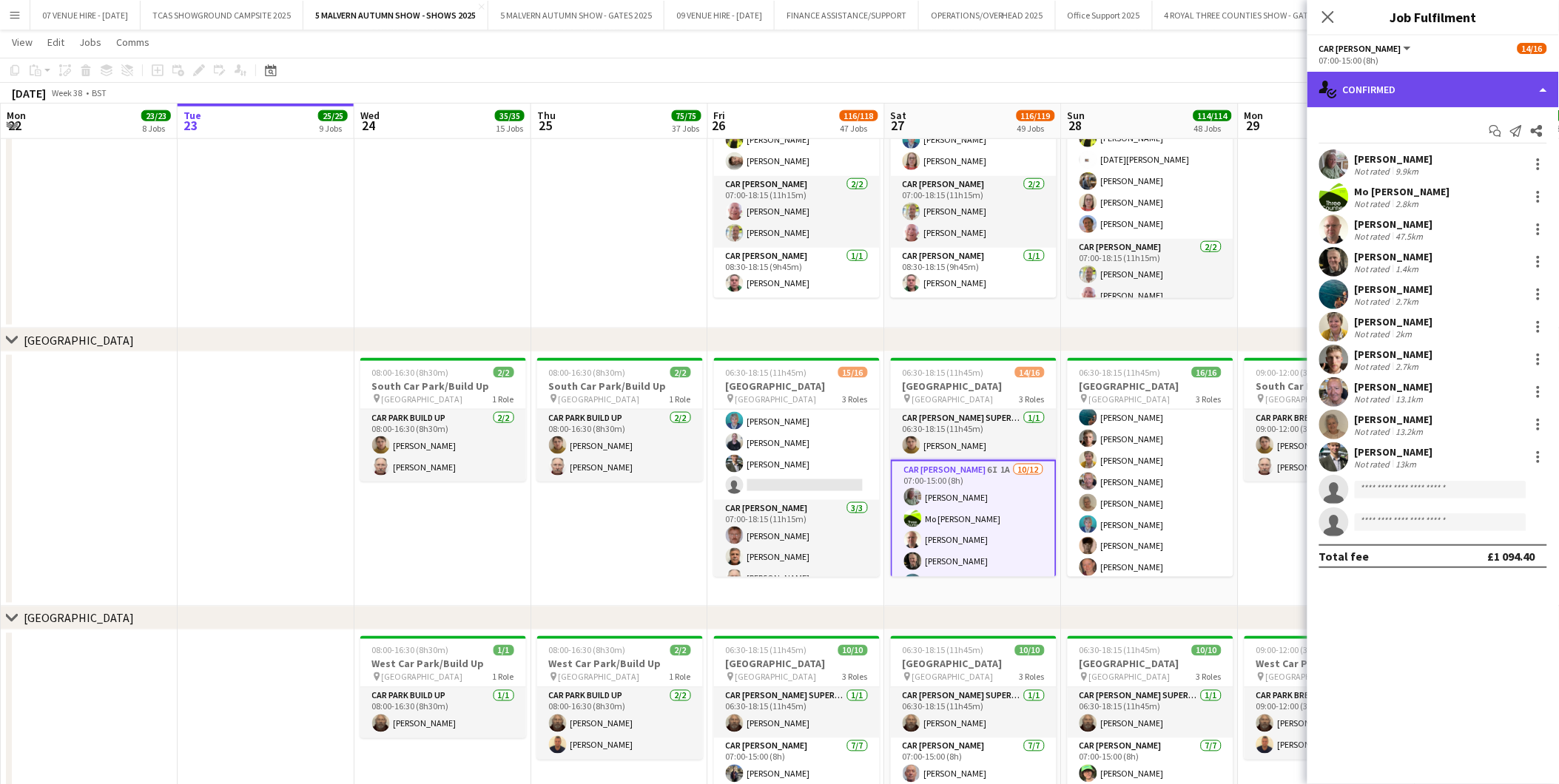
click at [1429, 85] on div "single-neutral-actions-check-2 Confirmed" at bounding box center [1433, 89] width 252 height 35
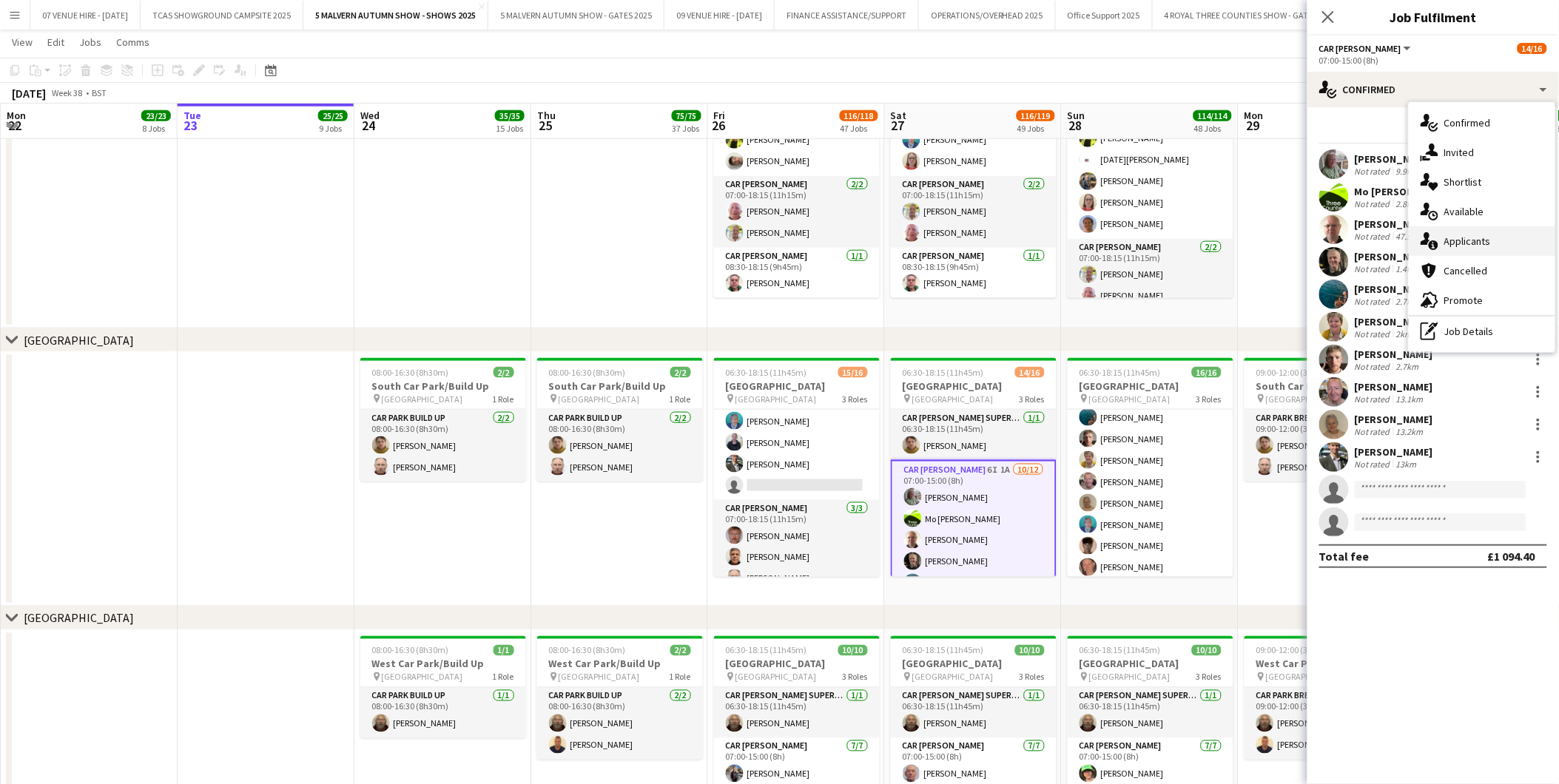
click at [1473, 247] on span "Applicants" at bounding box center [1467, 241] width 47 height 13
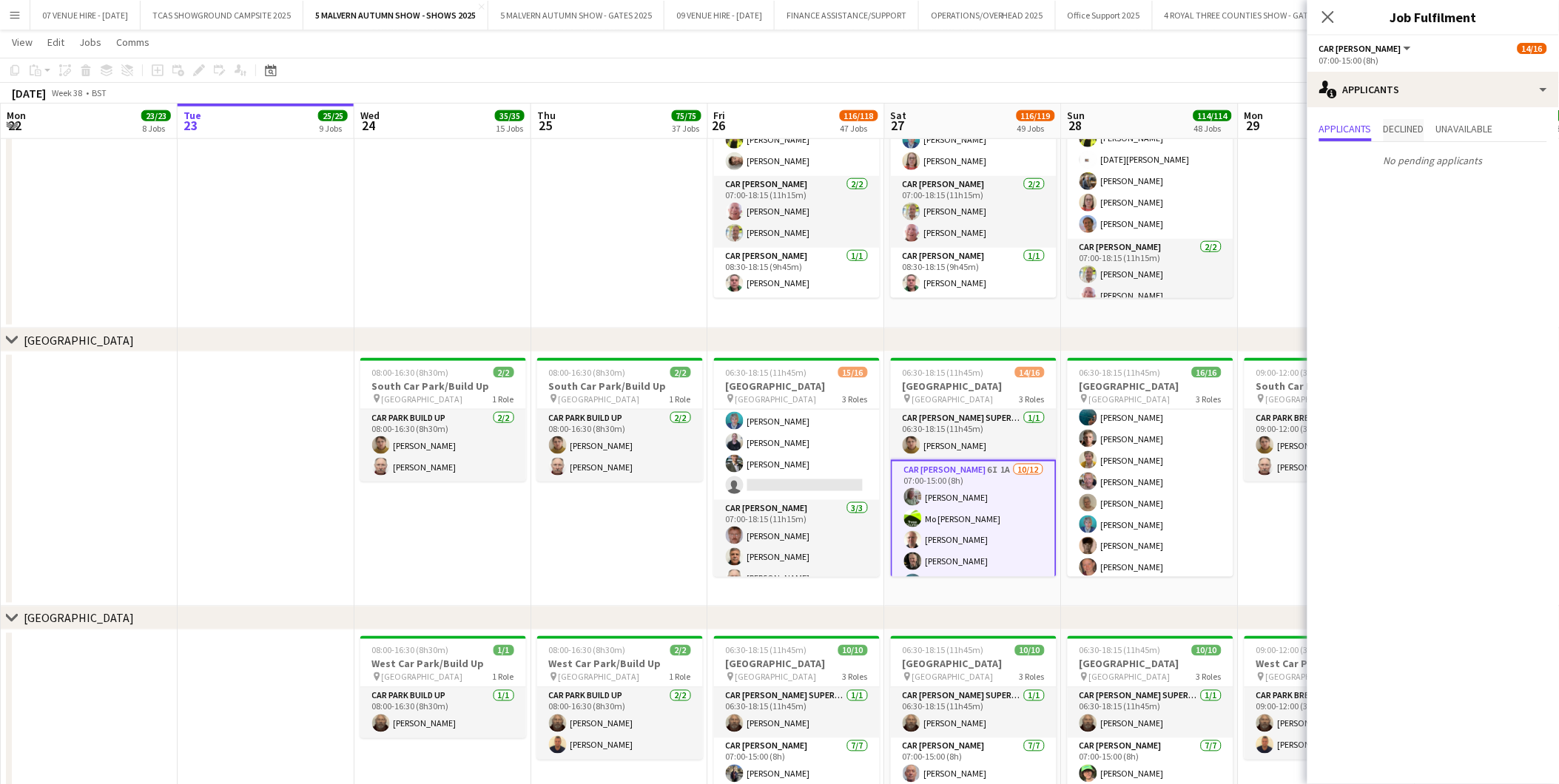
click at [1417, 124] on span "Declined" at bounding box center [1404, 129] width 41 height 11
click at [1491, 126] on span "Unavailable" at bounding box center [1465, 129] width 57 height 11
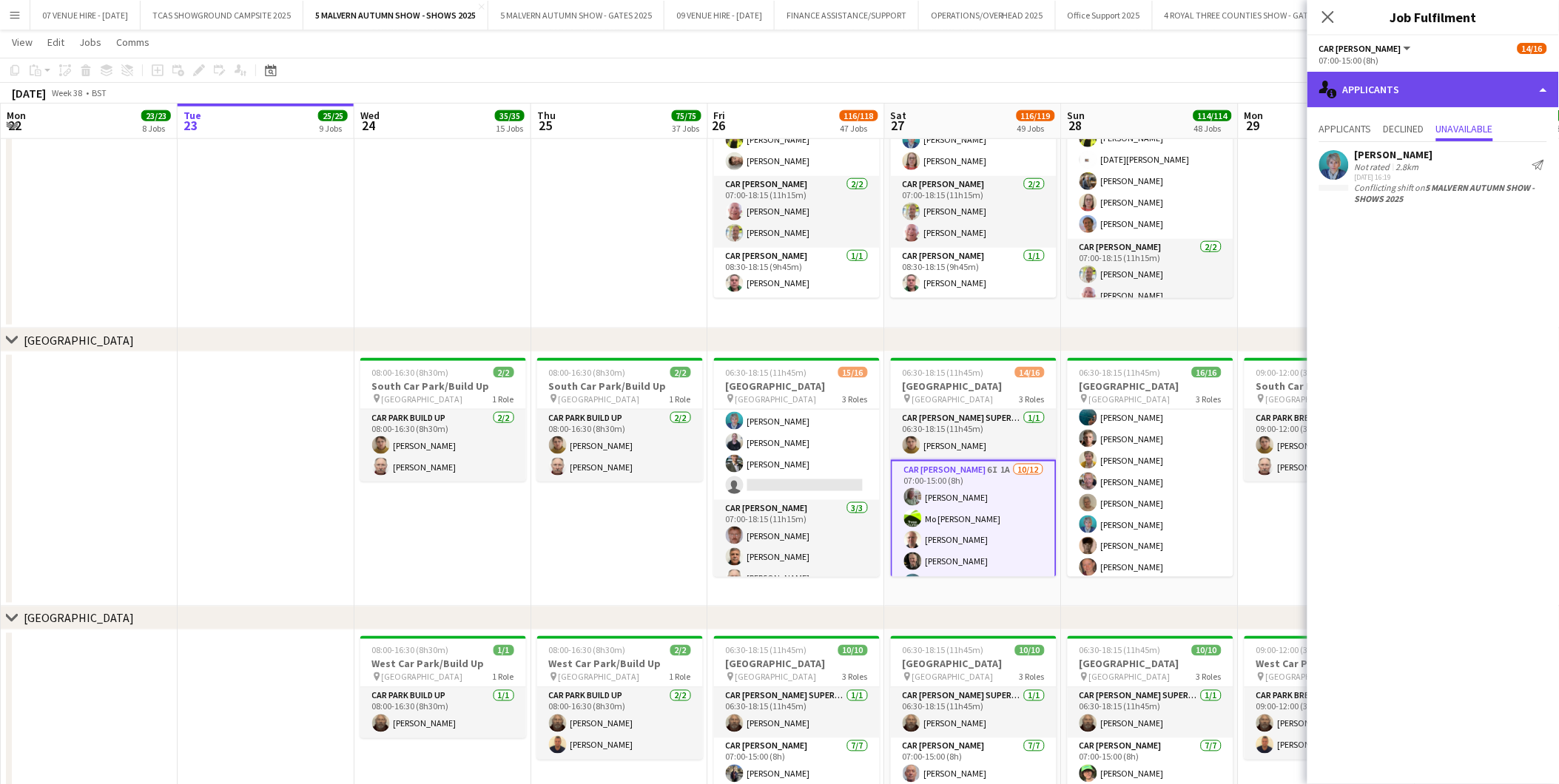
click at [1407, 80] on div "single-neutral-actions-information Applicants" at bounding box center [1433, 89] width 252 height 35
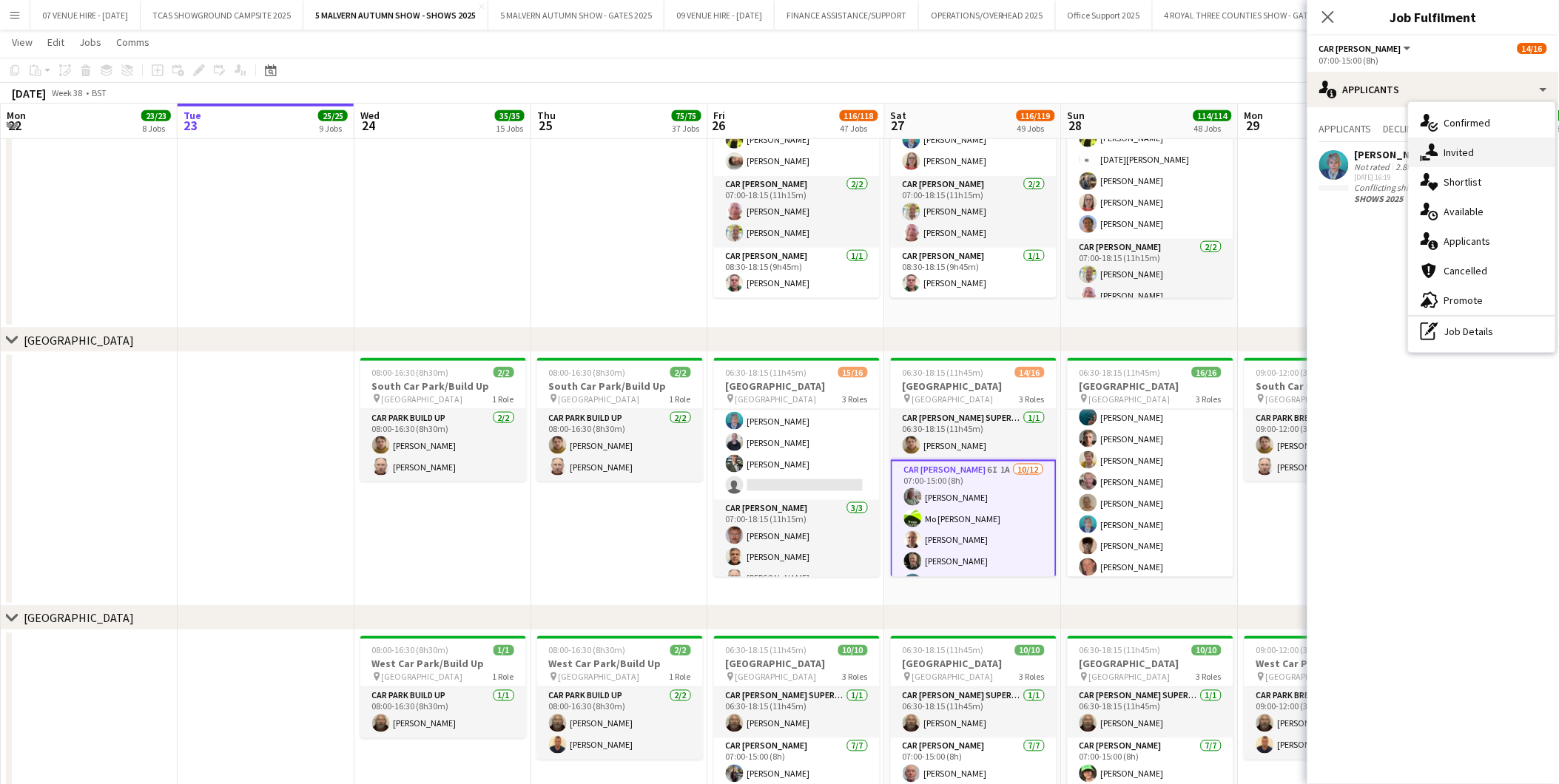
click at [1452, 153] on span "Invited" at bounding box center [1459, 152] width 30 height 13
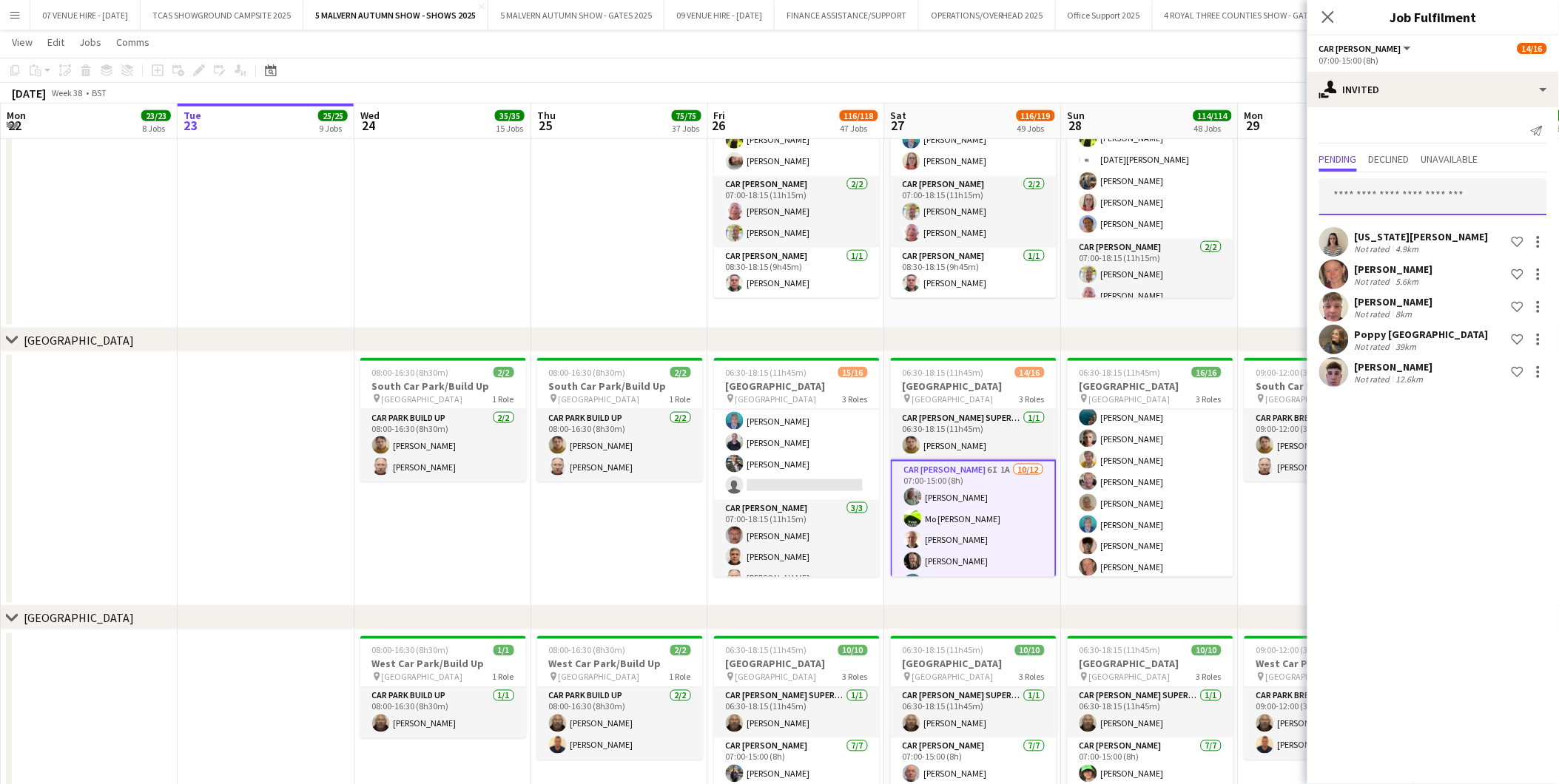
click at [1433, 187] on input "text" at bounding box center [1433, 197] width 228 height 37
type input "******"
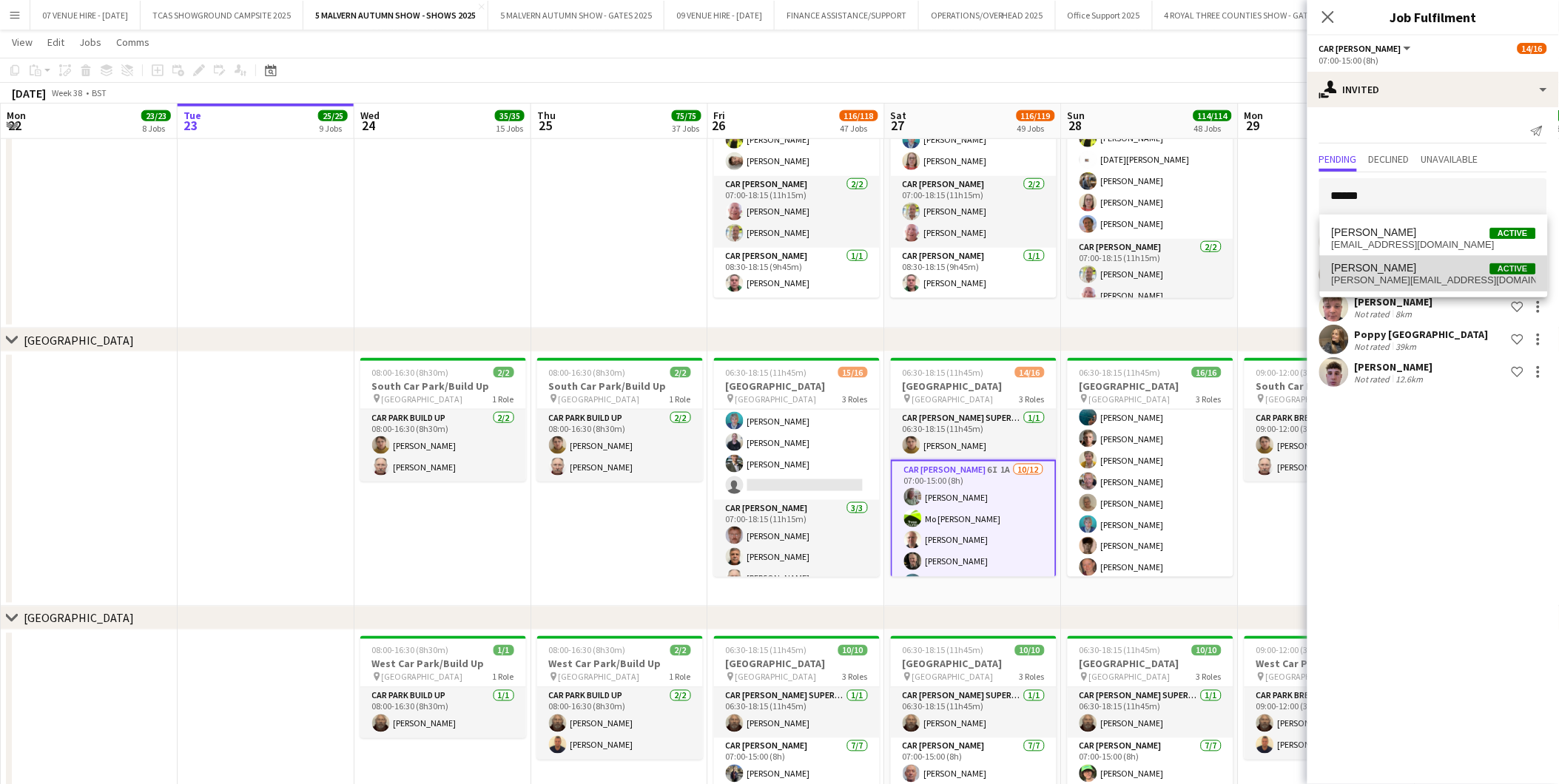
click at [1393, 278] on span "[PERSON_NAME][EMAIL_ADDRESS][DOMAIN_NAME]" at bounding box center [1433, 280] width 204 height 11
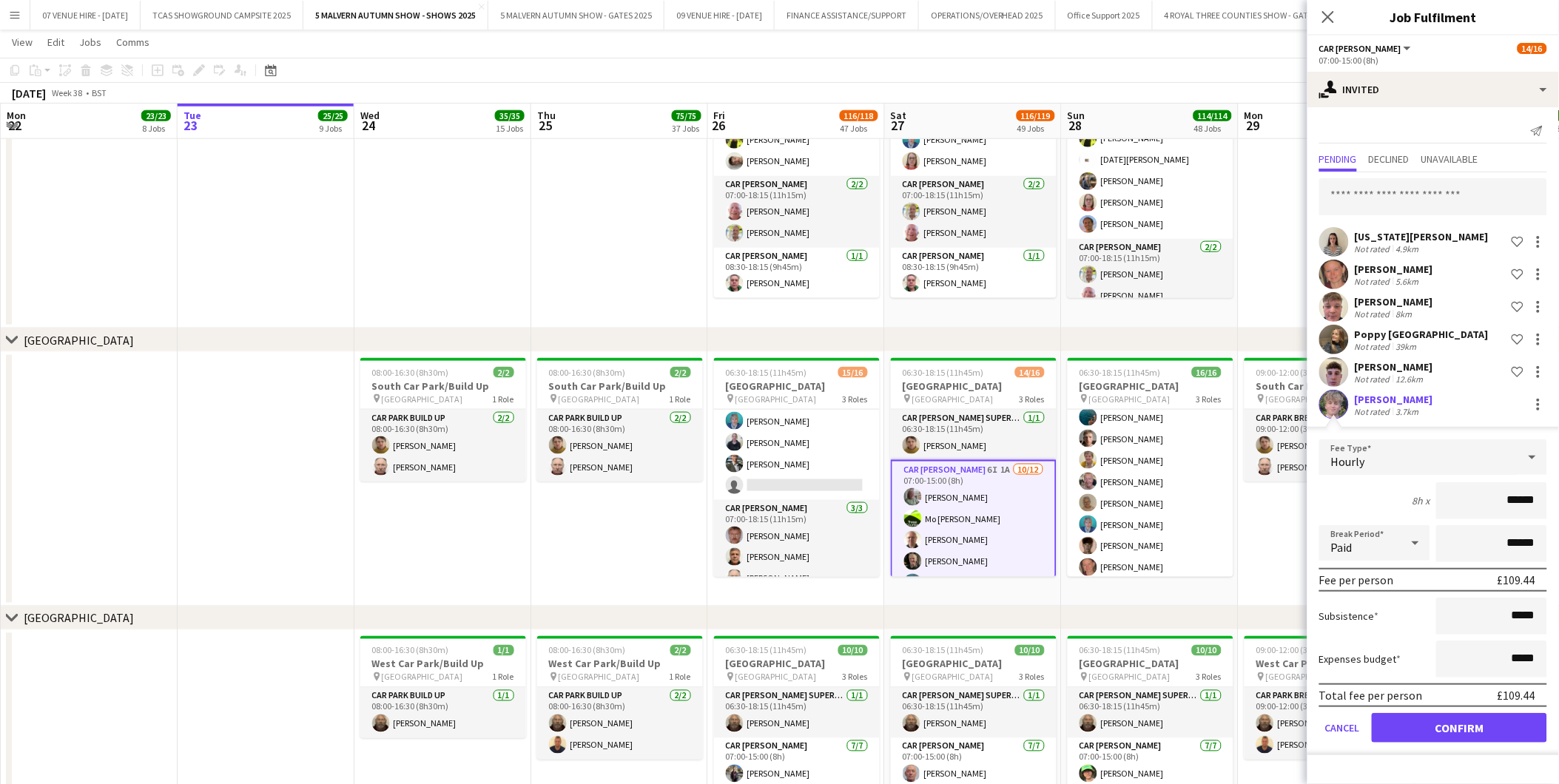
click at [1480, 741] on form "Fee Type Hourly 8h x ****** Break Period Paid ****** Fee per person £109.44 Sub…" at bounding box center [1433, 597] width 252 height 316
click at [1436, 728] on button "Confirm" at bounding box center [1459, 728] width 175 height 29
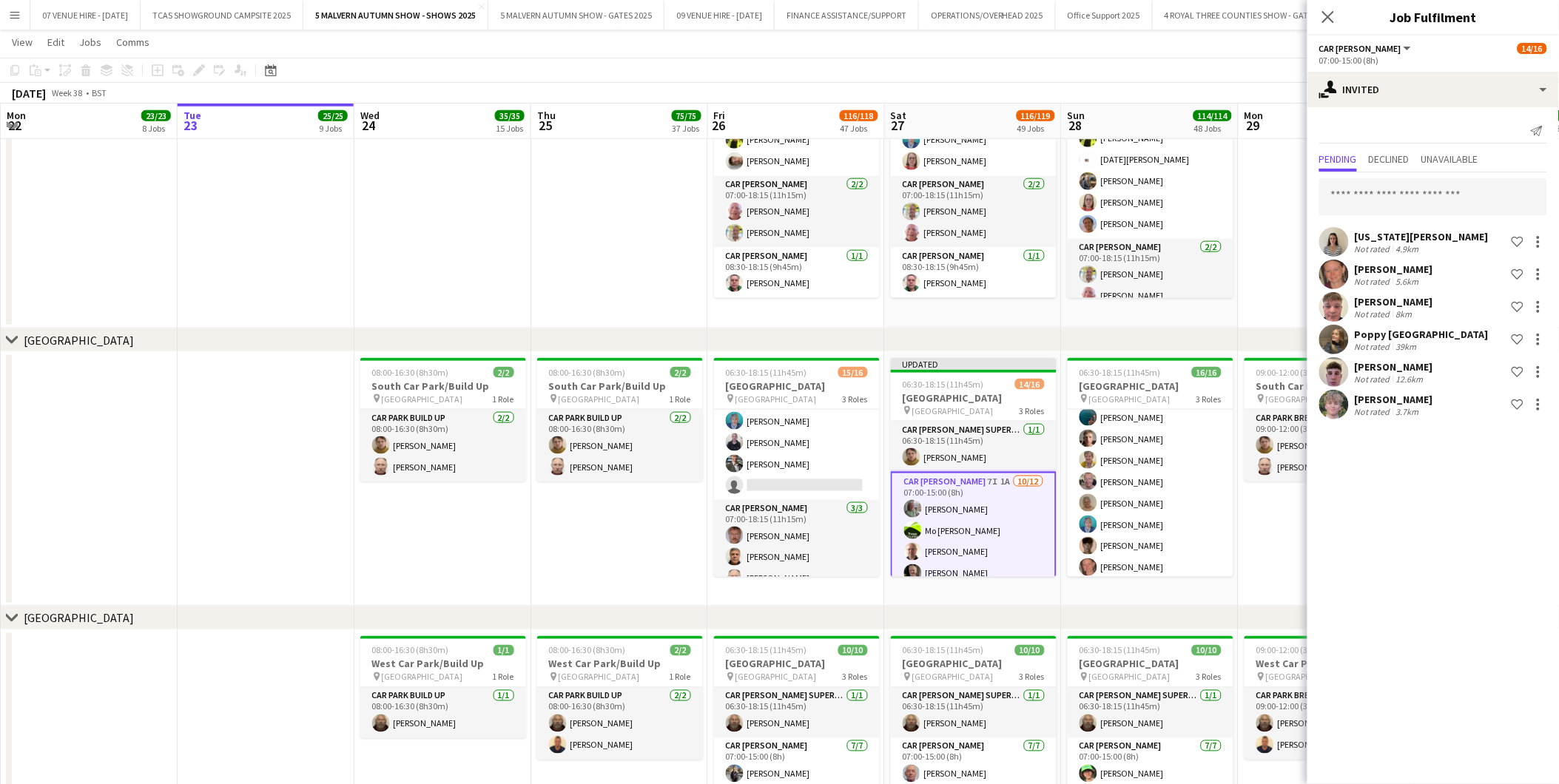
click at [672, 518] on app-date-cell "08:00-16:30 (8h30m) 2/2 [GEOGRAPHIC_DATA]/Build Up pin [GEOGRAPHIC_DATA] 1 Role…" at bounding box center [619, 479] width 177 height 255
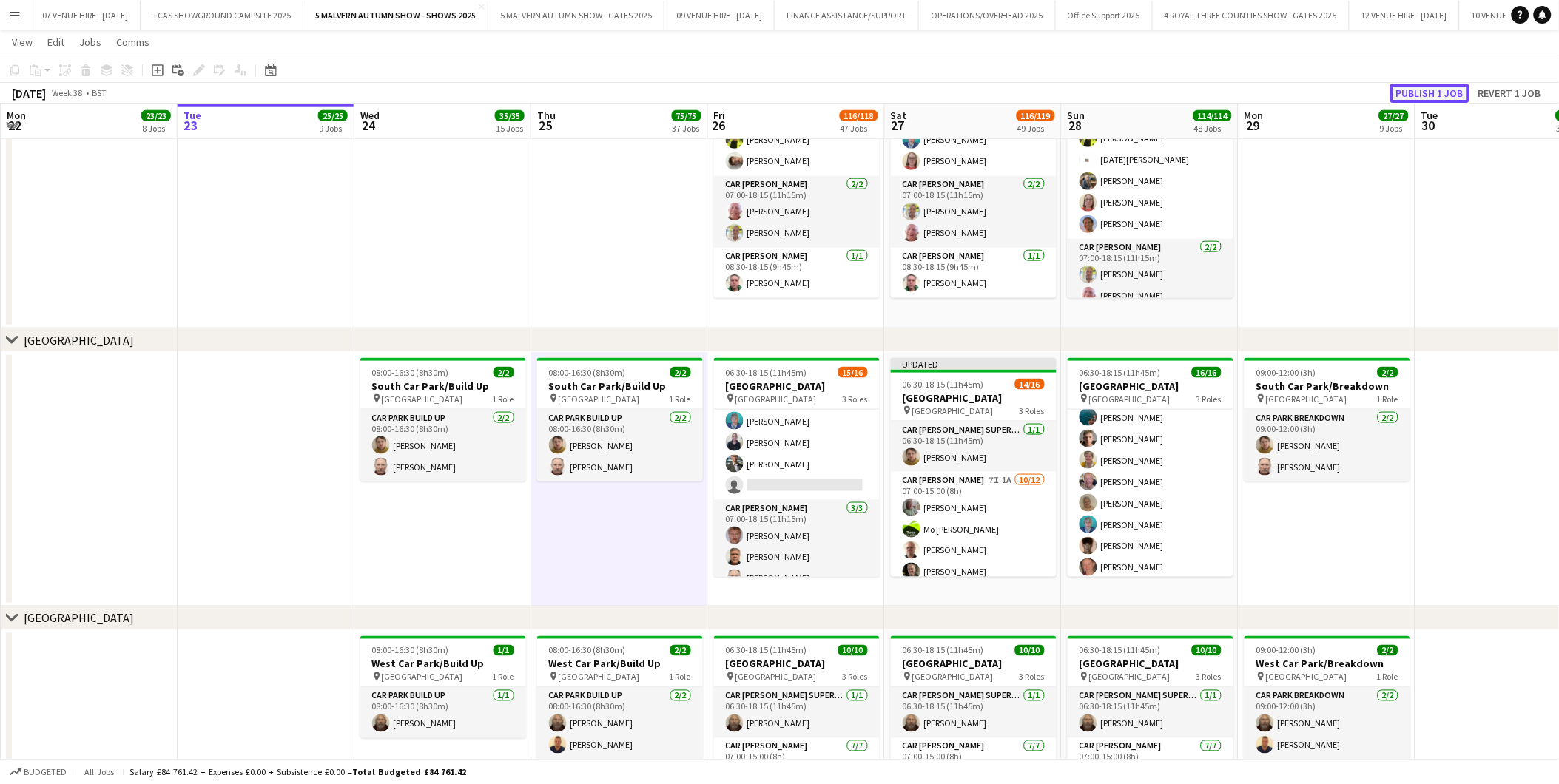
click at [1416, 95] on button "Publish 1 job" at bounding box center [1430, 93] width 79 height 19
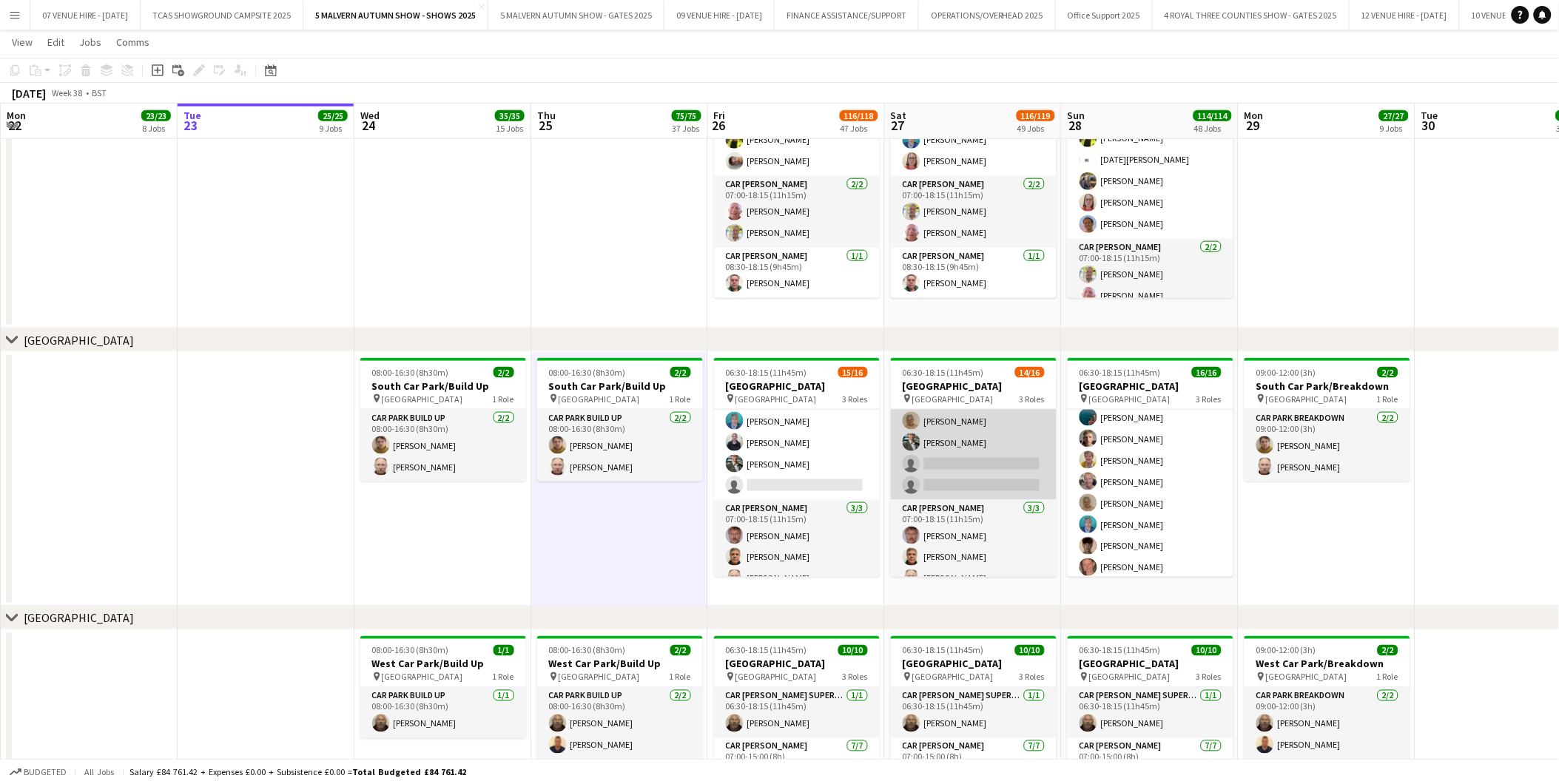
scroll to position [164, 0]
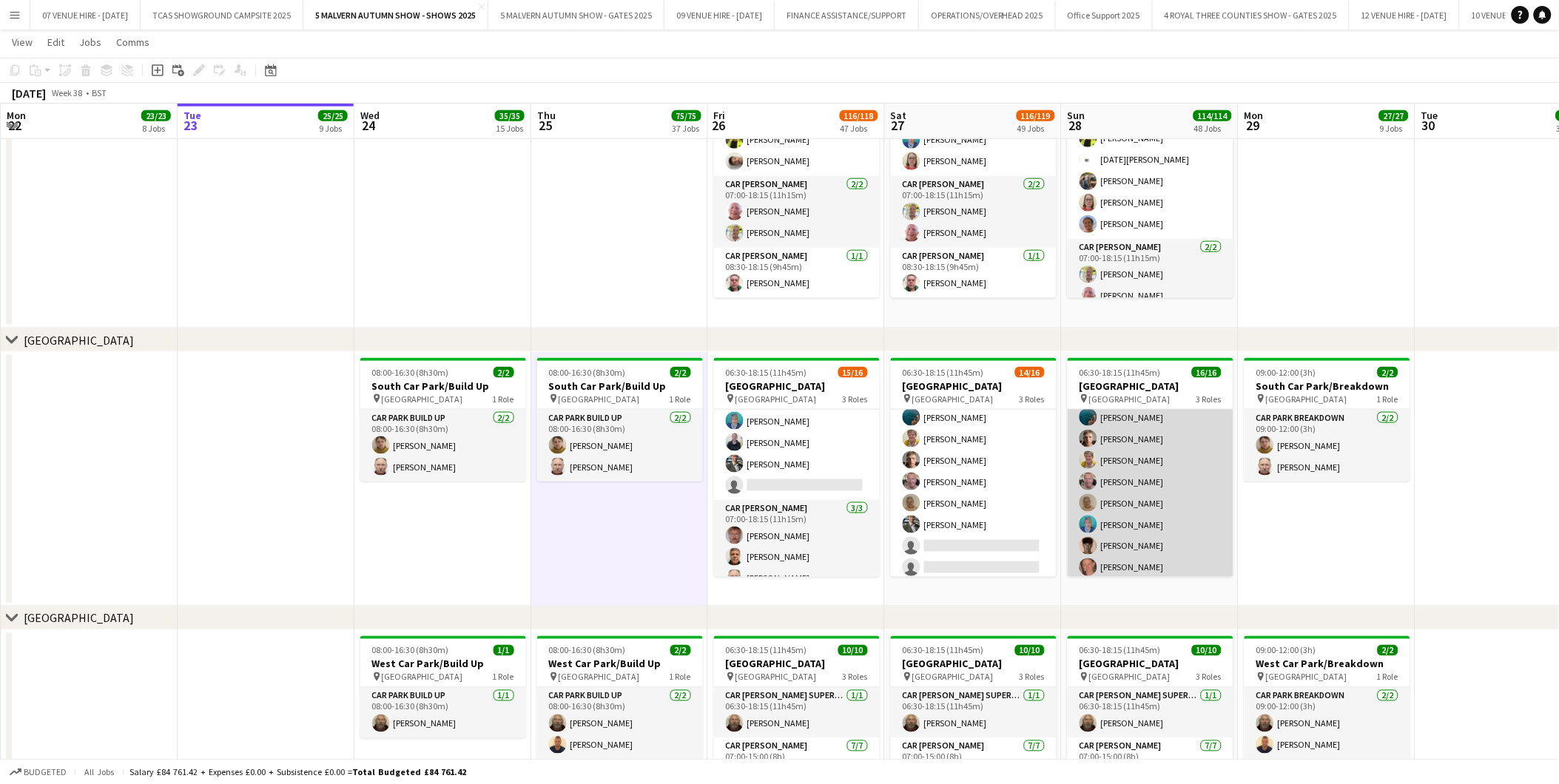
click at [1162, 486] on app-card-role "Car [PERSON_NAME] [DATE] 07:00-15:00 (8h) [PERSON_NAME] [PERSON_NAME] [PERSON_N…" at bounding box center [1150, 438] width 165 height 286
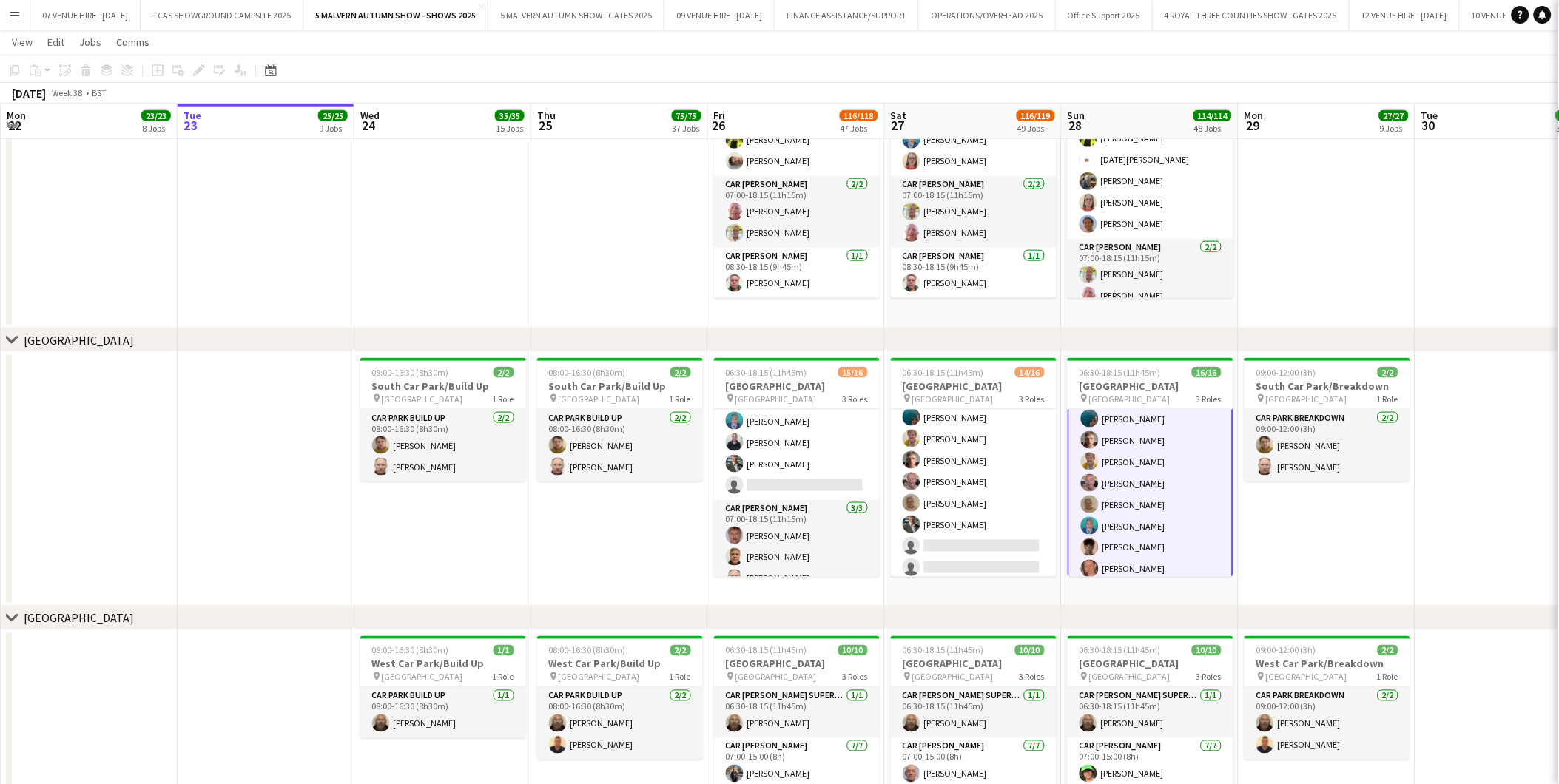
scroll to position [165, 0]
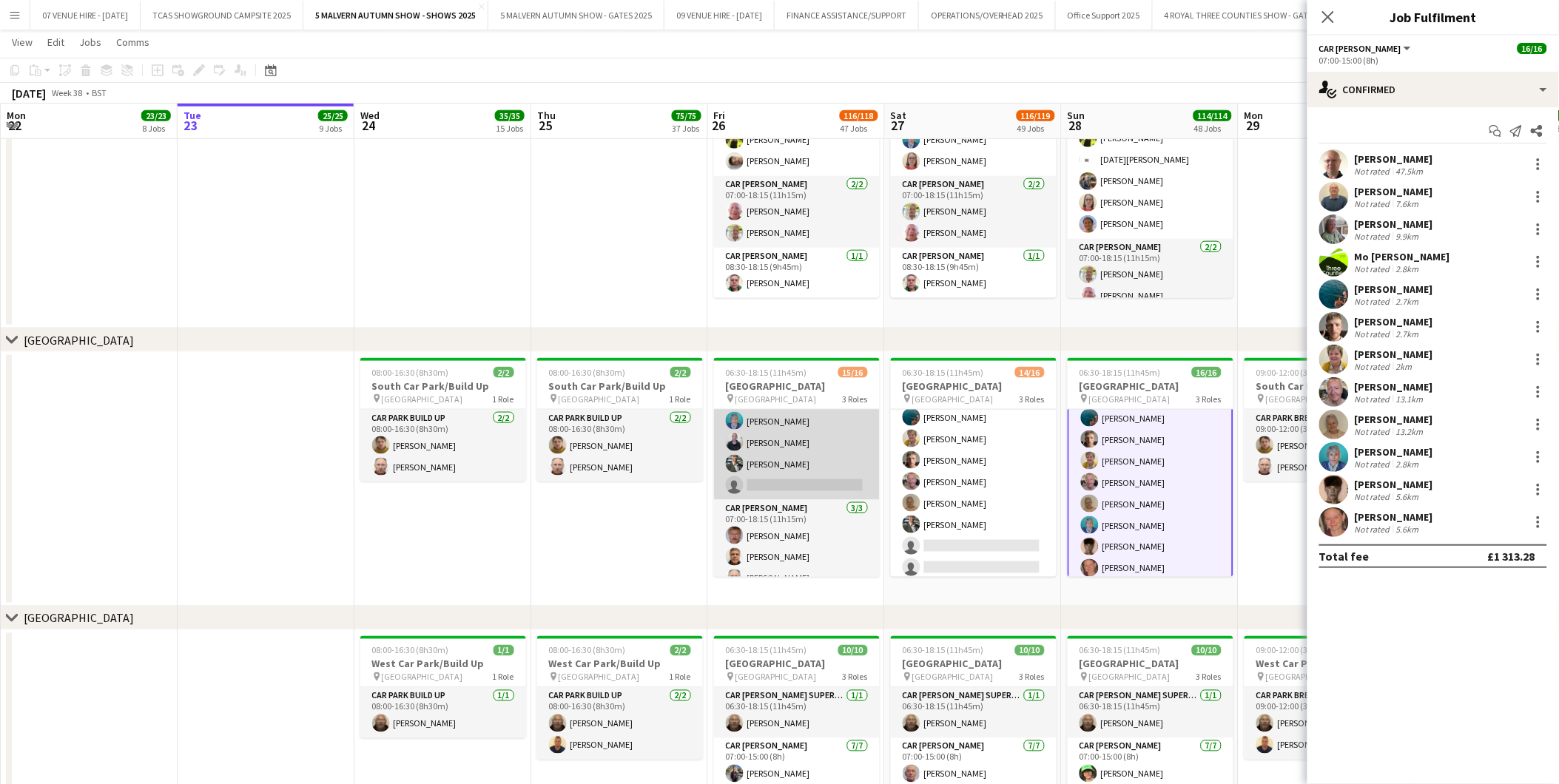
click at [744, 429] on app-card-role "Car [PERSON_NAME] 5I [DATE] 07:00-15:00 (8h) [PERSON_NAME]-[PERSON_NAME] [PERSO…" at bounding box center [796, 356] width 165 height 286
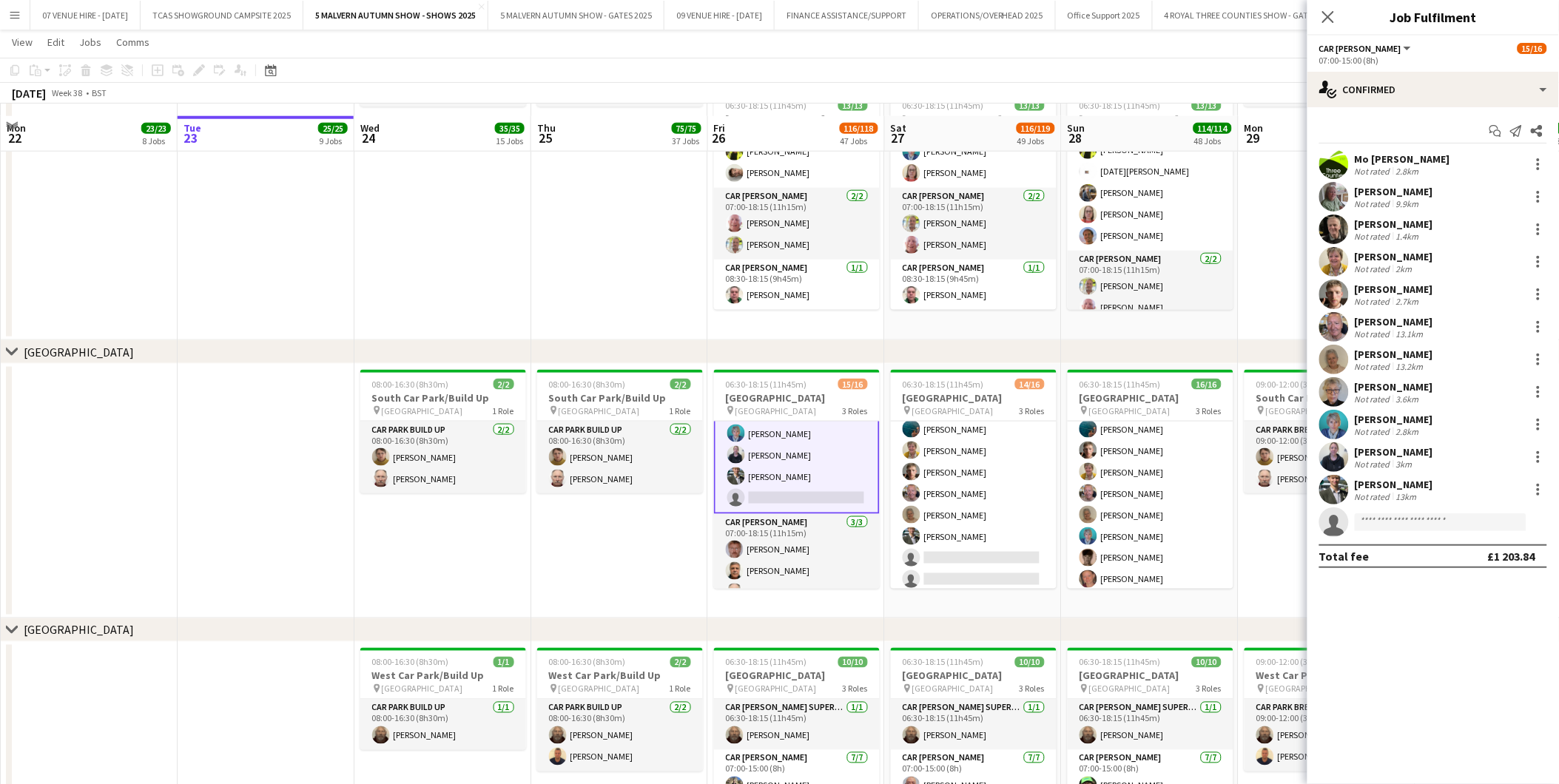
scroll to position [8549, 0]
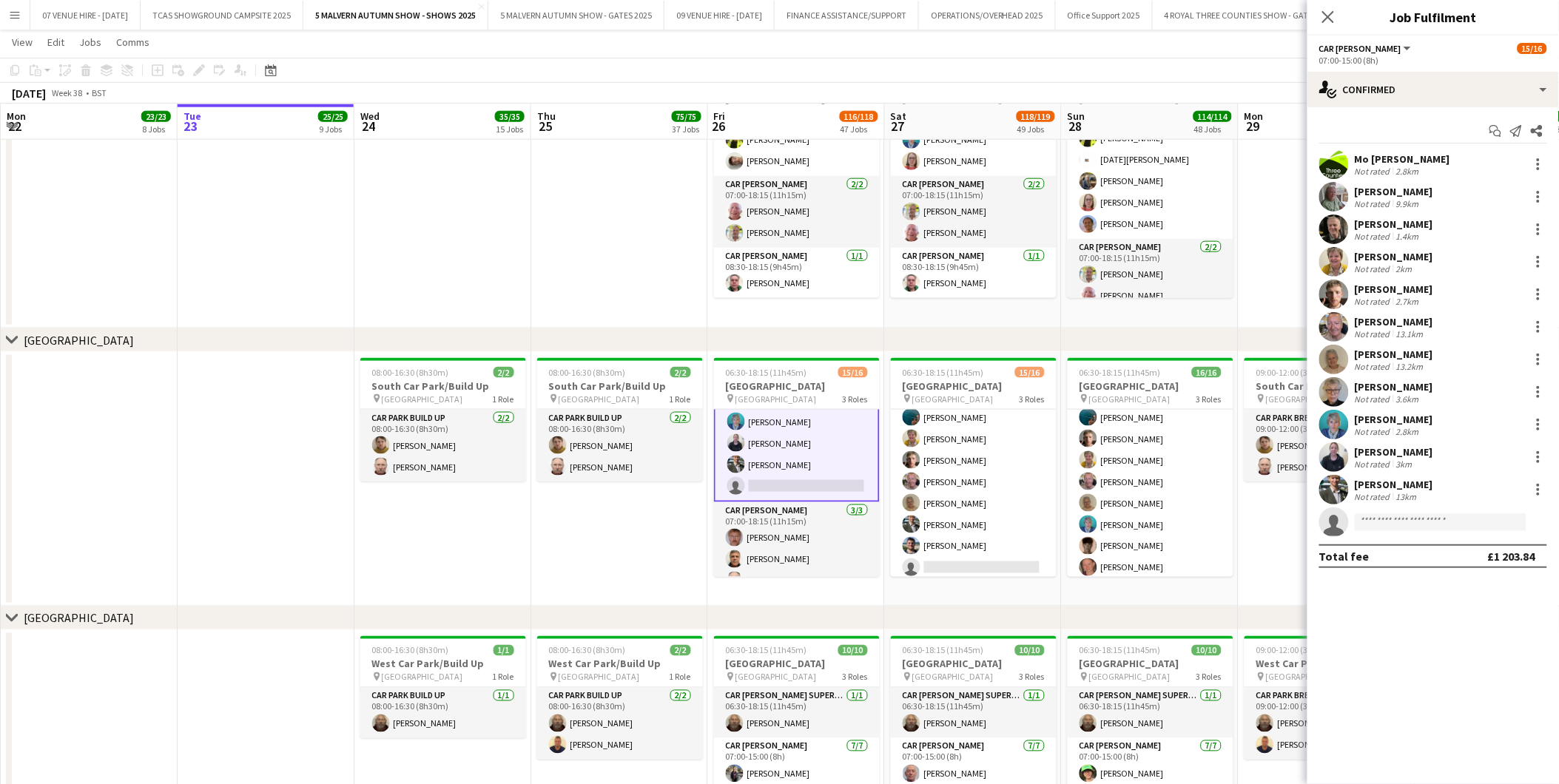
drag, startPoint x: 1323, startPoint y: 12, endPoint x: 1193, endPoint y: 119, distance: 168.4
click at [1323, 12] on icon at bounding box center [1328, 17] width 11 height 11
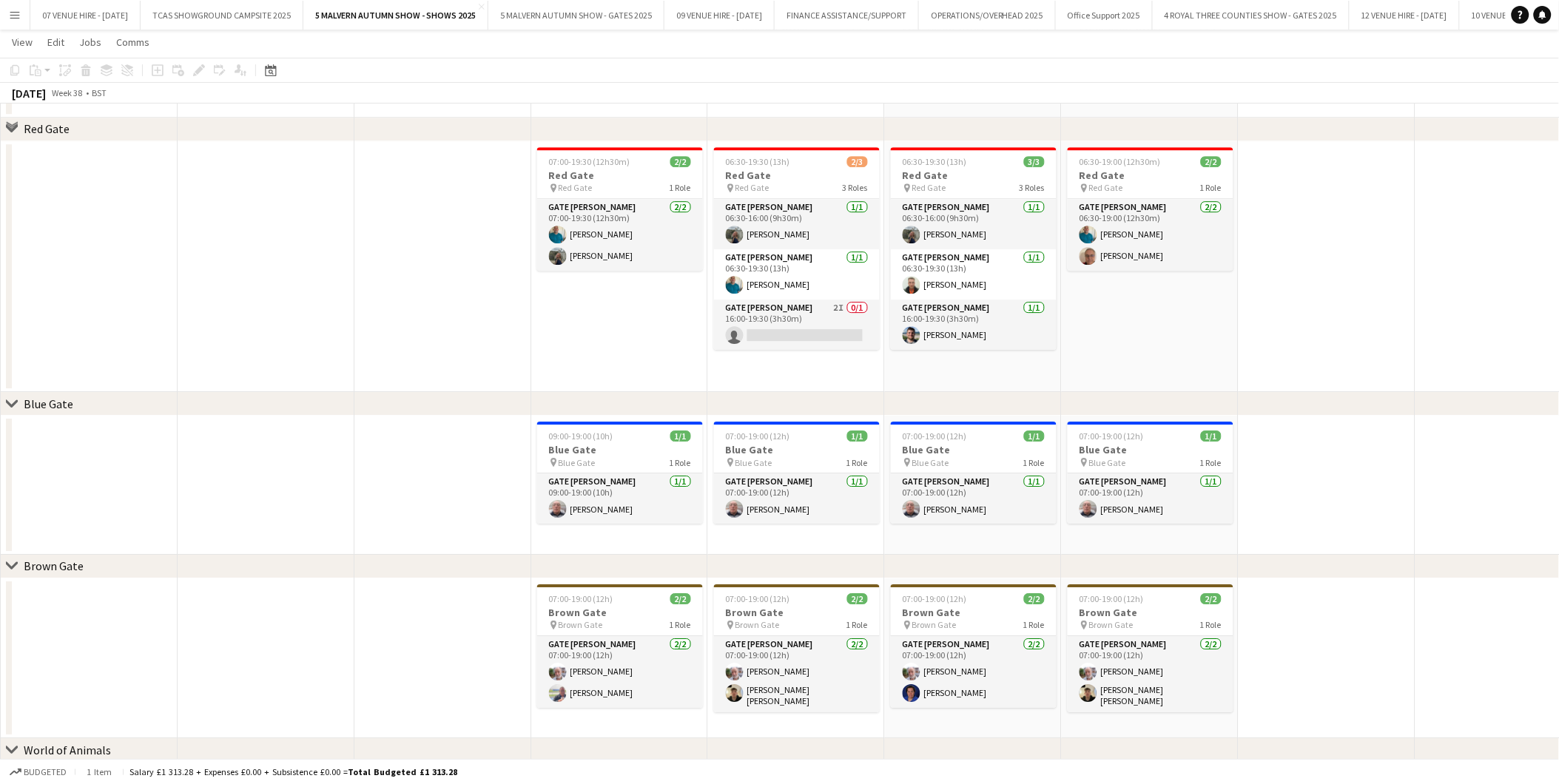
scroll to position [1399, 0]
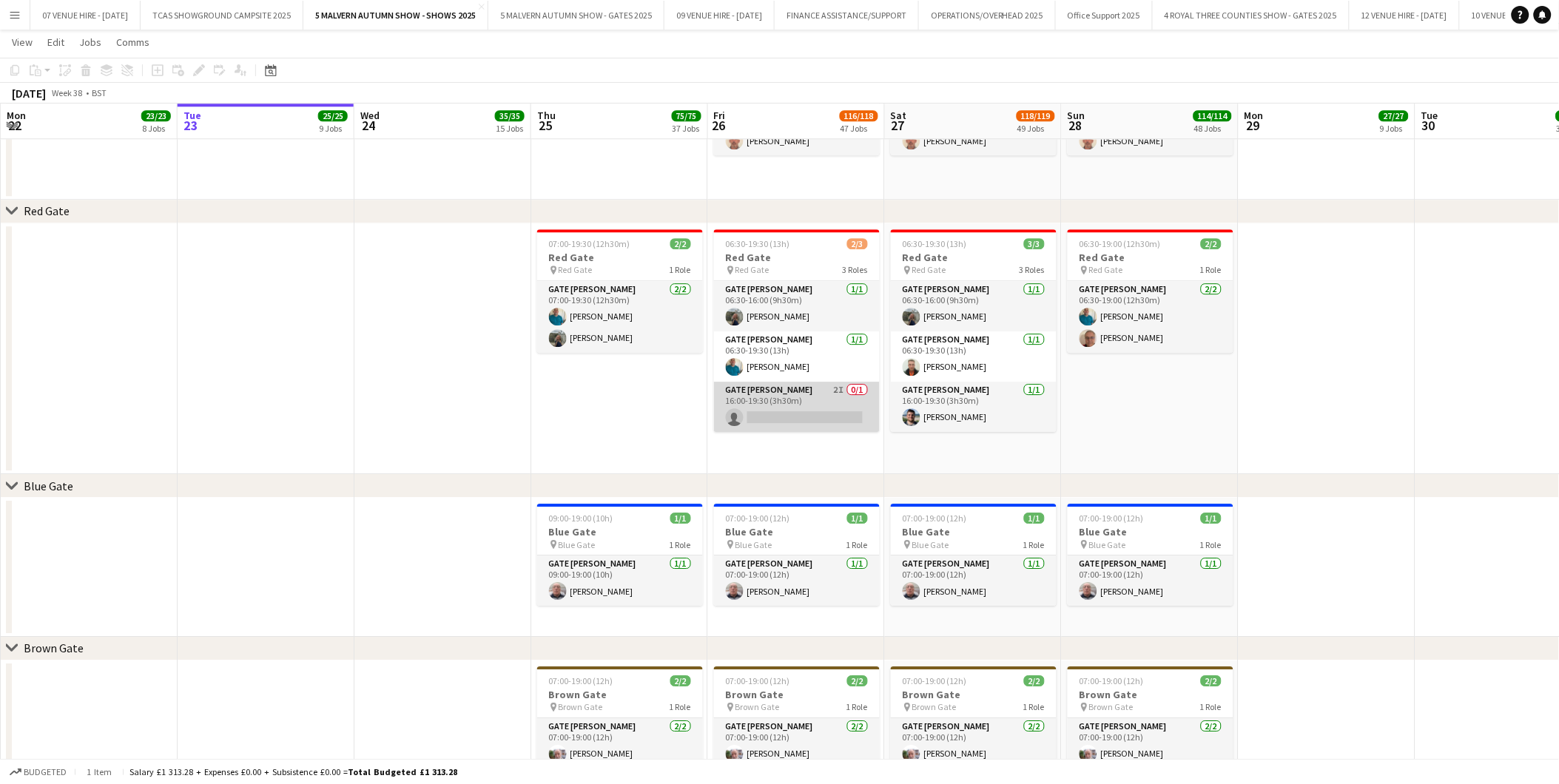
click at [800, 415] on app-card-role "Gate [PERSON_NAME] 2I 0/1 16:00-19:30 (3h30m) single-neutral-actions" at bounding box center [796, 406] width 165 height 50
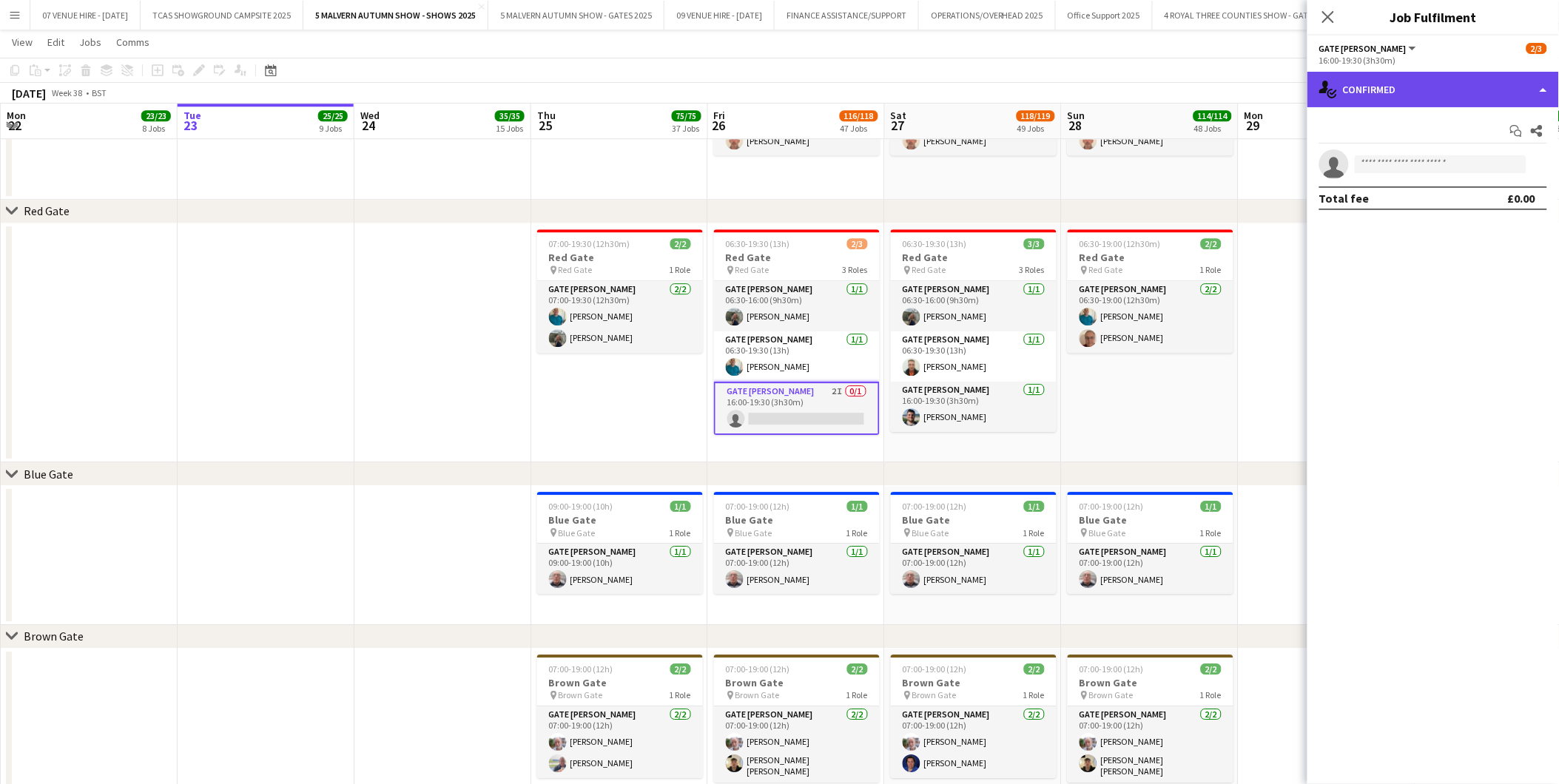
click at [1448, 91] on div "single-neutral-actions-check-2 Confirmed" at bounding box center [1433, 89] width 252 height 35
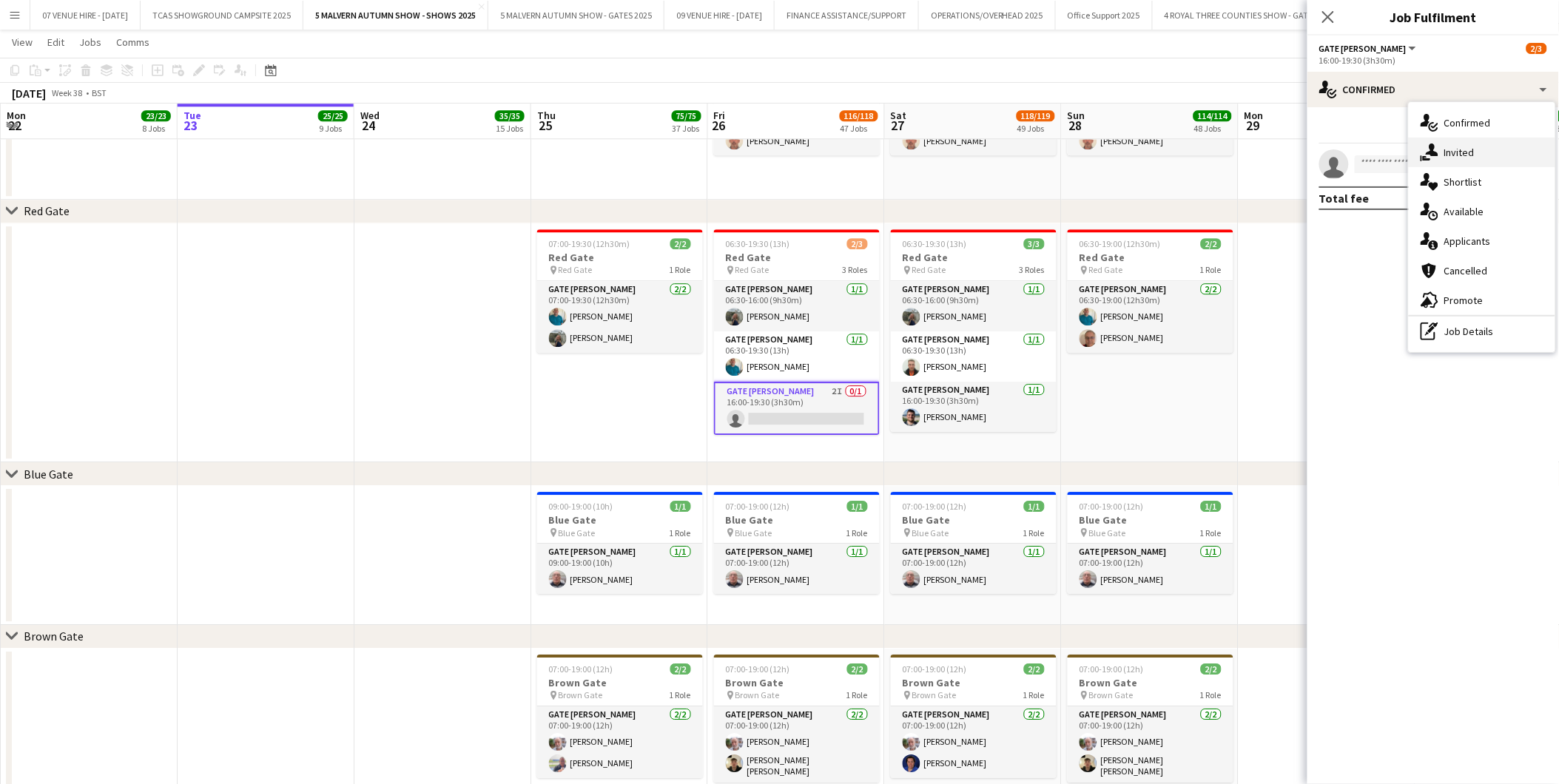
click at [1443, 147] on div "single-neutral-actions-share-1 Invited" at bounding box center [1481, 152] width 147 height 29
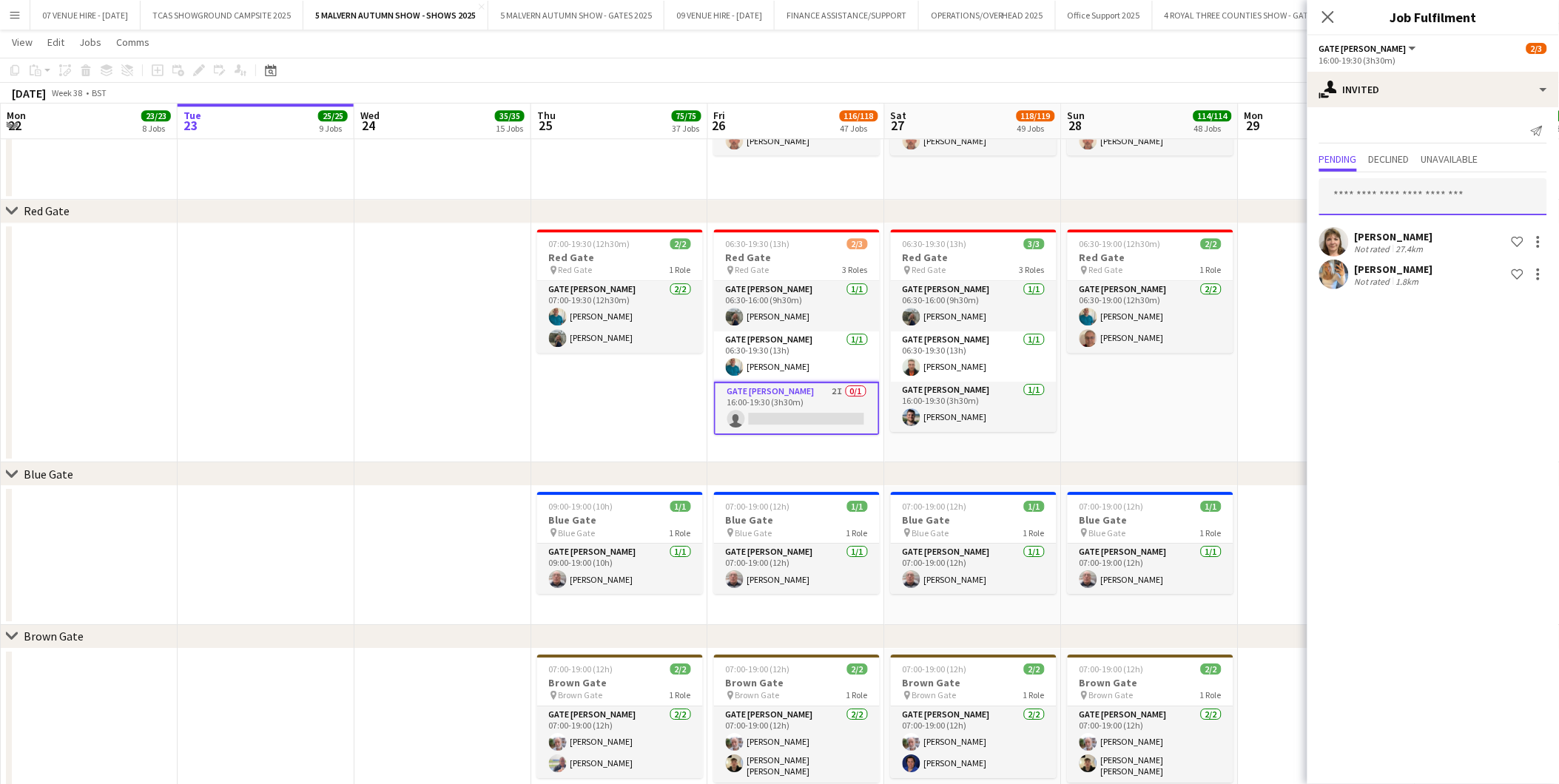
click at [1413, 193] on input "text" at bounding box center [1433, 197] width 228 height 37
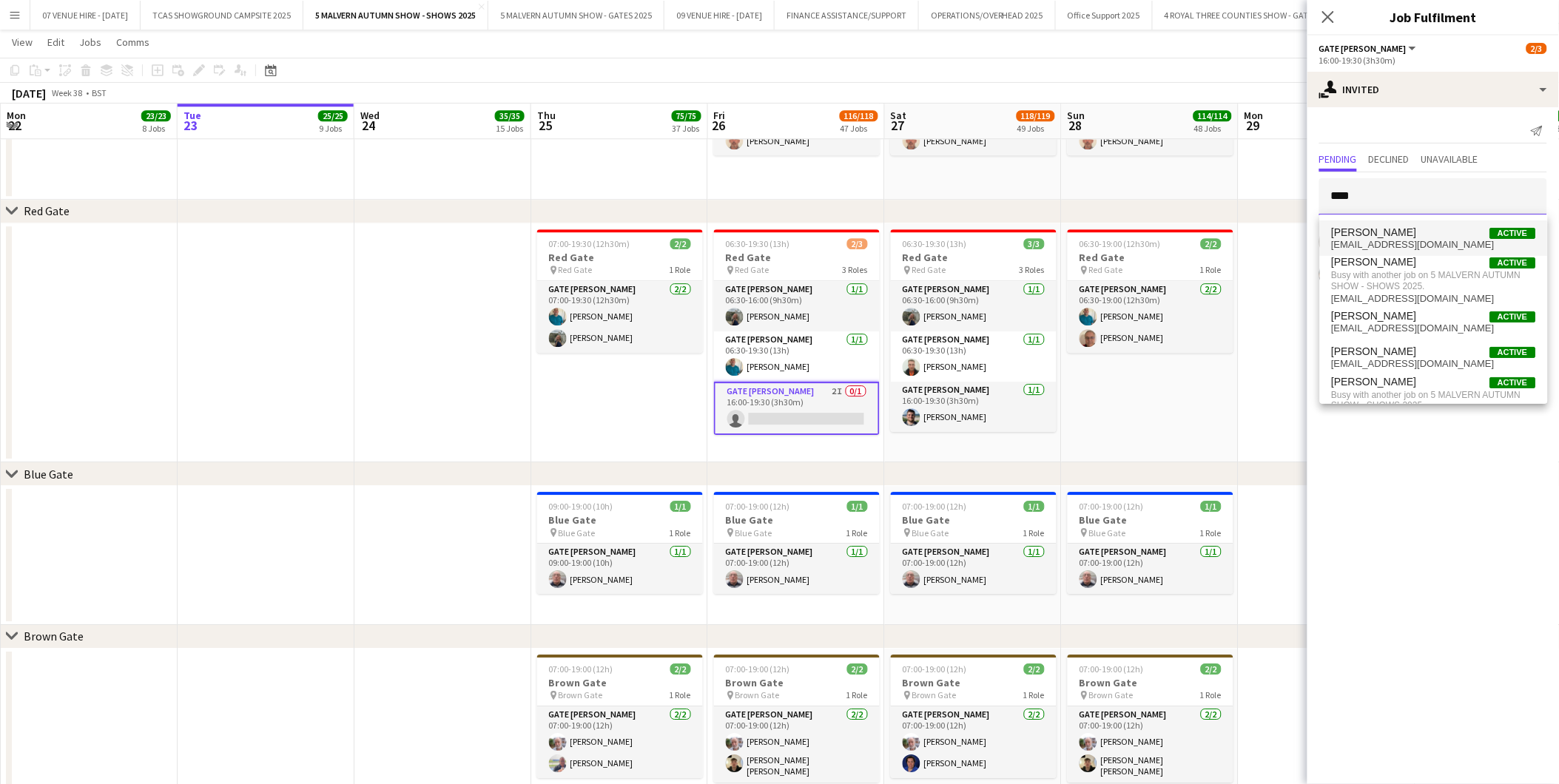
type input "****"
click at [1378, 239] on span "[EMAIL_ADDRESS][DOMAIN_NAME]" at bounding box center [1433, 245] width 204 height 11
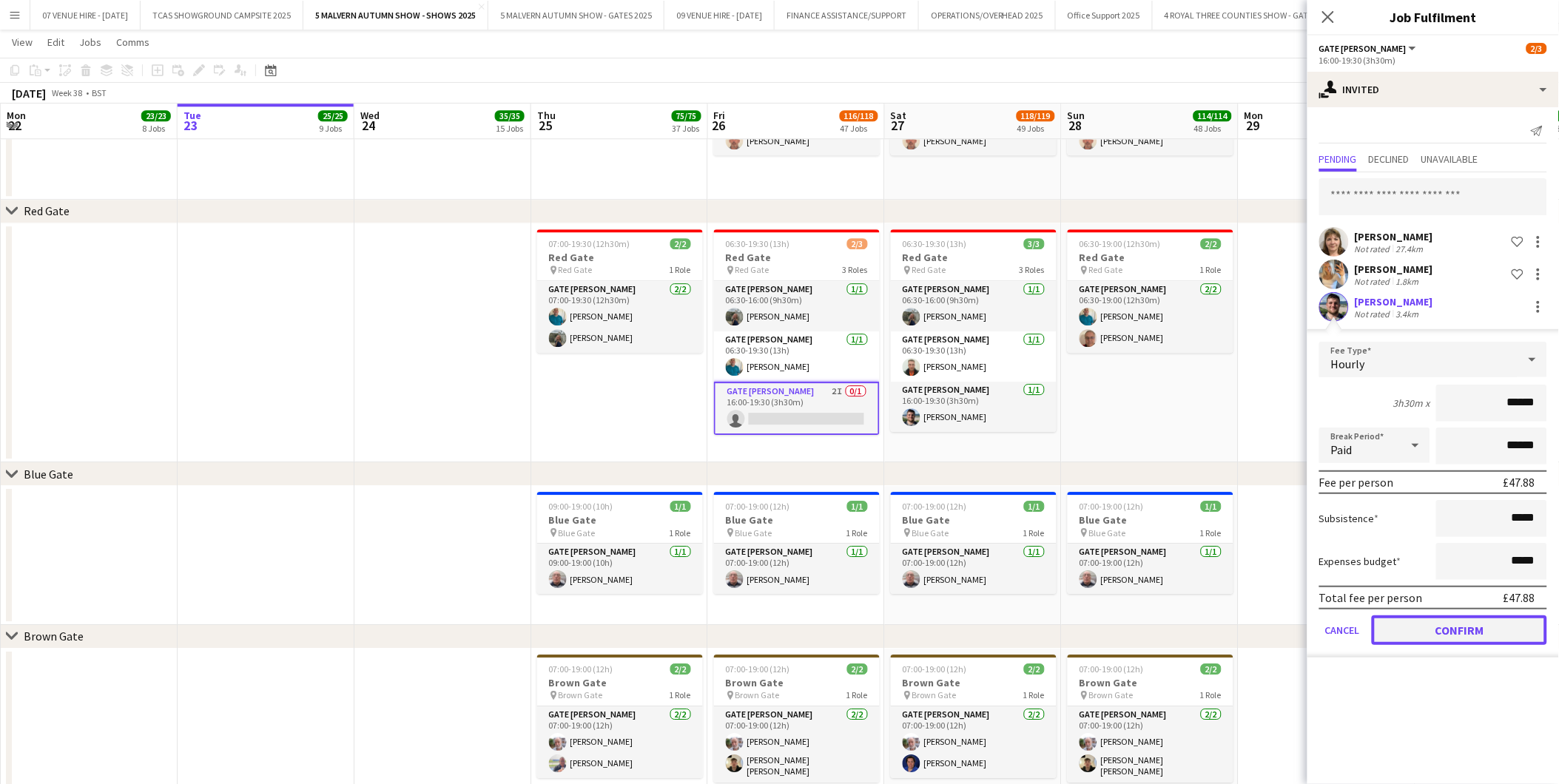
click at [1443, 615] on button "Confirm" at bounding box center [1459, 630] width 175 height 29
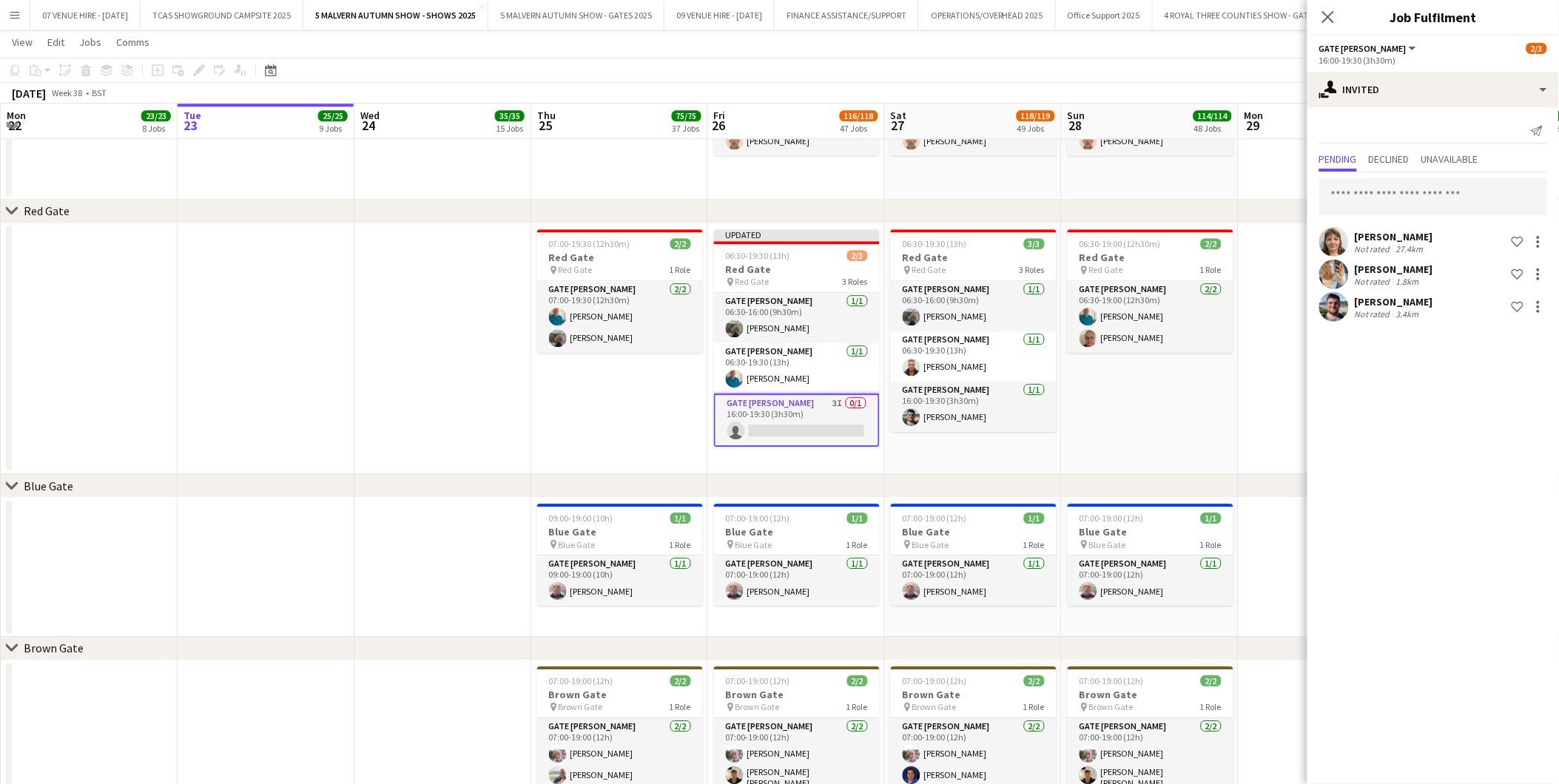
click at [546, 437] on app-date-cell "07:00-19:30 (12h30m) 2/2 Red Gate pin Red Gate 1 Role Gate [PERSON_NAME] [DATE]…" at bounding box center [619, 349] width 177 height 252
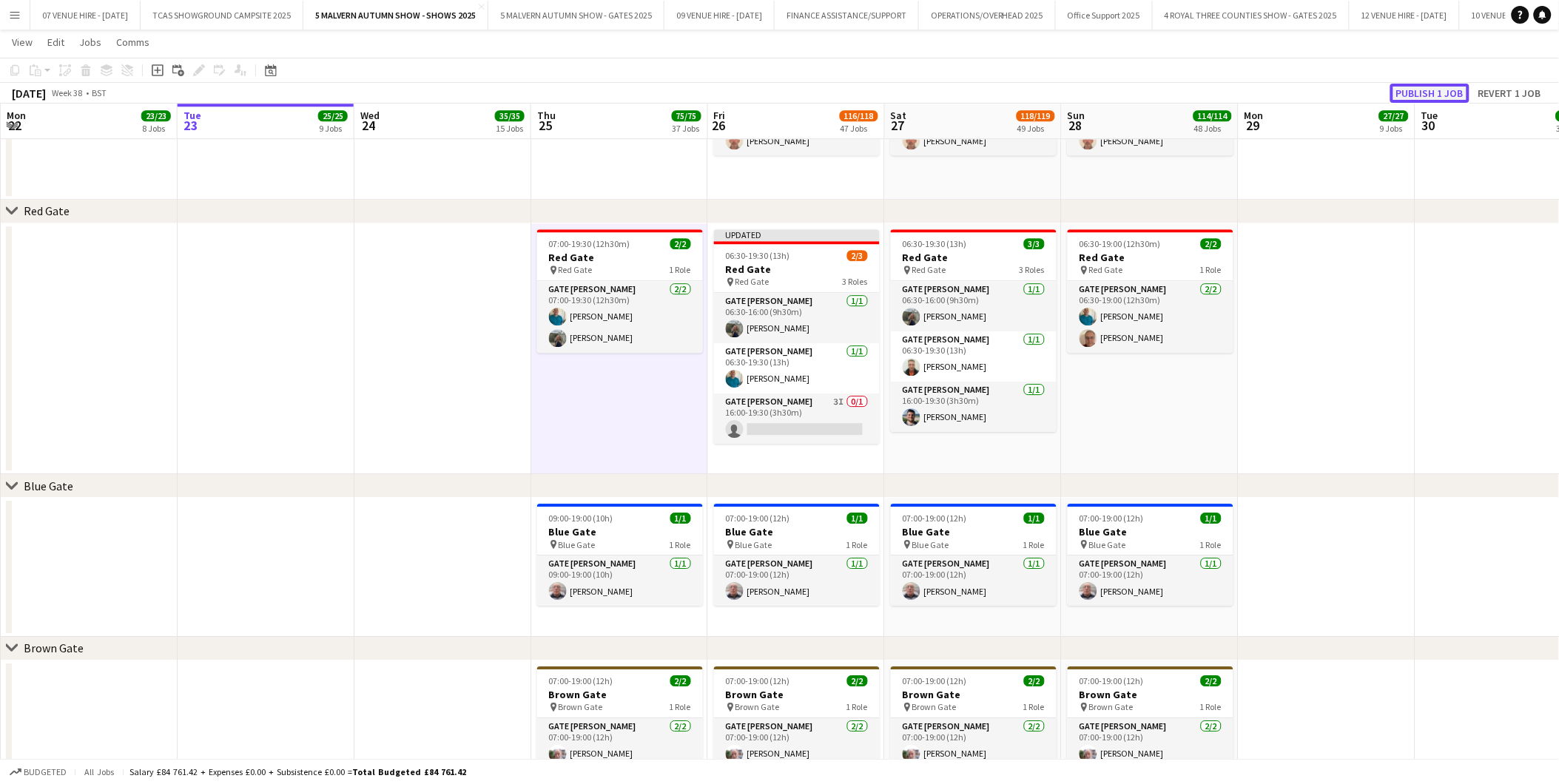
click at [1432, 92] on button "Publish 1 job" at bounding box center [1430, 93] width 79 height 19
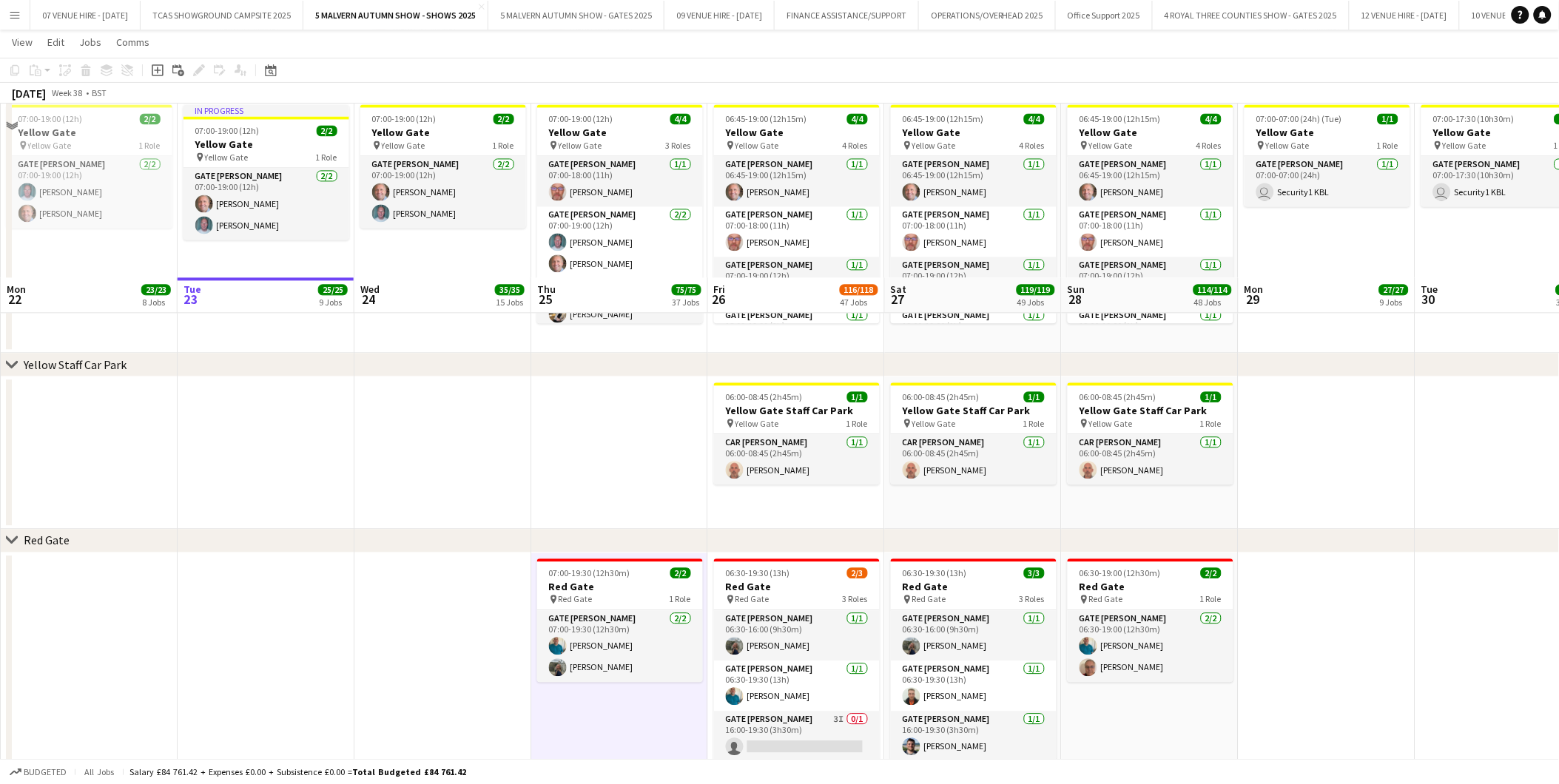
scroll to position [1316, 0]
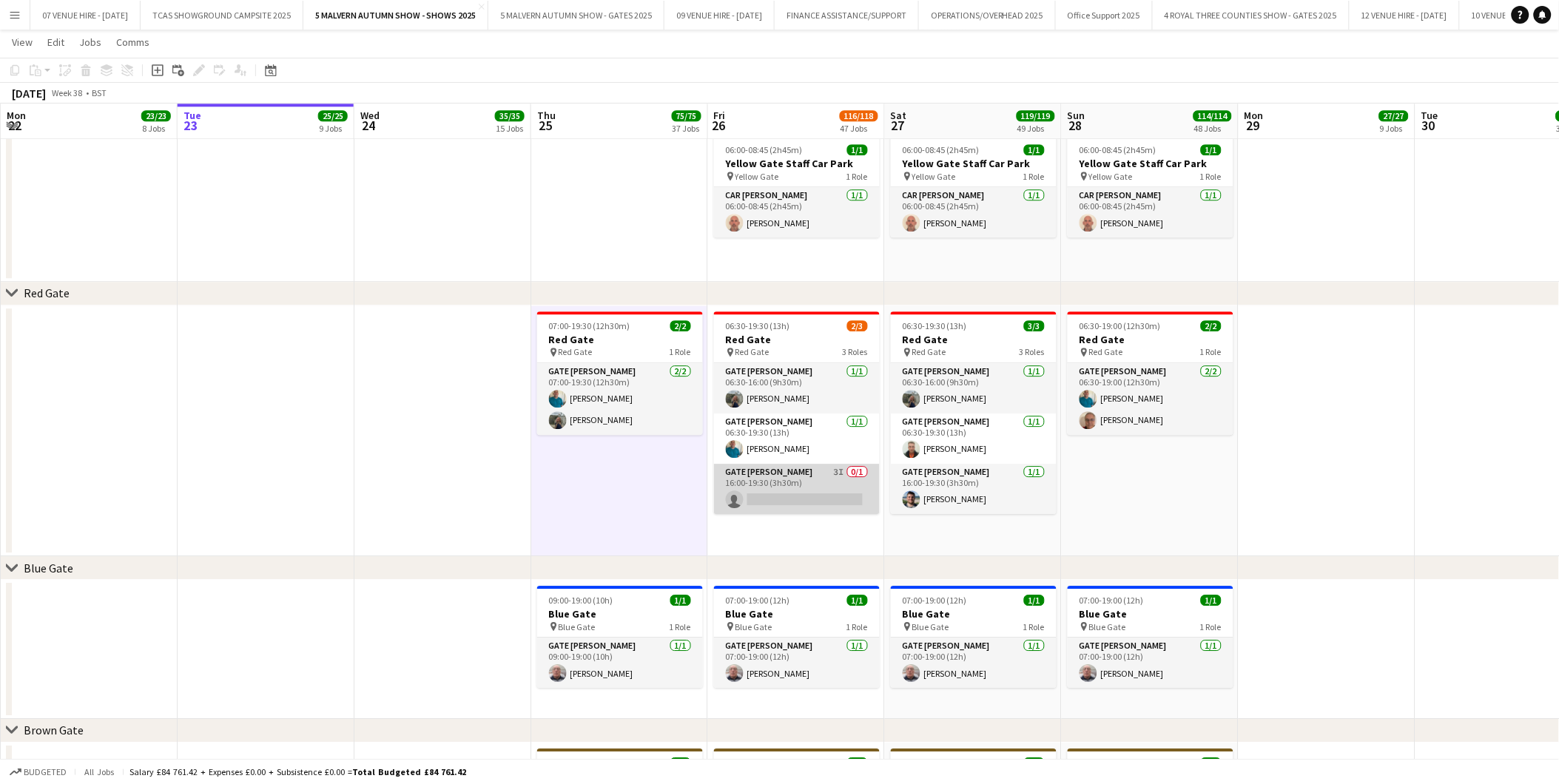
click at [804, 492] on app-card-role "Gate [PERSON_NAME] 3I 0/1 16:00-19:30 (3h30m) single-neutral-actions" at bounding box center [796, 488] width 165 height 50
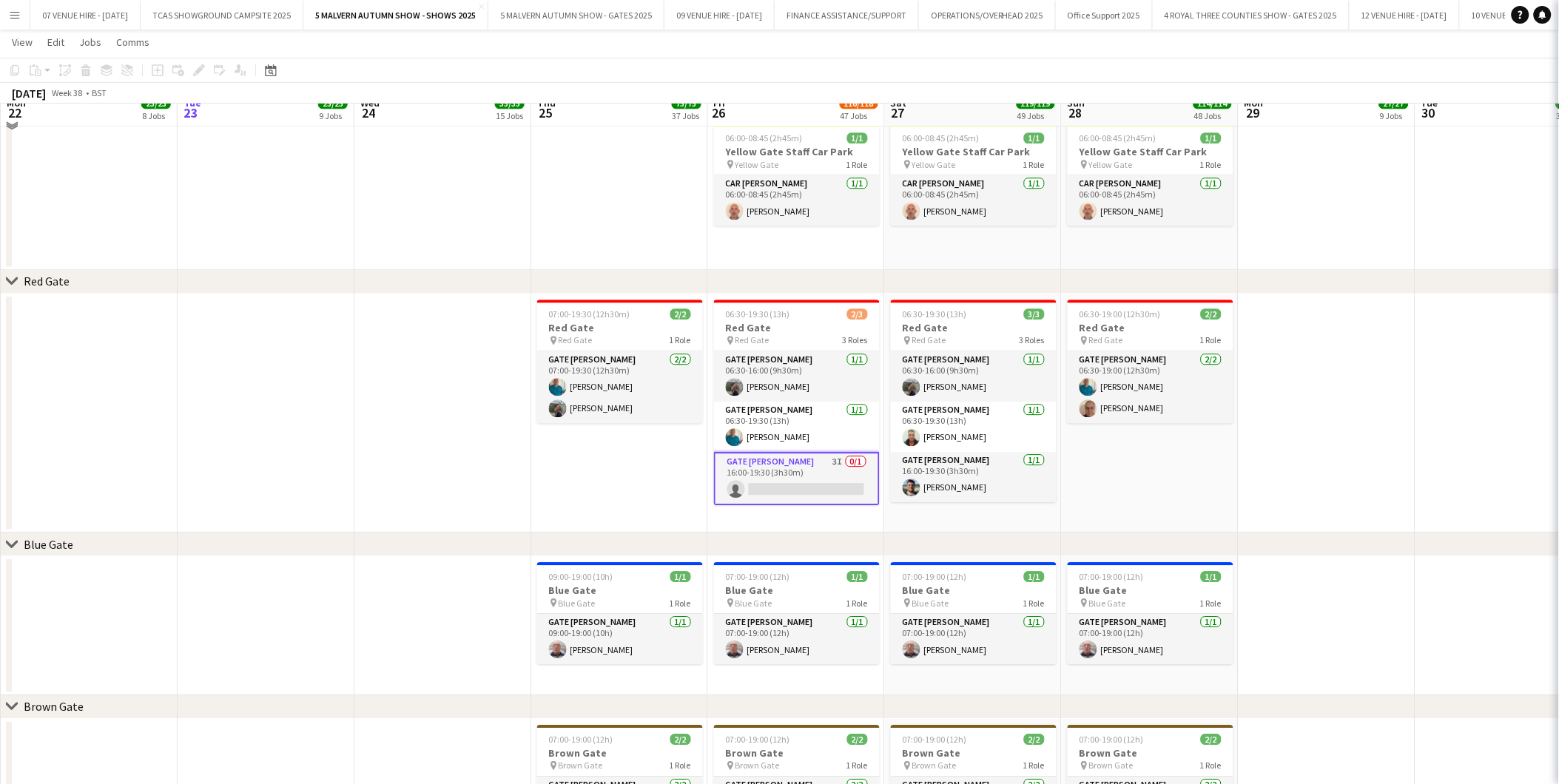
scroll to position [1304, 0]
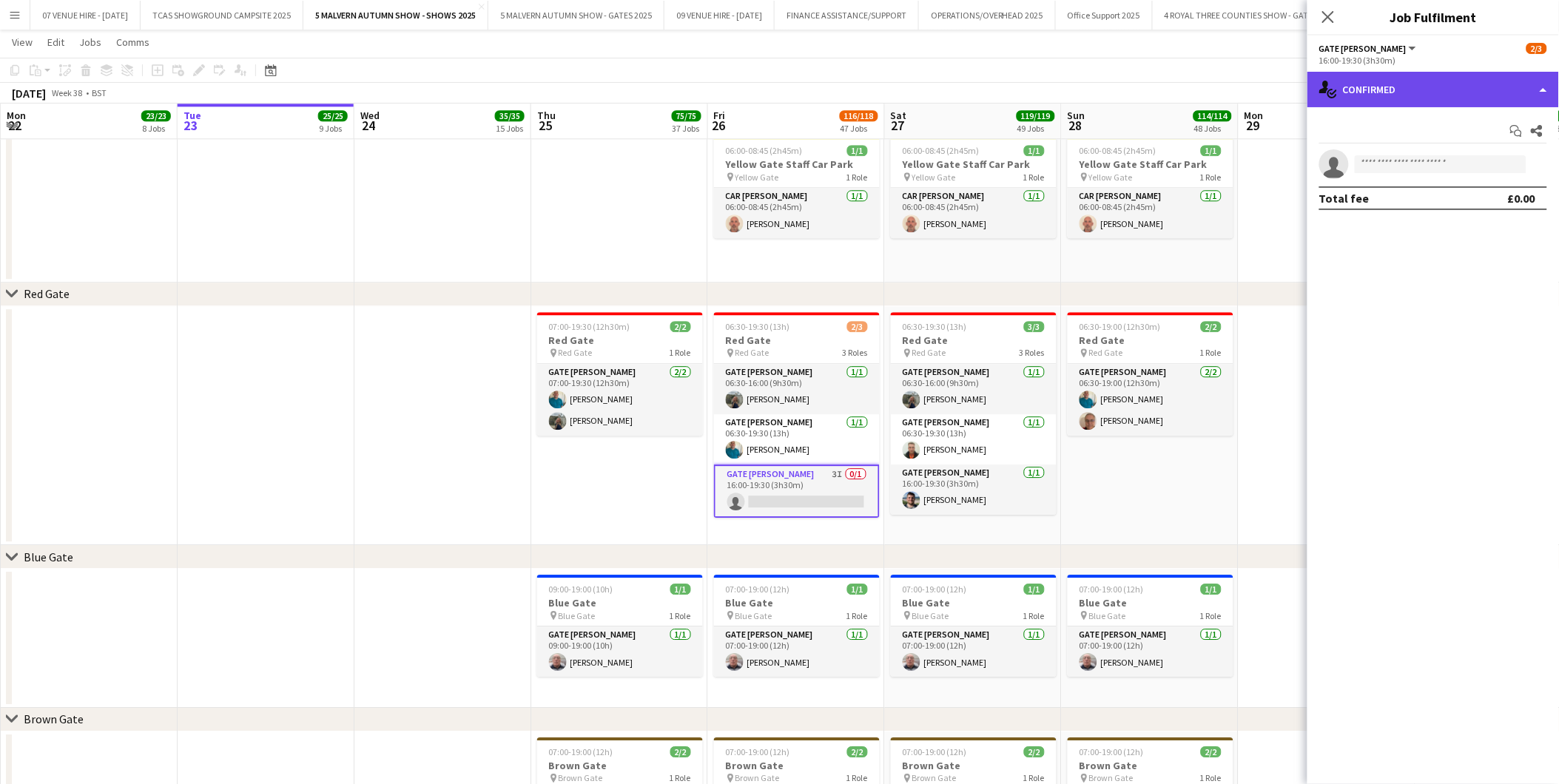
click at [1395, 84] on div "single-neutral-actions-check-2 Confirmed" at bounding box center [1433, 89] width 252 height 35
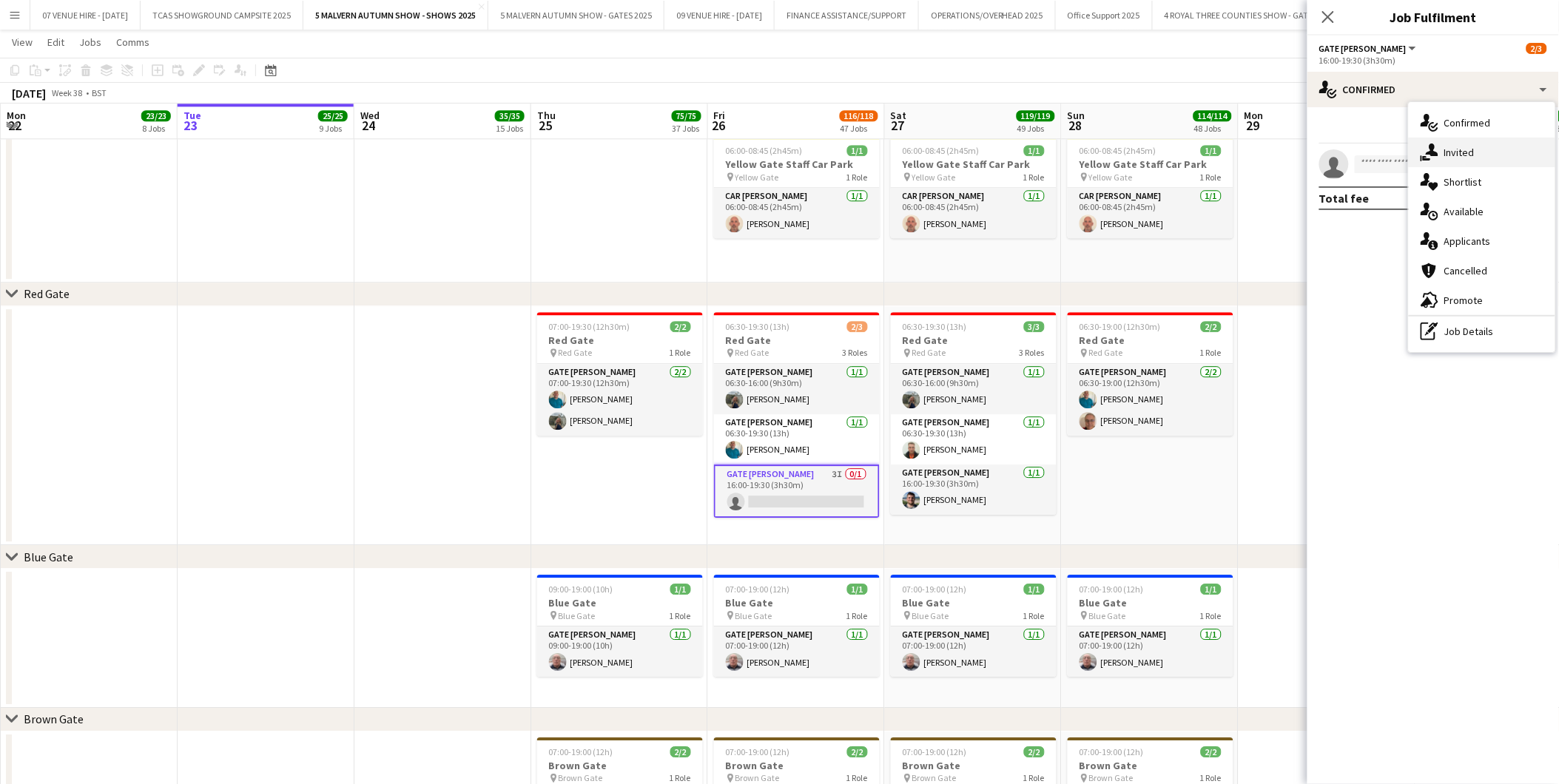
click at [1465, 154] on span "Invited" at bounding box center [1459, 152] width 30 height 13
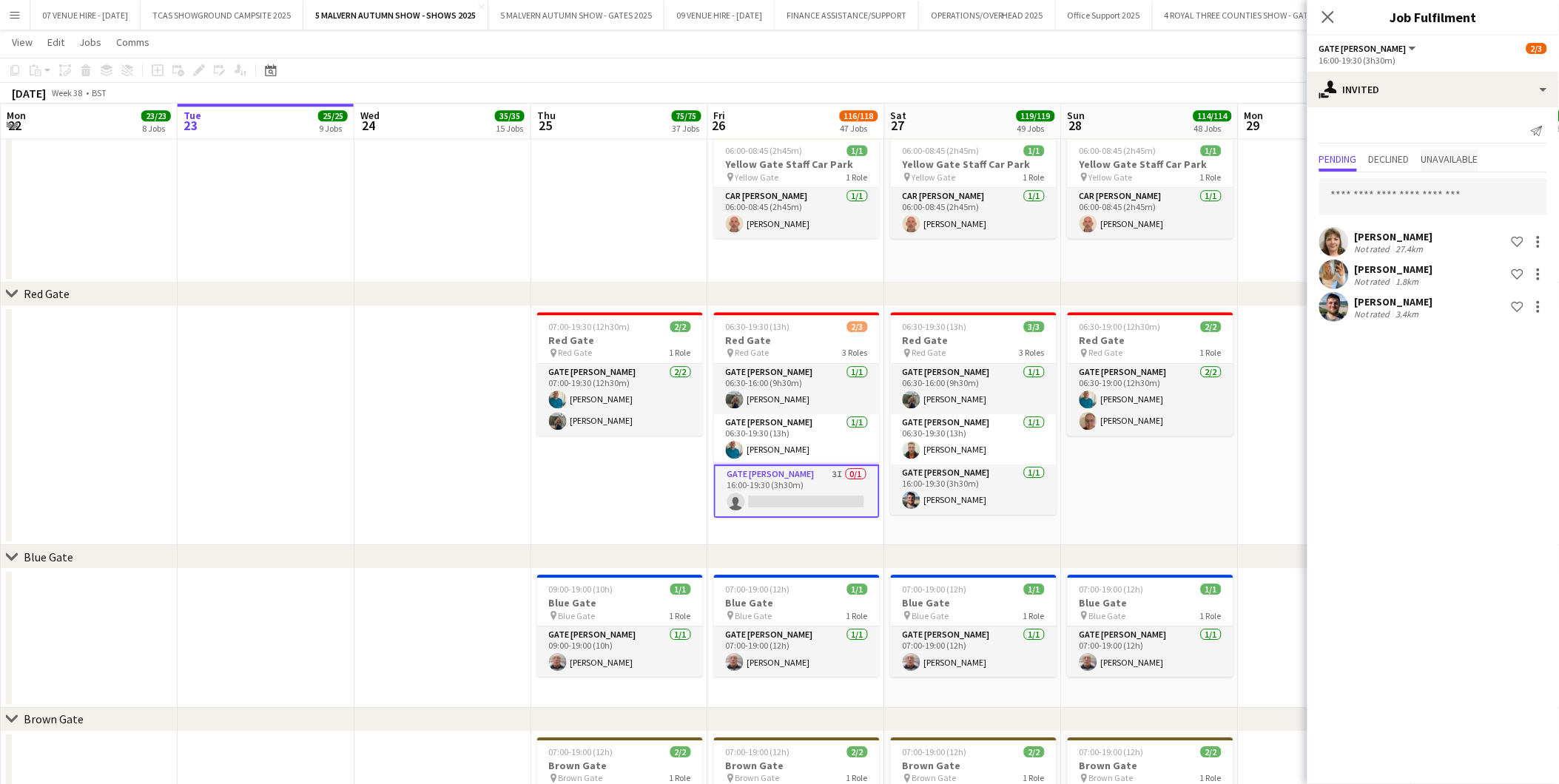
click at [1450, 171] on span "Unavailable" at bounding box center [1450, 160] width 57 height 22
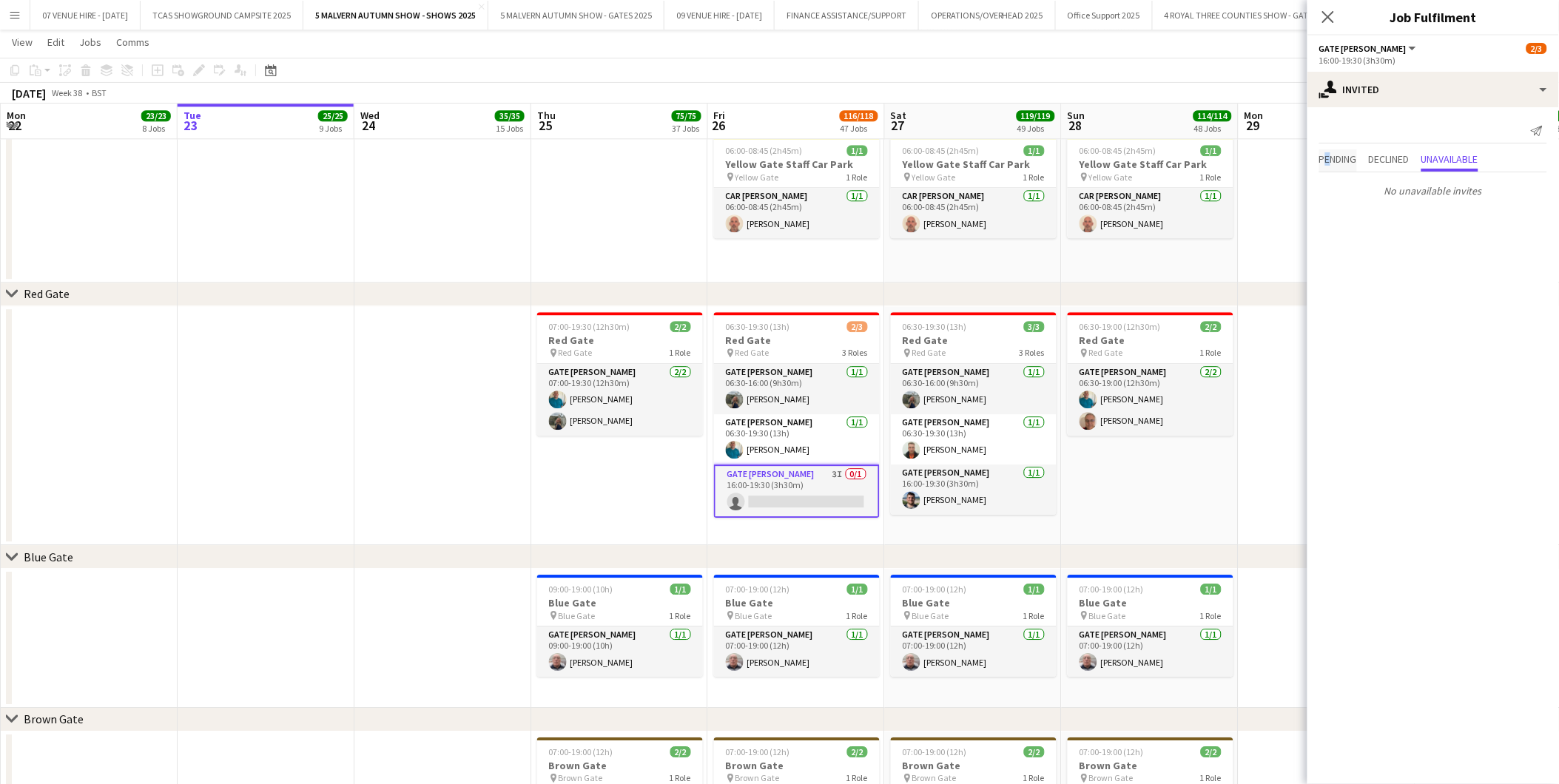
click at [1330, 156] on span "Pending" at bounding box center [1338, 159] width 38 height 11
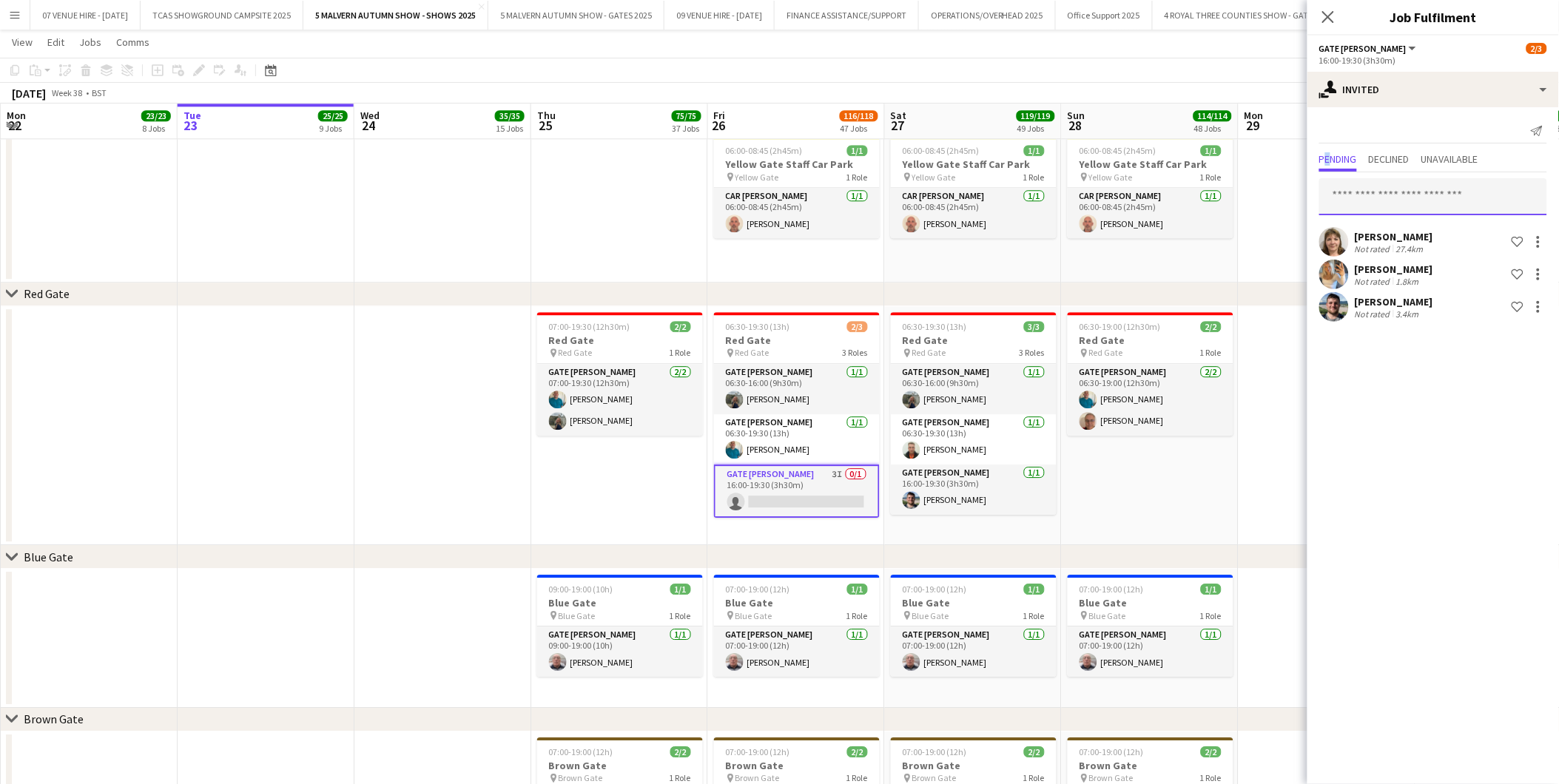
drag, startPoint x: 1330, startPoint y: 156, endPoint x: 1354, endPoint y: 194, distance: 44.9
click at [1354, 194] on input "text" at bounding box center [1433, 197] width 228 height 37
type input "****"
click at [1380, 241] on span "[EMAIL_ADDRESS][DOMAIN_NAME]" at bounding box center [1433, 245] width 204 height 11
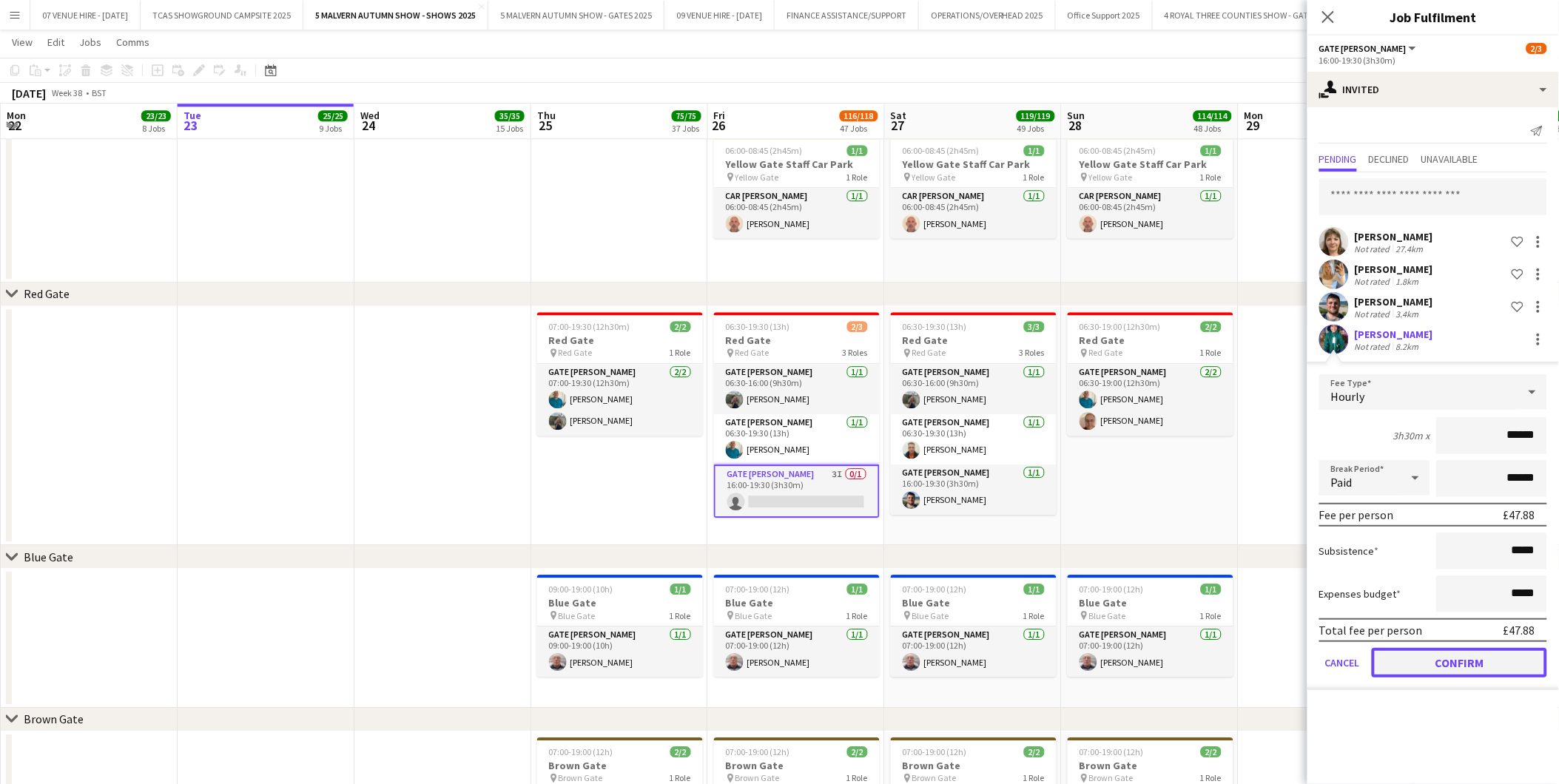
click at [1471, 648] on button "Confirm" at bounding box center [1459, 663] width 175 height 29
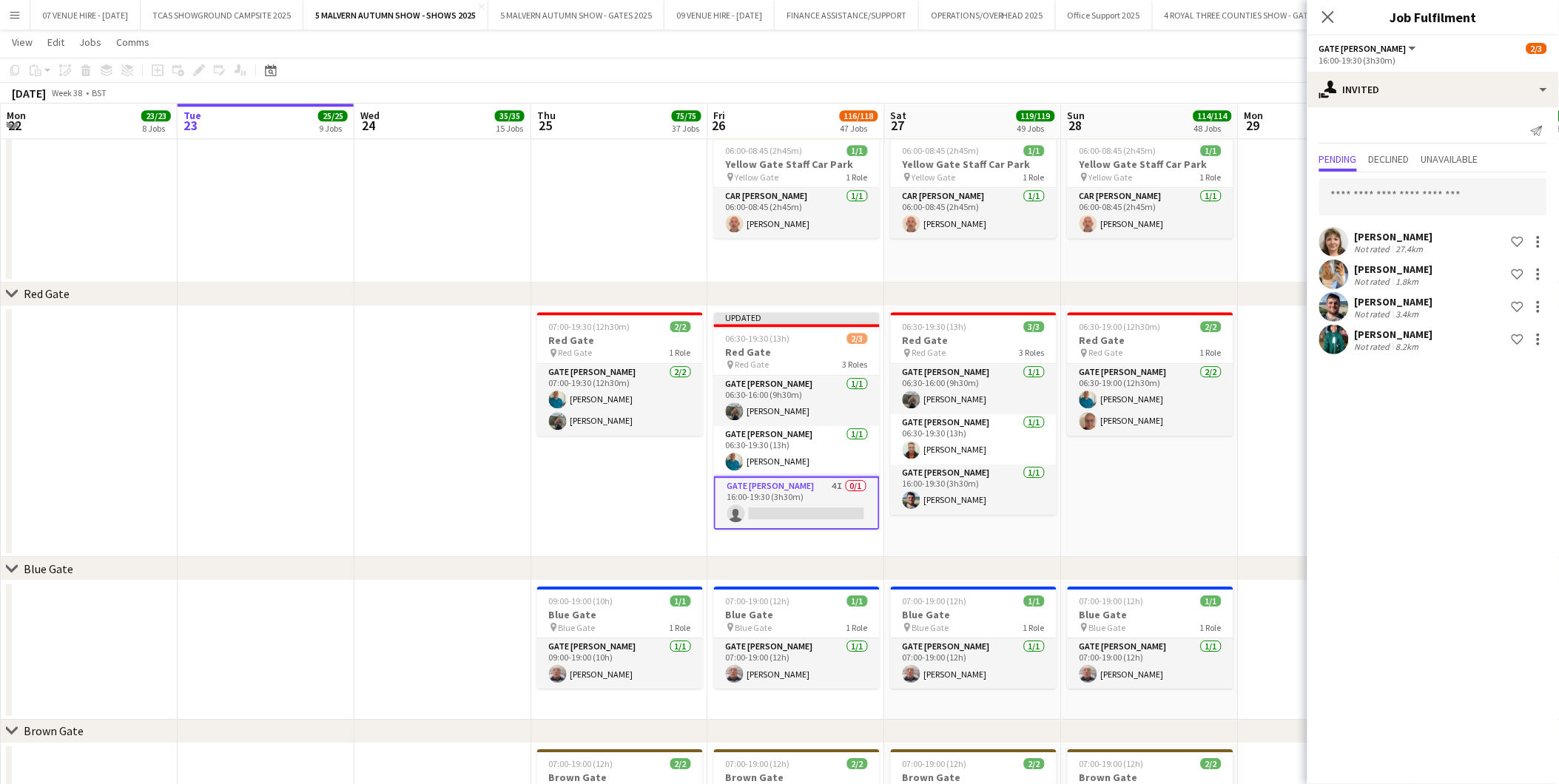
click at [1217, 496] on app-date-cell "06:30-19:00 (12h30m) 2/2 Red Gate pin Red Gate 1 Role Gate [PERSON_NAME] [DATE]…" at bounding box center [1150, 432] width 177 height 252
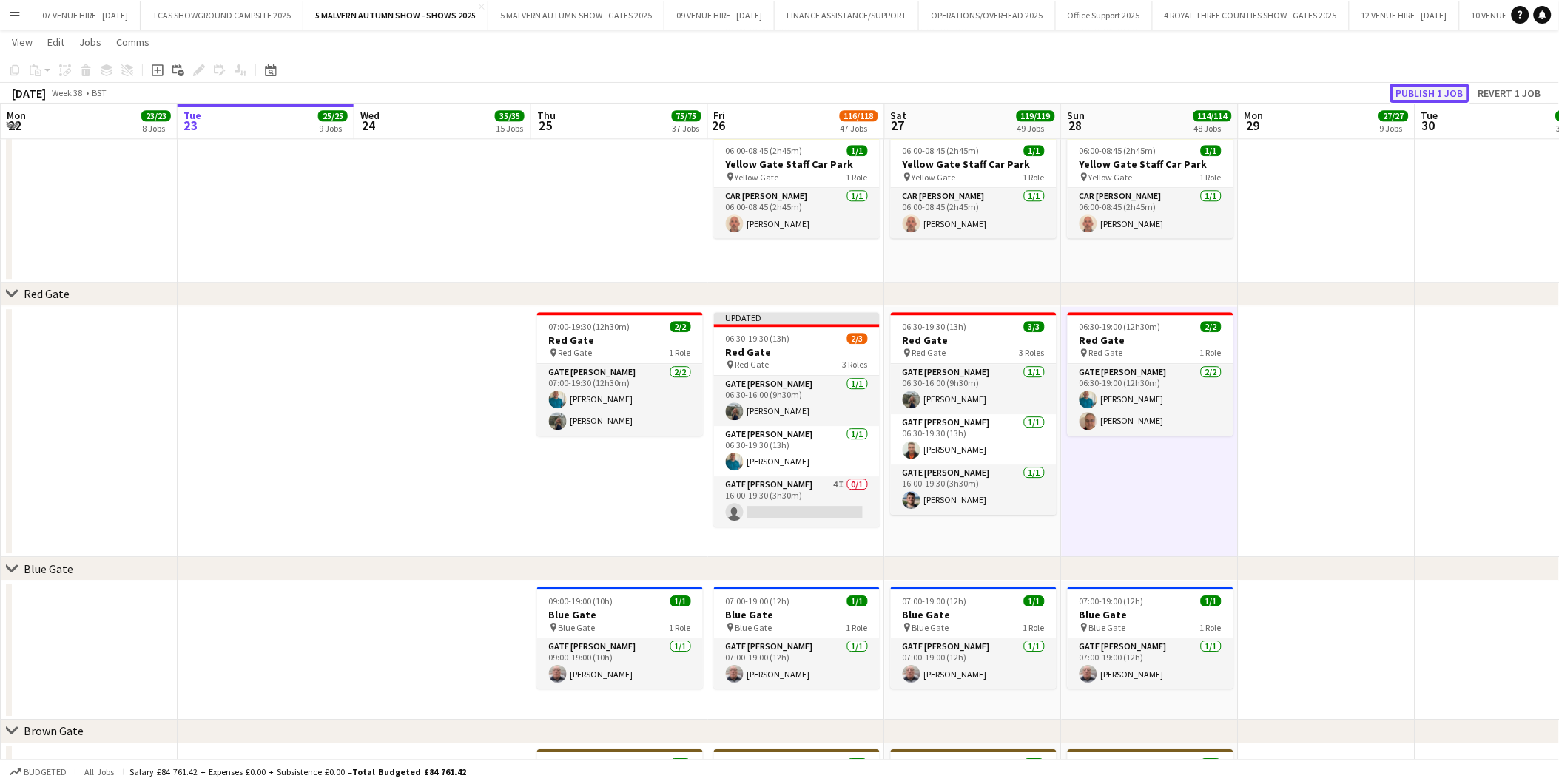
click at [1447, 96] on button "Publish 1 job" at bounding box center [1430, 93] width 79 height 19
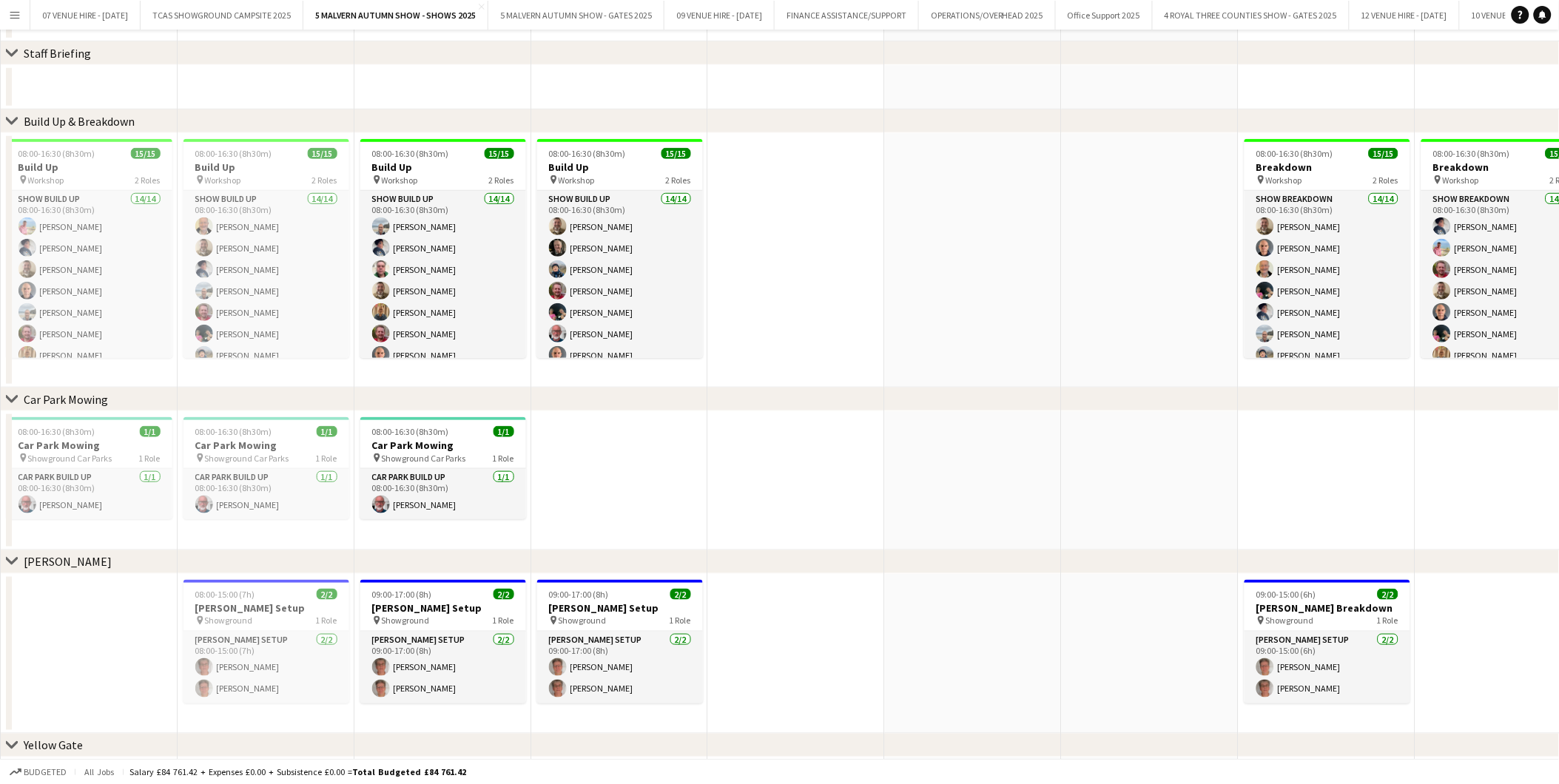
scroll to position [0, 0]
